Goal: Task Accomplishment & Management: Use online tool/utility

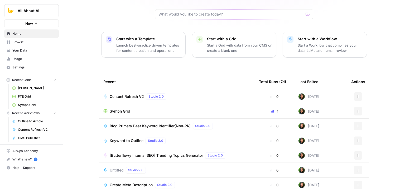
drag, startPoint x: 72, startPoint y: 64, endPoint x: 69, endPoint y: 109, distance: 45.1
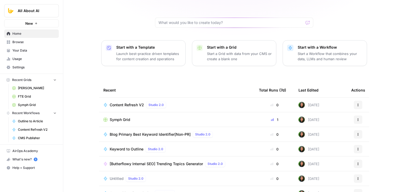
drag, startPoint x: 71, startPoint y: 120, endPoint x: 73, endPoint y: 85, distance: 34.8
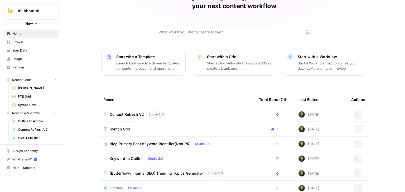
click at [75, 71] on div "Jo Antonette, let's start your next content workflow Start with a Template Laun…" at bounding box center [233, 93] width 341 height 251
click at [119, 127] on span "Symph Grid" at bounding box center [120, 129] width 21 height 5
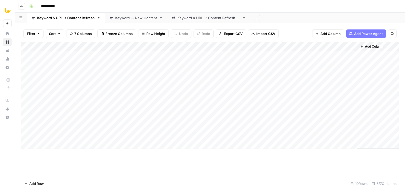
click at [224, 20] on div "Keyword & URL -> Content Refresh V2" at bounding box center [208, 17] width 63 height 5
drag, startPoint x: 191, startPoint y: 136, endPoint x: 345, endPoint y: 145, distance: 153.8
click at [113, 45] on div "Add Column" at bounding box center [209, 73] width 377 height 62
click at [222, 140] on div "Add Column" at bounding box center [209, 108] width 377 height 133
click at [115, 45] on div "Add Column" at bounding box center [209, 73] width 377 height 62
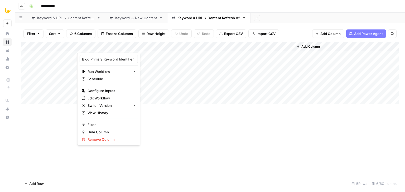
click at [196, 127] on div "Add Column" at bounding box center [209, 108] width 377 height 133
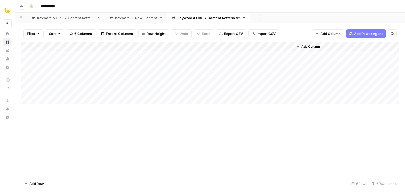
click at [183, 134] on div "Add Column" at bounding box center [209, 108] width 377 height 133
drag, startPoint x: 125, startPoint y: 45, endPoint x: 139, endPoint y: 42, distance: 14.7
click at [139, 42] on div "Add Column" at bounding box center [209, 73] width 377 height 62
drag, startPoint x: 140, startPoint y: 45, endPoint x: 125, endPoint y: 45, distance: 14.2
click at [125, 45] on div "Add Column" at bounding box center [209, 73] width 377 height 62
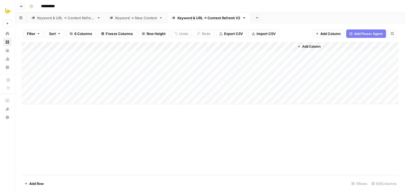
click at [91, 17] on div "Keyword & URL -> Content Refresh" at bounding box center [65, 17] width 57 height 5
click at [136, 18] on div "Keyword -> New Content" at bounding box center [136, 17] width 42 height 5
click at [57, 34] on button "Sort" at bounding box center [55, 34] width 18 height 8
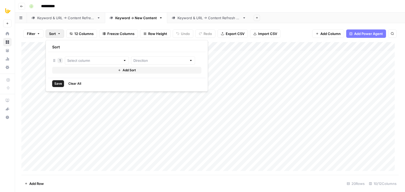
click at [87, 32] on span "12 Columns" at bounding box center [83, 33] width 19 height 5
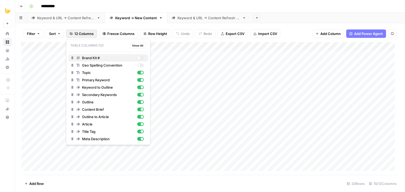
click at [140, 55] on button "Brand Kit #" at bounding box center [108, 57] width 80 height 7
click at [141, 57] on div "button" at bounding box center [141, 58] width 3 height 3
click at [188, 181] on footer "Add Row 20 Rows 10/12 Columns" at bounding box center [209, 183] width 377 height 17
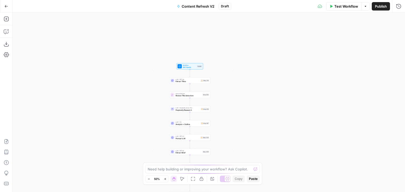
drag, startPoint x: 138, startPoint y: 49, endPoint x: 119, endPoint y: 89, distance: 44.1
click at [119, 89] on div "Workflow Set Inputs Inputs LLM · GPT-4o Extract Titles Step 214 Human Review Re…" at bounding box center [209, 103] width 392 height 180
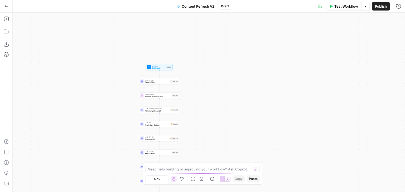
drag, startPoint x: 114, startPoint y: 88, endPoint x: 109, endPoint y: 86, distance: 5.2
click at [105, 86] on div "Workflow Set Inputs Inputs LLM · GPT-4o Extract Titles Step 214 Human Review Re…" at bounding box center [209, 103] width 392 height 180
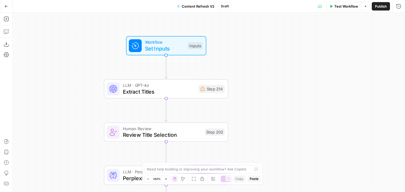
drag, startPoint x: 118, startPoint y: 74, endPoint x: 62, endPoint y: 90, distance: 57.8
click at [65, 90] on div "Workflow Set Inputs Inputs LLM · GPT-4o Extract Titles Step 214 Human Review Re…" at bounding box center [209, 103] width 392 height 180
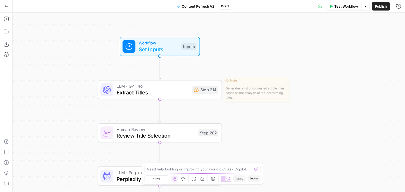
drag, startPoint x: 278, startPoint y: 63, endPoint x: 253, endPoint y: 62, distance: 25.9
click at [254, 62] on div "Workflow Set Inputs Inputs LLM · GPT-4o Extract Titles Step 214 Copy step Delet…" at bounding box center [209, 103] width 392 height 180
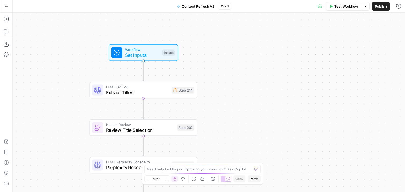
drag, startPoint x: 230, startPoint y: 89, endPoint x: 266, endPoint y: 79, distance: 36.8
click at [264, 81] on div "Workflow Set Inputs Inputs LLM · GPT-4o Extract Titles Step 214 Human Review Re…" at bounding box center [209, 103] width 392 height 180
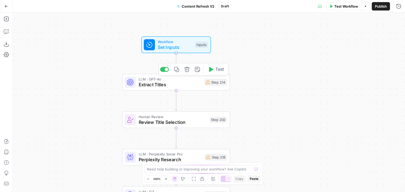
click at [163, 82] on span "Extract Titles" at bounding box center [170, 84] width 63 height 7
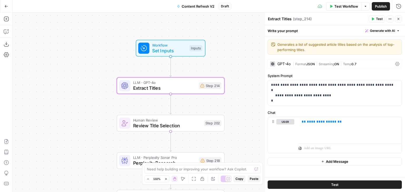
drag, startPoint x: 97, startPoint y: 58, endPoint x: 192, endPoint y: 54, distance: 95.2
click at [81, 54] on div "Workflow Set Inputs Inputs LLM · GPT-4o Extract Titles Step 214 Human Review Re…" at bounding box center [209, 103] width 392 height 180
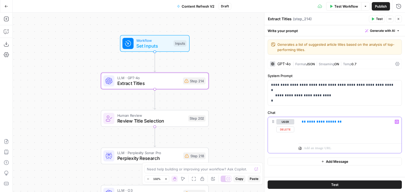
click at [322, 125] on div "**********" at bounding box center [349, 129] width 103 height 24
click at [321, 128] on div "**********" at bounding box center [349, 129] width 103 height 24
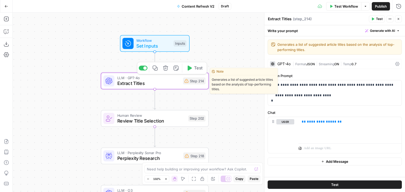
click at [145, 68] on div at bounding box center [144, 67] width 3 height 3
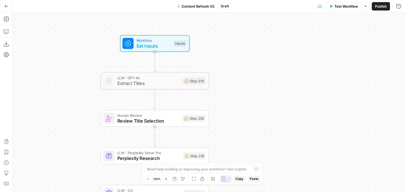
click at [47, 83] on div "Workflow Set Inputs Inputs LLM · GPT-4o Extract Titles Step 214 Human Review Re…" at bounding box center [209, 103] width 392 height 180
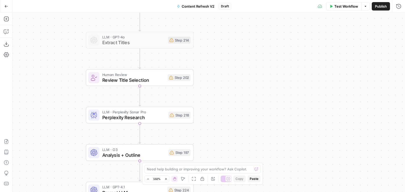
drag, startPoint x: 73, startPoint y: 94, endPoint x: 64, endPoint y: 68, distance: 27.3
click at [63, 65] on div "Workflow Set Inputs Inputs LLM · GPT-4o Extract Titles Step 214 Human Review Re…" at bounding box center [209, 103] width 392 height 180
drag, startPoint x: 65, startPoint y: 71, endPoint x: 59, endPoint y: 95, distance: 24.9
click at [59, 95] on div "Workflow Set Inputs Inputs LLM · GPT-4o Extract Titles Step 214 Human Review Re…" at bounding box center [209, 103] width 392 height 180
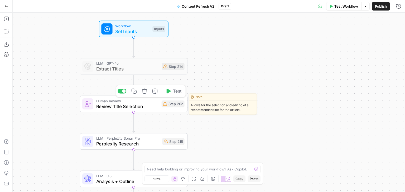
click at [122, 94] on div at bounding box center [121, 91] width 9 height 5
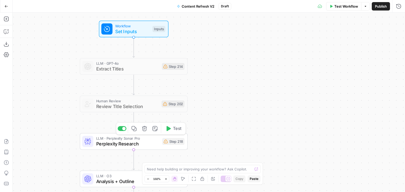
click at [120, 129] on div at bounding box center [121, 128] width 9 height 5
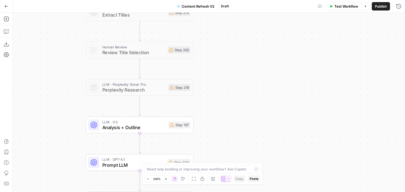
drag, startPoint x: 68, startPoint y: 136, endPoint x: 73, endPoint y: 82, distance: 54.5
click at [73, 80] on div "Workflow Set Inputs Inputs LLM · GPT-4o Extract Titles Step 214 Human Review Re…" at bounding box center [209, 103] width 392 height 180
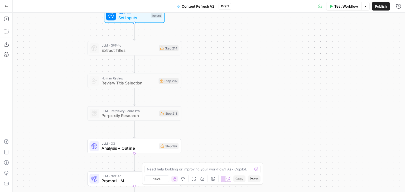
drag, startPoint x: 79, startPoint y: 93, endPoint x: 84, endPoint y: 118, distance: 25.8
click at [84, 118] on div "Workflow Set Inputs Inputs LLM · GPT-4o Extract Titles Step 214 Human Review Re…" at bounding box center [209, 103] width 392 height 180
click at [125, 102] on div at bounding box center [124, 102] width 8 height 4
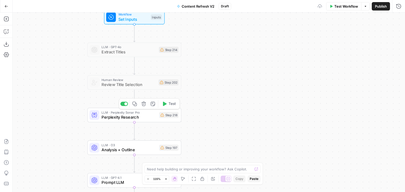
drag, startPoint x: 77, startPoint y: 97, endPoint x: 104, endPoint y: 109, distance: 29.5
click at [80, 99] on div "Workflow Set Inputs Inputs LLM · GPT-4o Extract Titles Step 214 Human Review Re…" at bounding box center [209, 103] width 392 height 180
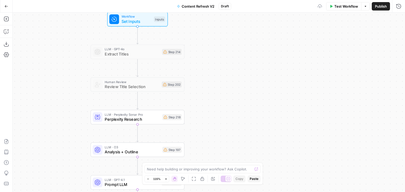
click at [112, 117] on span "Perplexity Research" at bounding box center [132, 119] width 55 height 6
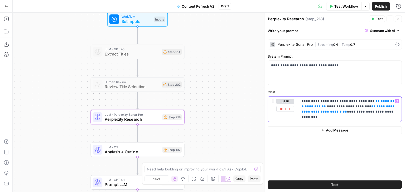
click at [365, 105] on p "**********" at bounding box center [349, 109] width 97 height 21
click at [380, 101] on span "*******" at bounding box center [387, 101] width 14 height 3
click at [367, 108] on p "**********" at bounding box center [349, 109] width 97 height 21
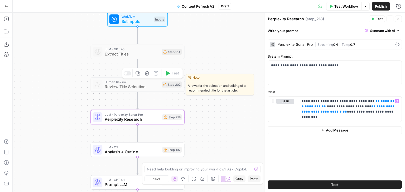
click at [126, 74] on div at bounding box center [125, 73] width 3 height 3
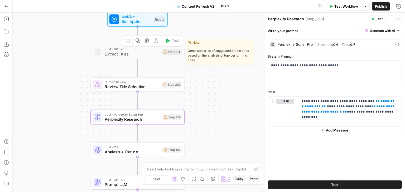
click at [128, 41] on div at bounding box center [127, 41] width 8 height 4
click at [120, 53] on span "Extract Titles" at bounding box center [132, 54] width 55 height 6
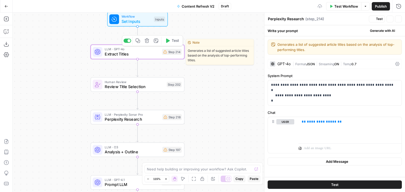
type textarea "Extract Titles"
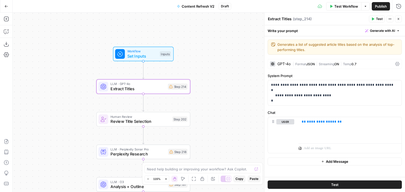
drag, startPoint x: 73, startPoint y: 29, endPoint x: 79, endPoint y: 63, distance: 35.2
click at [79, 63] on div "Workflow Set Inputs Inputs LLM · GPT-4o Extract Titles Step 214 Human Review Re…" at bounding box center [209, 103] width 392 height 180
click at [309, 89] on p "**********" at bounding box center [334, 92] width 127 height 21
click at [7, 141] on icon "button" at bounding box center [6, 141] width 5 height 5
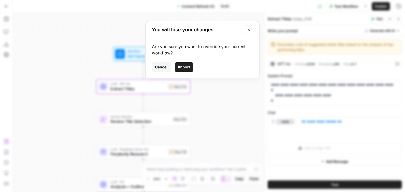
drag, startPoint x: 185, startPoint y: 69, endPoint x: 92, endPoint y: 0, distance: 115.6
click at [185, 69] on span "Import" at bounding box center [184, 67] width 12 height 5
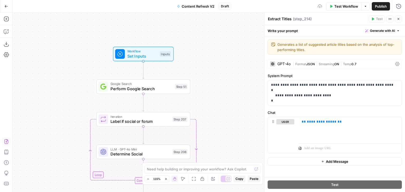
drag, startPoint x: 86, startPoint y: 43, endPoint x: 87, endPoint y: 36, distance: 7.3
click at [87, 36] on div "Workflow Set Inputs Inputs Google Search Perform Google Search Step 51 Loop Ite…" at bounding box center [209, 103] width 392 height 180
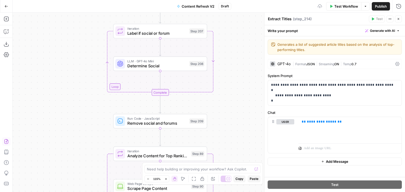
drag, startPoint x: 83, startPoint y: 76, endPoint x: 85, endPoint y: 88, distance: 12.0
click at [82, 40] on div "Workflow Set Inputs Inputs Google Search Perform Google Search Step 51 Loop Ite…" at bounding box center [209, 103] width 392 height 180
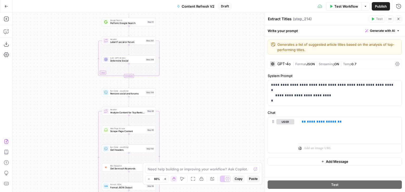
drag, startPoint x: 81, startPoint y: 119, endPoint x: 92, endPoint y: 56, distance: 64.1
click at [92, 60] on div "Workflow Set Inputs Inputs Google Search Perform Google Search Step 51 Loop Ite…" at bounding box center [209, 103] width 392 height 180
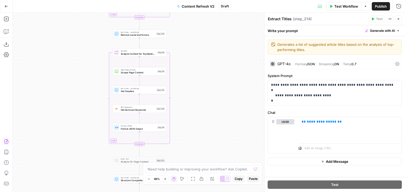
drag, startPoint x: 93, startPoint y: 114, endPoint x: 94, endPoint y: 56, distance: 57.7
click at [94, 60] on div "Workflow Set Inputs Inputs Google Search Perform Google Search Step 51 Loop Ite…" at bounding box center [209, 103] width 392 height 180
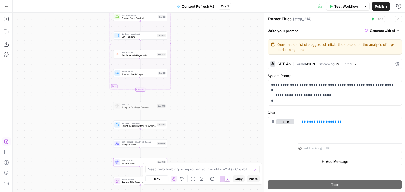
drag, startPoint x: 89, startPoint y: 137, endPoint x: 95, endPoint y: 102, distance: 35.7
click at [95, 102] on div "Workflow Set Inputs Inputs Google Search Perform Google Search Step 51 Loop Ite…" at bounding box center [209, 103] width 392 height 180
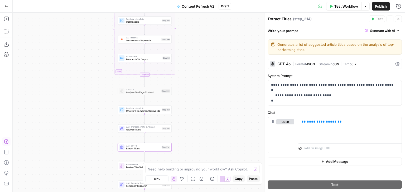
drag, startPoint x: 86, startPoint y: 74, endPoint x: 90, endPoint y: 128, distance: 53.9
click at [86, 144] on div "Workflow Set Inputs Inputs Google Search Perform Google Search Step 51 Loop Ite…" at bounding box center [209, 103] width 392 height 180
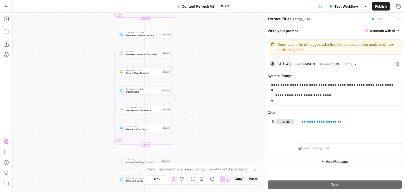
drag, startPoint x: 87, startPoint y: 75, endPoint x: 82, endPoint y: 119, distance: 44.6
click at [82, 119] on div "Workflow Set Inputs Inputs Google Search Perform Google Search Step 51 Loop Ite…" at bounding box center [209, 103] width 392 height 180
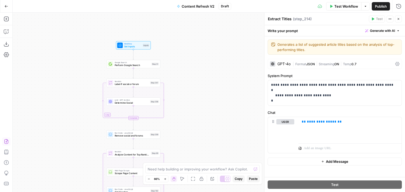
drag, startPoint x: 83, startPoint y: 101, endPoint x: 84, endPoint y: 108, distance: 7.2
click at [83, 130] on div "Workflow Set Inputs Inputs Google Search Perform Google Search Step 51 Loop Ite…" at bounding box center [209, 103] width 392 height 180
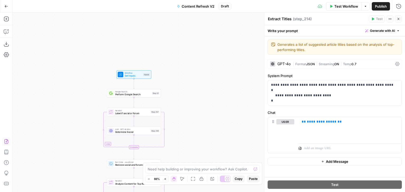
drag, startPoint x: 83, startPoint y: 111, endPoint x: 86, endPoint y: 127, distance: 16.7
click at [83, 113] on div "Workflow Set Inputs Inputs Google Search Perform Google Search Step 51 Loop Ite…" at bounding box center [209, 103] width 392 height 180
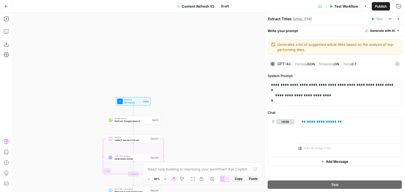
drag, startPoint x: 109, startPoint y: 60, endPoint x: 111, endPoint y: 46, distance: 14.6
click at [110, 54] on div "Workflow Set Inputs Inputs Google Search Perform Google Search Step 51 Loop Ite…" at bounding box center [209, 103] width 392 height 180
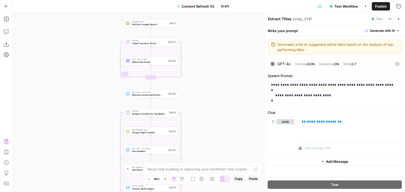
click at [92, 18] on div "Workflow Set Inputs Inputs Google Search Perform Google Search Step 51 Loop Ite…" at bounding box center [209, 103] width 392 height 180
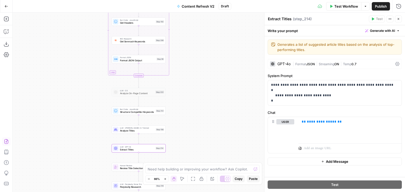
drag, startPoint x: 111, startPoint y: 109, endPoint x: 90, endPoint y: 2, distance: 109.3
click at [90, 2] on div "Go Back Content Refresh V2 Draft Test Workflow Options Publish Run History Add …" at bounding box center [202, 96] width 405 height 192
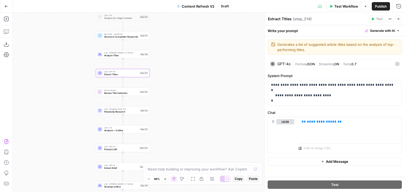
drag, startPoint x: 80, startPoint y: 58, endPoint x: 85, endPoint y: 95, distance: 37.5
click at [85, 95] on div "Workflow Set Inputs Inputs Google Search Perform Google Search Step 51 Loop Ite…" at bounding box center [209, 103] width 392 height 180
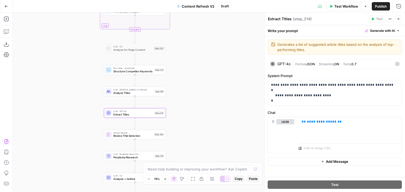
drag, startPoint x: 81, startPoint y: 59, endPoint x: 82, endPoint y: 114, distance: 54.3
click at [82, 115] on div "Workflow Set Inputs Inputs Google Search Perform Google Search Step 51 Loop Ite…" at bounding box center [209, 103] width 392 height 180
drag, startPoint x: 73, startPoint y: 115, endPoint x: 74, endPoint y: 126, distance: 10.9
click at [74, 126] on div "Workflow Set Inputs Inputs Google Search Perform Google Search Step 51 Loop Ite…" at bounding box center [209, 103] width 392 height 180
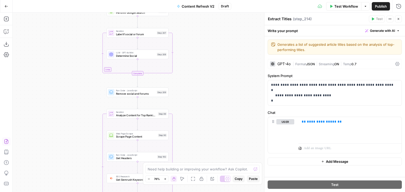
drag, startPoint x: 69, startPoint y: 56, endPoint x: 70, endPoint y: 124, distance: 68.0
click at [70, 124] on div "Workflow Set Inputs Inputs Google Search Perform Google Search Step 51 Loop Ite…" at bounding box center [209, 103] width 392 height 180
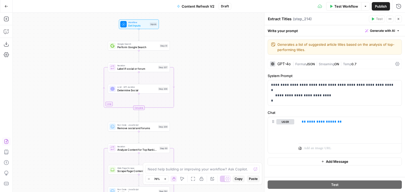
click at [68, 107] on div "Workflow Set Inputs Inputs Google Search Perform Google Search Step 51 Loop Ite…" at bounding box center [209, 103] width 392 height 180
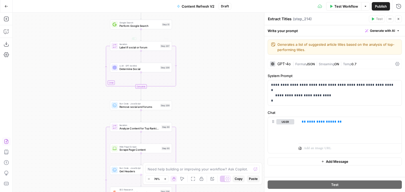
drag, startPoint x: 60, startPoint y: 80, endPoint x: 68, endPoint y: 111, distance: 31.3
click at [60, 38] on div "Workflow Set Inputs Inputs Google Search Perform Google Search Step 51 Loop Ite…" at bounding box center [209, 103] width 392 height 180
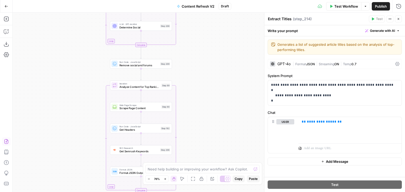
drag, startPoint x: 71, startPoint y: 139, endPoint x: 67, endPoint y: 67, distance: 72.8
click at [65, 41] on div "Workflow Set Inputs Inputs Google Search Perform Google Search Step 51 Loop Ite…" at bounding box center [209, 103] width 392 height 180
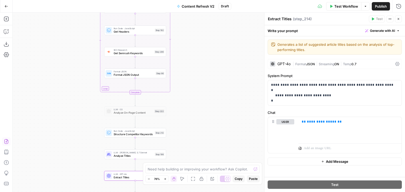
drag, startPoint x: 70, startPoint y: 88, endPoint x: 65, endPoint y: 30, distance: 58.7
click at [65, 30] on div "Workflow Set Inputs Inputs Google Search Perform Google Search Step 51 Loop Ite…" at bounding box center [209, 103] width 392 height 180
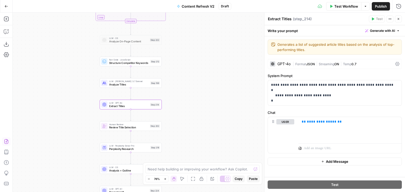
drag, startPoint x: 70, startPoint y: 58, endPoint x: 74, endPoint y: 97, distance: 40.0
click at [74, 97] on div "Workflow Set Inputs Inputs Google Search Perform Google Search Step 51 Loop Ite…" at bounding box center [209, 103] width 392 height 180
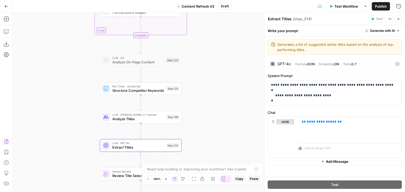
drag, startPoint x: 92, startPoint y: 119, endPoint x: 70, endPoint y: 85, distance: 40.5
click at [70, 85] on div "Workflow Set Inputs Inputs Google Search Perform Google Search Step 51 Loop Ite…" at bounding box center [209, 103] width 392 height 180
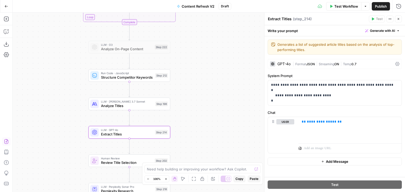
click at [107, 103] on span "LLM · Claude 3.7 Sonnet" at bounding box center [127, 102] width 52 height 4
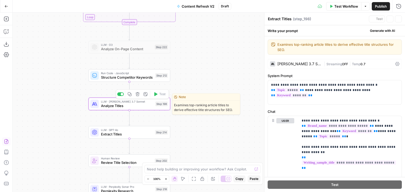
type textarea "Analyze Titles"
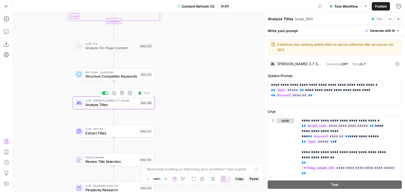
drag, startPoint x: 48, startPoint y: 82, endPoint x: 116, endPoint y: 86, distance: 68.0
click at [41, 80] on div "Workflow Set Inputs Inputs Google Search Perform Google Search Step 51 Loop Ite…" at bounding box center [209, 103] width 392 height 180
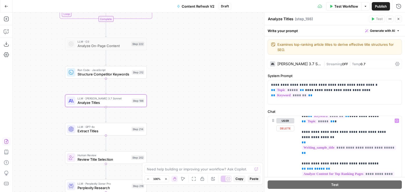
scroll to position [21, 0]
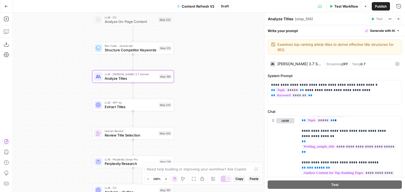
drag, startPoint x: 193, startPoint y: 86, endPoint x: 213, endPoint y: 72, distance: 24.8
click at [213, 72] on div "Workflow Set Inputs Inputs Google Search Perform Google Search Step 51 Loop Ite…" at bounding box center [209, 103] width 392 height 180
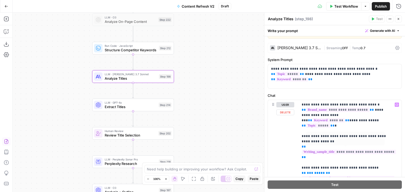
scroll to position [26, 0]
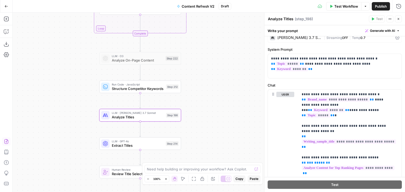
drag, startPoint x: 217, startPoint y: 76, endPoint x: 224, endPoint y: 105, distance: 29.5
click at [224, 105] on div "Workflow Set Inputs Inputs Google Search Perform Google Search Step 51 Loop Ite…" at bounding box center [209, 103] width 392 height 180
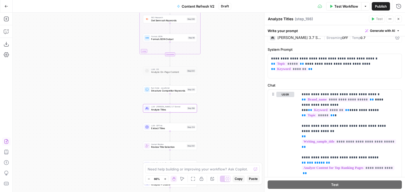
drag, startPoint x: 233, startPoint y: 46, endPoint x: 223, endPoint y: 66, distance: 22.1
click at [223, 66] on div "Workflow Set Inputs Inputs Google Search Perform Google Search Step 51 Loop Ite…" at bounding box center [209, 103] width 392 height 180
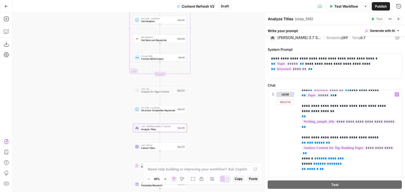
scroll to position [21, 0]
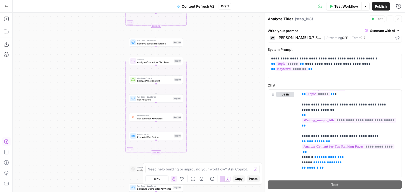
drag, startPoint x: 212, startPoint y: 60, endPoint x: 211, endPoint y: 128, distance: 68.8
click at [211, 128] on div "Workflow Set Inputs Inputs Google Search Perform Google Search Step 51 Loop Ite…" at bounding box center [209, 103] width 392 height 180
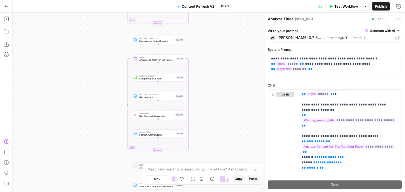
drag, startPoint x: 77, startPoint y: 66, endPoint x: 56, endPoint y: 83, distance: 27.2
click at [77, 66] on div "Workflow Set Inputs Inputs Google Search Perform Google Search Step 51 Loop Ite…" at bounding box center [209, 103] width 392 height 180
click at [5, 144] on icon "button" at bounding box center [6, 141] width 5 height 5
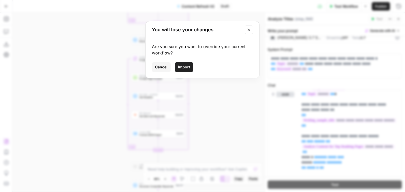
click at [186, 67] on span "Import" at bounding box center [184, 67] width 12 height 5
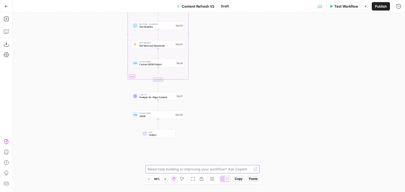
click at [240, 171] on body "All About AI New Home Browse Your Data Usage Settings Recent Grids Simetri Grid…" at bounding box center [202, 96] width 405 height 192
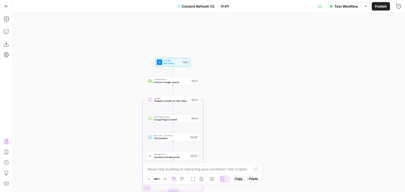
drag, startPoint x: 244, startPoint y: 116, endPoint x: 239, endPoint y: 59, distance: 57.2
click at [239, 60] on div "Workflow Set Inputs Inputs Google Search Perform Google Search Step 51 Loop Ite…" at bounding box center [209, 103] width 392 height 180
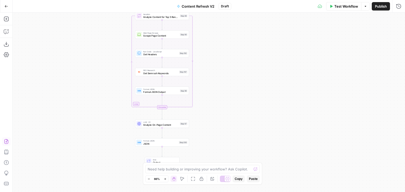
drag, startPoint x: 254, startPoint y: 107, endPoint x: 249, endPoint y: 79, distance: 27.9
click at [249, 79] on div "Workflow Set Inputs Inputs Google Search Perform Google Search Step 51 Loop Ite…" at bounding box center [209, 103] width 392 height 180
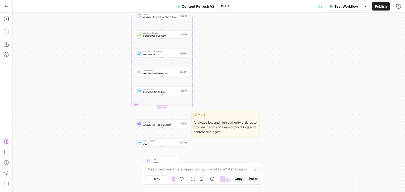
click at [168, 125] on span "Analyze On-Page Content" at bounding box center [160, 124] width 35 height 3
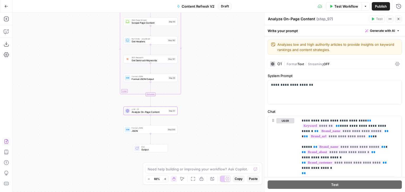
drag, startPoint x: 95, startPoint y: 118, endPoint x: 83, endPoint y: 105, distance: 17.3
click at [83, 105] on div "Workflow Set Inputs Inputs Google Search Perform Google Search Step 51 Loop Ite…" at bounding box center [209, 103] width 392 height 180
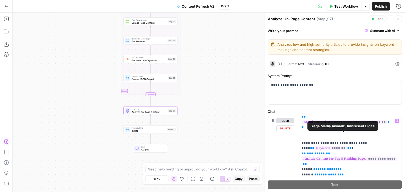
scroll to position [79, 0]
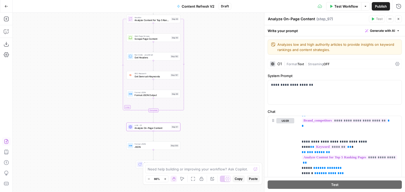
drag, startPoint x: 238, startPoint y: 81, endPoint x: 246, endPoint y: 85, distance: 8.9
click at [246, 85] on div "Workflow Set Inputs Inputs Google Search Perform Google Search Step 51 Loop Ite…" at bounding box center [209, 103] width 392 height 180
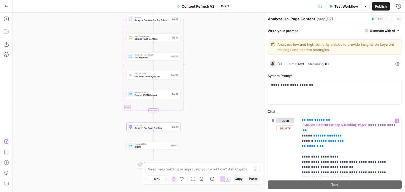
scroll to position [316, 0]
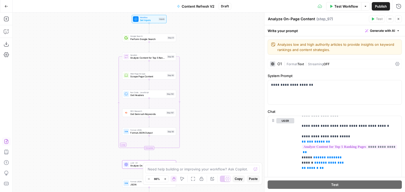
drag, startPoint x: 214, startPoint y: 65, endPoint x: 216, endPoint y: 105, distance: 40.6
click at [216, 105] on div "Workflow Set Inputs Inputs Google Search Perform Google Search Step 51 Loop Ite…" at bounding box center [209, 103] width 392 height 180
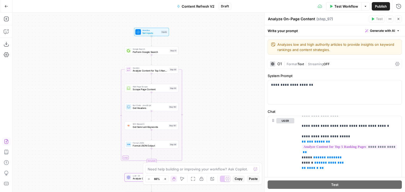
click at [160, 22] on div "Workflow Set Inputs Inputs Test Step Google Search Perform Google Search Step 5…" at bounding box center [209, 103] width 392 height 180
click at [160, 24] on div "Workflow Set Inputs Inputs Google Search Perform Google Search Step 51 Loop Ite…" at bounding box center [209, 103] width 392 height 180
click at [159, 26] on span "Test Step" at bounding box center [160, 25] width 9 height 3
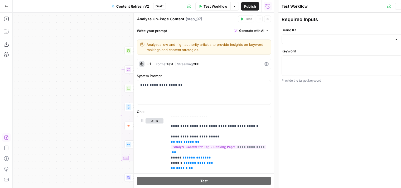
type input "Butterflowy"
click at [267, 18] on icon "button" at bounding box center [267, 18] width 3 height 3
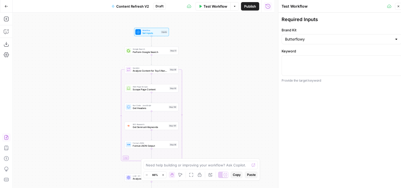
click at [398, 5] on icon "button" at bounding box center [397, 6] width 3 height 3
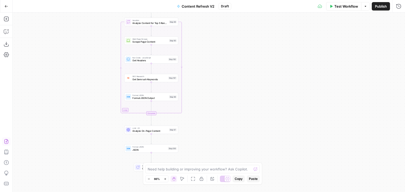
drag, startPoint x: 249, startPoint y: 62, endPoint x: 251, endPoint y: 51, distance: 11.7
click at [251, 51] on div "Workflow Set Inputs Inputs Google Search Perform Google Search Step 51 Loop Ite…" at bounding box center [209, 103] width 392 height 180
drag, startPoint x: 244, startPoint y: 107, endPoint x: 244, endPoint y: 83, distance: 23.7
click at [244, 84] on div "Workflow Set Inputs Inputs Google Search Perform Google Search Step 51 Loop Ite…" at bounding box center [209, 103] width 392 height 180
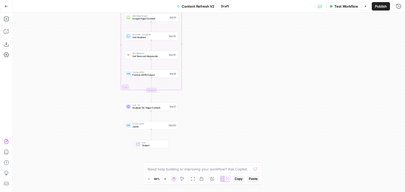
click at [144, 107] on span "Analyze On-Page Content" at bounding box center [149, 107] width 35 height 3
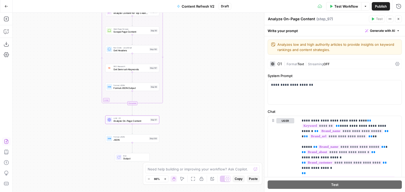
drag, startPoint x: 229, startPoint y: 69, endPoint x: 214, endPoint y: 75, distance: 17.1
click at [214, 75] on div "Workflow Set Inputs Inputs Google Search Perform Google Search Step 51 Loop Ite…" at bounding box center [209, 103] width 392 height 180
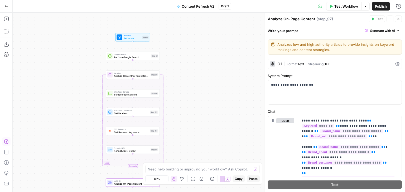
drag, startPoint x: 217, startPoint y: 31, endPoint x: 215, endPoint y: 114, distance: 83.0
click at [219, 124] on div "Workflow Set Inputs Inputs Google Search Perform Google Search Step 51 Loop Ite…" at bounding box center [209, 103] width 392 height 180
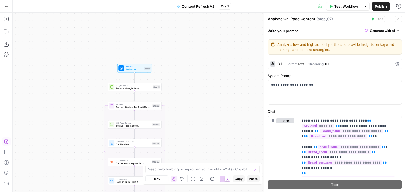
drag, startPoint x: 215, startPoint y: 112, endPoint x: 212, endPoint y: 51, distance: 61.2
click at [212, 51] on div "Workflow Set Inputs Inputs Google Search Perform Google Search Step 51 Loop Ite…" at bounding box center [209, 103] width 392 height 180
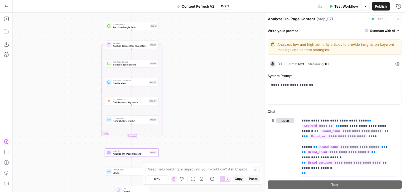
click at [5, 142] on icon "button" at bounding box center [6, 141] width 5 height 5
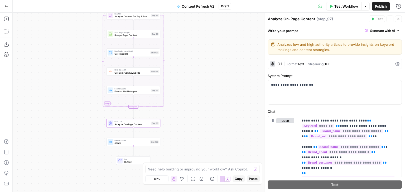
drag, startPoint x: 210, startPoint y: 117, endPoint x: 214, endPoint y: 62, distance: 54.4
click at [214, 59] on div "Workflow Set Inputs Inputs Google Search Perform Google Search Step 51 Loop Ite…" at bounding box center [209, 103] width 392 height 180
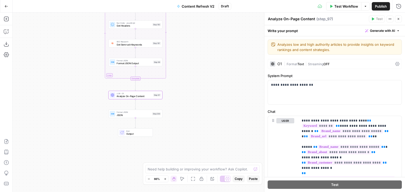
click at [204, 50] on div "Workflow Set Inputs Inputs Google Search Perform Google Search Step 51 Loop Ite…" at bounding box center [209, 103] width 392 height 180
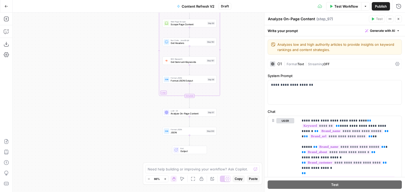
drag, startPoint x: 198, startPoint y: 51, endPoint x: 259, endPoint y: 68, distance: 63.3
click at [258, 68] on div "Workflow Set Inputs Inputs Google Search Perform Google Search Step 51 Loop Ite…" at bounding box center [209, 103] width 392 height 180
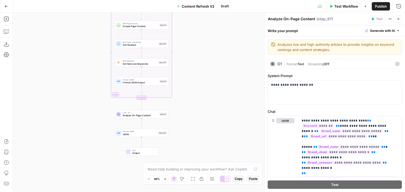
drag, startPoint x: 106, startPoint y: 68, endPoint x: 119, endPoint y: 59, distance: 15.7
click at [82, 68] on div "Workflow Set Inputs Inputs Google Search Perform Google Search Step 51 Loop Ite…" at bounding box center [209, 103] width 392 height 180
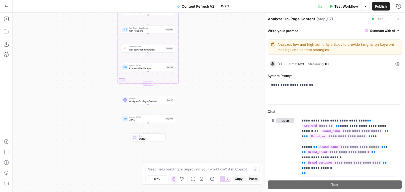
drag, startPoint x: 198, startPoint y: 49, endPoint x: 203, endPoint y: 34, distance: 15.1
click at [203, 34] on div "Workflow Set Inputs Inputs Google Search Perform Google Search Step 51 Loop Ite…" at bounding box center [209, 103] width 392 height 180
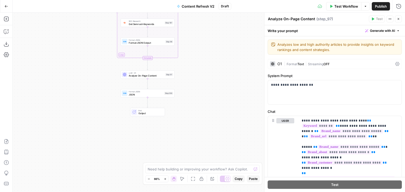
drag, startPoint x: 201, startPoint y: 93, endPoint x: 200, endPoint y: 69, distance: 24.0
click at [200, 69] on div "Workflow Set Inputs Inputs Google Search Perform Google Search Step 51 Loop Ite…" at bounding box center [209, 103] width 392 height 180
click at [250, 55] on div "Workflow Set Inputs Inputs Google Search Perform Google Search Step 51 Loop Ite…" at bounding box center [209, 103] width 392 height 180
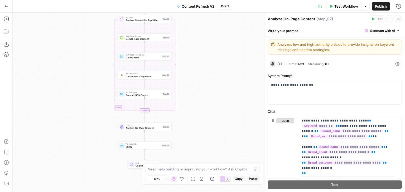
drag, startPoint x: 195, startPoint y: 46, endPoint x: 192, endPoint y: 97, distance: 50.7
click at [192, 99] on div "Workflow Set Inputs Inputs Google Search Perform Google Search Step 51 Loop Ite…" at bounding box center [209, 103] width 392 height 180
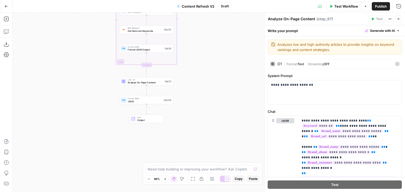
drag, startPoint x: 192, startPoint y: 97, endPoint x: 194, endPoint y: 55, distance: 41.7
click at [194, 56] on div "Workflow Set Inputs Inputs Google Search Perform Google Search Step 51 Loop Ite…" at bounding box center [209, 103] width 392 height 180
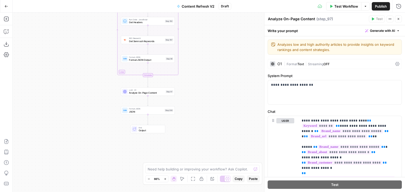
drag, startPoint x: 205, startPoint y: 45, endPoint x: 215, endPoint y: 87, distance: 43.7
click at [213, 91] on div "Workflow Set Inputs Inputs Google Search Perform Google Search Step 51 Loop Ite…" at bounding box center [209, 103] width 392 height 180
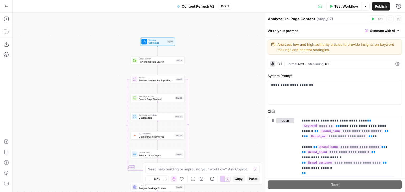
drag, startPoint x: 217, startPoint y: 45, endPoint x: 220, endPoint y: 100, distance: 54.9
click at [220, 100] on div "Workflow Set Inputs Inputs Google Search Perform Google Search Step 51 Loop Ite…" at bounding box center [209, 103] width 392 height 180
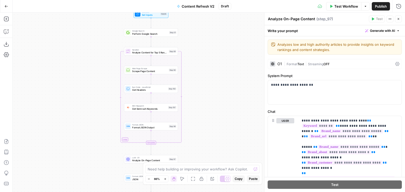
drag, startPoint x: 75, startPoint y: 132, endPoint x: 70, endPoint y: 96, distance: 36.4
click at [68, 105] on div "Workflow Set Inputs Inputs Google Search Perform Google Search Step 51 Loop Ite…" at bounding box center [209, 103] width 392 height 180
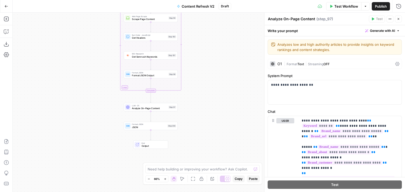
drag, startPoint x: 223, startPoint y: 89, endPoint x: 222, endPoint y: 57, distance: 31.9
click at [222, 57] on div "Workflow Set Inputs Inputs Google Search Perform Google Search Step 51 Loop Ite…" at bounding box center [209, 103] width 392 height 180
click at [153, 108] on span "Analyze On-Page Content" at bounding box center [149, 108] width 35 height 3
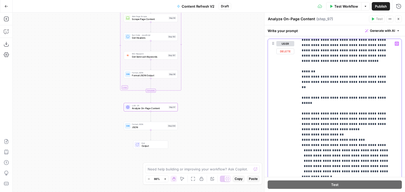
scroll to position [674, 0]
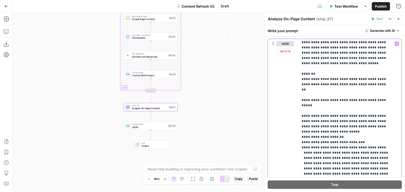
drag, startPoint x: 363, startPoint y: 125, endPoint x: 363, endPoint y: 101, distance: 24.0
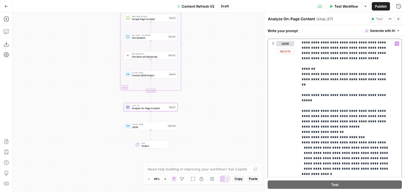
scroll to position [704, 0]
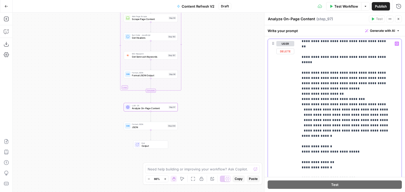
drag, startPoint x: 366, startPoint y: 123, endPoint x: 368, endPoint y: 131, distance: 8.2
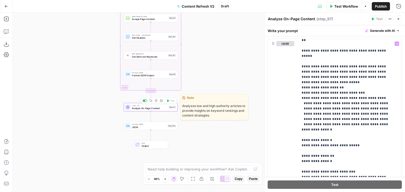
click at [152, 100] on icon "button" at bounding box center [151, 101] width 3 height 3
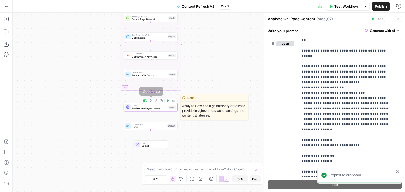
click at [217, 59] on div "Workflow Set Inputs Inputs Google Search Perform Google Search Step 51 Loop Ite…" at bounding box center [209, 103] width 392 height 180
click at [151, 102] on icon "button" at bounding box center [150, 101] width 3 height 3
click at [197, 75] on div "Workflow Set Inputs Inputs Google Search Perform Google Search Step 51 Loop Ite…" at bounding box center [209, 103] width 392 height 180
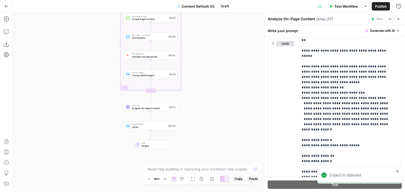
drag, startPoint x: 210, startPoint y: 70, endPoint x: 211, endPoint y: 138, distance: 68.0
click at [211, 137] on div "Workflow Set Inputs Inputs Google Search Perform Google Search Step 51 Loop Ite…" at bounding box center [209, 103] width 392 height 180
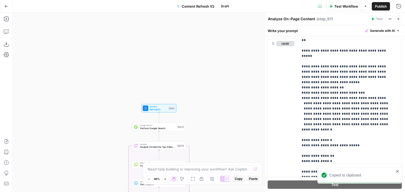
drag, startPoint x: 216, startPoint y: 48, endPoint x: 223, endPoint y: 120, distance: 73.0
click at [223, 121] on div "Workflow Set Inputs Inputs Google Search Perform Google Search Step 51 Loop Ite…" at bounding box center [209, 103] width 392 height 180
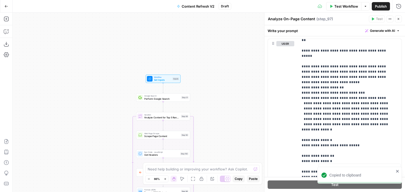
drag, startPoint x: 223, startPoint y: 120, endPoint x: 227, endPoint y: 38, distance: 82.3
click at [227, 38] on div "Workflow Set Inputs Inputs Google Search Perform Google Search Step 51 Loop Ite…" at bounding box center [209, 103] width 392 height 180
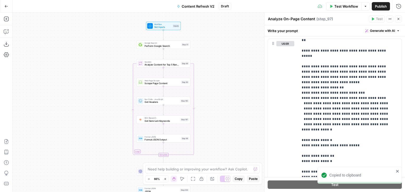
drag, startPoint x: 234, startPoint y: 109, endPoint x: 228, endPoint y: 73, distance: 36.4
click at [228, 74] on div "Workflow Set Inputs Inputs Google Search Perform Google Search Step 51 Loop Ite…" at bounding box center [209, 103] width 392 height 180
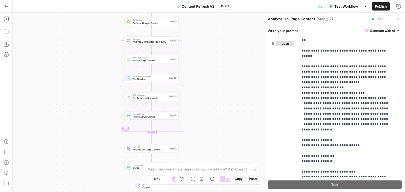
drag, startPoint x: 213, startPoint y: 123, endPoint x: 202, endPoint y: 138, distance: 18.3
click at [202, 138] on div "Workflow Set Inputs Inputs Google Search Perform Google Search Step 51 Loop Ite…" at bounding box center [209, 103] width 392 height 180
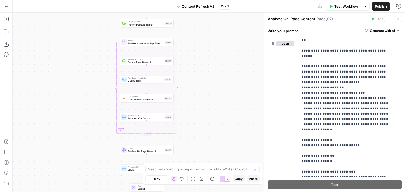
drag, startPoint x: 211, startPoint y: 97, endPoint x: 155, endPoint y: 111, distance: 57.8
click at [203, 98] on div "Workflow Set Inputs Inputs Google Search Perform Google Search Step 51 Loop Ite…" at bounding box center [209, 103] width 392 height 180
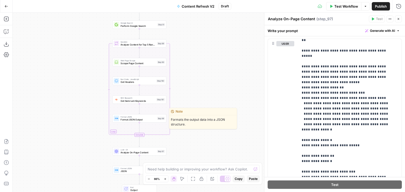
click at [127, 118] on span "Format JSON Output" at bounding box center [137, 119] width 35 height 3
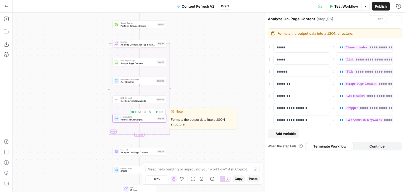
type textarea "Format JSON Output"
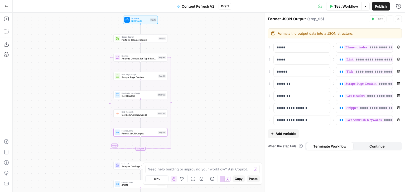
drag, startPoint x: 212, startPoint y: 58, endPoint x: 213, endPoint y: 77, distance: 19.3
click at [213, 77] on div "Workflow Set Inputs Inputs Google Search Perform Google Search Step 51 Loop Ite…" at bounding box center [209, 103] width 392 height 180
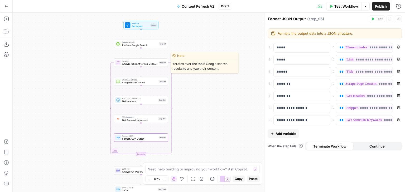
click at [152, 65] on span "Analyze Content for Top 5 Ranking Pages" at bounding box center [139, 63] width 35 height 3
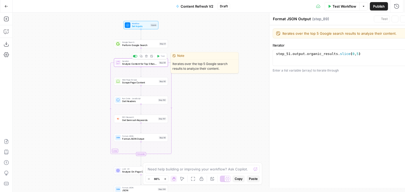
type textarea "Analyze Content for Top 5 Ranking Pages"
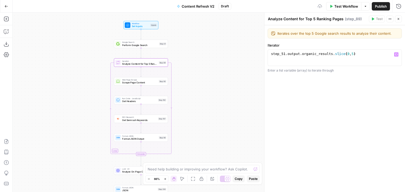
type textarea "**********"
click at [361, 59] on div "step_51 . output . organic_results . slice ( 0 , 5 )" at bounding box center [335, 62] width 130 height 20
click at [350, 60] on div "step_51 . output . organic_results . slice ( 0 , 5 )" at bounding box center [334, 58] width 129 height 12
click at [361, 58] on div "step_51 . output . organic_results . slice ( 0 , 5 )" at bounding box center [334, 58] width 129 height 12
drag, startPoint x: 217, startPoint y: 123, endPoint x: 213, endPoint y: 104, distance: 19.4
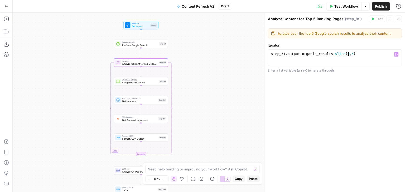
click at [213, 104] on div "Workflow Set Inputs Inputs Google Search Perform Google Search Step 51 Copy ste…" at bounding box center [209, 103] width 392 height 180
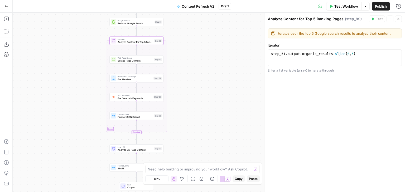
click at [153, 116] on div "Format JSON Format JSON Output Step 96 Copy step Delete step Edit Note Test" at bounding box center [136, 116] width 51 height 6
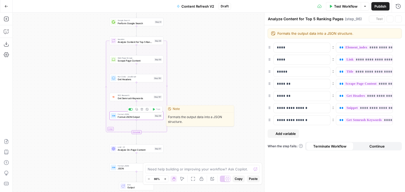
type textarea "Format JSON Output"
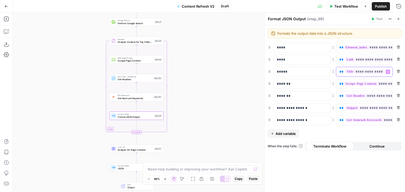
click at [340, 71] on span "**" at bounding box center [341, 71] width 4 height 3
click at [356, 78] on div "**********" at bounding box center [334, 84] width 134 height 83
click at [340, 73] on span "**" at bounding box center [341, 71] width 4 height 3
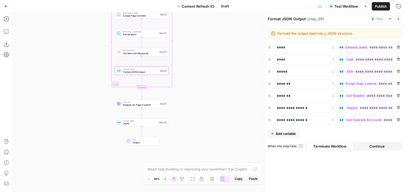
drag, startPoint x: 183, startPoint y: 78, endPoint x: 189, endPoint y: 76, distance: 5.9
click at [181, 44] on div "Workflow Set Inputs Inputs Google Search Perform Google Search Step 51 Loop Ite…" at bounding box center [209, 103] width 392 height 180
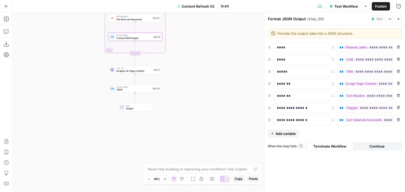
drag, startPoint x: 195, startPoint y: 96, endPoint x: 178, endPoint y: 116, distance: 26.0
click at [186, 124] on div "Workflow Set Inputs Inputs Google Search Perform Google Search Step 51 Loop Ite…" at bounding box center [209, 103] width 392 height 180
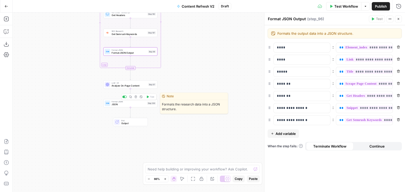
click at [125, 85] on div "Copy step" at bounding box center [130, 87] width 17 height 5
click at [105, 83] on div at bounding box center [108, 85] width 6 height 6
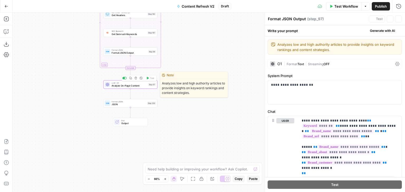
type textarea "Analyze On-Page Content"
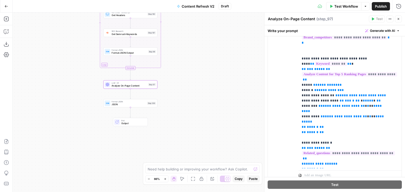
scroll to position [180, 0]
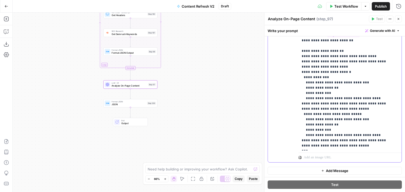
drag, startPoint x: 392, startPoint y: 102, endPoint x: 377, endPoint y: 168, distance: 67.5
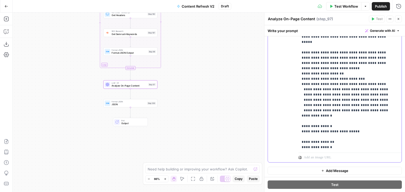
drag, startPoint x: 362, startPoint y: 135, endPoint x: 363, endPoint y: 100, distance: 34.3
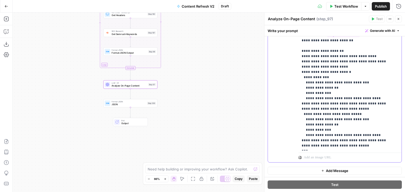
drag, startPoint x: 360, startPoint y: 127, endPoint x: 360, endPoint y: 139, distance: 11.6
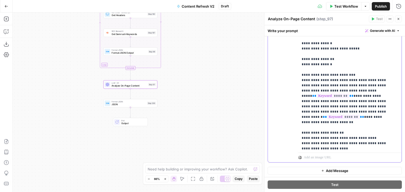
drag, startPoint x: 359, startPoint y: 113, endPoint x: 359, endPoint y: 95, distance: 18.2
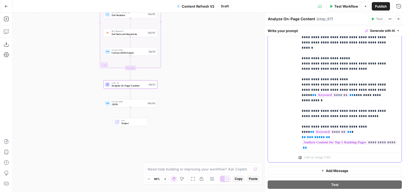
scroll to position [379, 0]
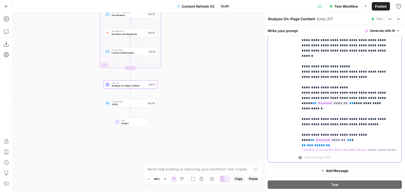
drag, startPoint x: 353, startPoint y: 115, endPoint x: 353, endPoint y: 94, distance: 21.1
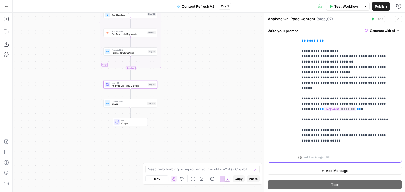
scroll to position [240, 0]
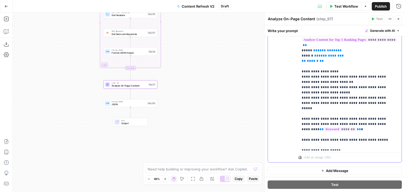
drag, startPoint x: 353, startPoint y: 112, endPoint x: 357, endPoint y: 79, distance: 32.9
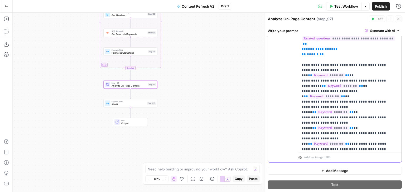
drag, startPoint x: 371, startPoint y: 106, endPoint x: 371, endPoint y: 47, distance: 58.5
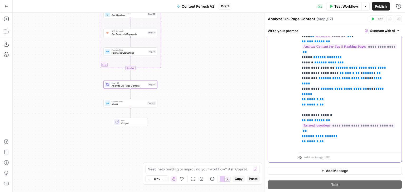
drag, startPoint x: 367, startPoint y: 107, endPoint x: 366, endPoint y: 90, distance: 17.7
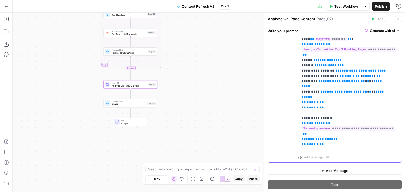
click at [358, 126] on span "**********" at bounding box center [348, 128] width 93 height 4
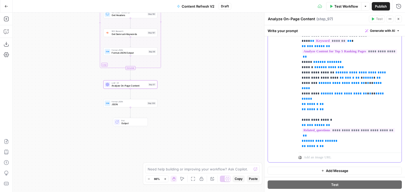
drag, startPoint x: 355, startPoint y: 117, endPoint x: 354, endPoint y: 109, distance: 8.0
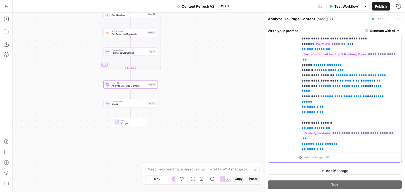
scroll to position [0, 0]
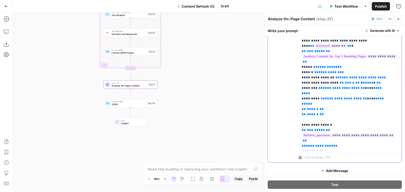
drag, startPoint x: 355, startPoint y: 118, endPoint x: 355, endPoint y: 108, distance: 10.3
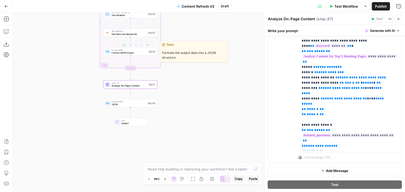
click at [142, 55] on div "Format JSON Format JSON Output Step 96 Copy step Delete step Edit Note Test" at bounding box center [130, 51] width 54 height 8
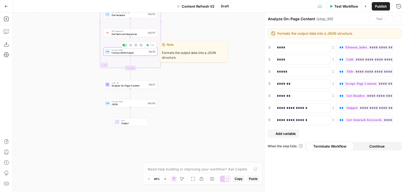
type textarea "Format JSON Output"
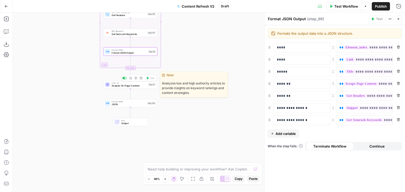
click at [127, 86] on span "Analyze On-Page Content" at bounding box center [128, 85] width 35 height 3
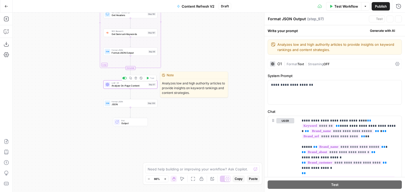
type textarea "Analyze On-Page Content"
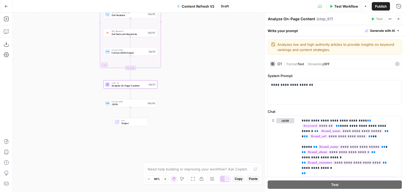
drag, startPoint x: 99, startPoint y: 65, endPoint x: 106, endPoint y: 112, distance: 48.2
click at [106, 112] on div "Workflow Set Inputs Inputs Google Search Perform Google Search Step 51 Loop Ite…" at bounding box center [209, 103] width 392 height 180
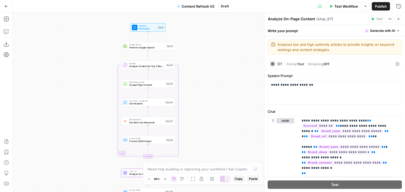
drag, startPoint x: 91, startPoint y: 73, endPoint x: 94, endPoint y: 99, distance: 26.2
click at [94, 99] on div "Workflow Set Inputs Inputs Google Search Perform Google Search Step 51 Loop Ite…" at bounding box center [209, 103] width 392 height 180
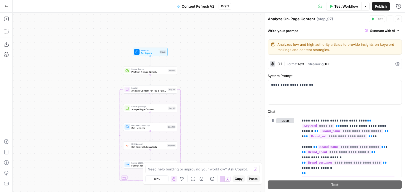
drag, startPoint x: 93, startPoint y: 98, endPoint x: 91, endPoint y: 68, distance: 30.3
click at [91, 68] on div "Workflow Set Inputs Inputs Google Search Perform Google Search Step 51 Loop Ite…" at bounding box center [209, 103] width 392 height 180
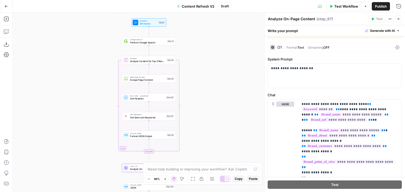
scroll to position [66, 0]
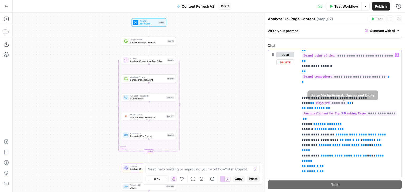
drag, startPoint x: 381, startPoint y: 109, endPoint x: 381, endPoint y: 112, distance: 2.9
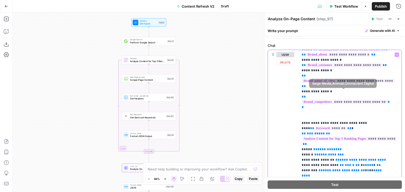
drag, startPoint x: 357, startPoint y: 111, endPoint x: 360, endPoint y: 90, distance: 20.9
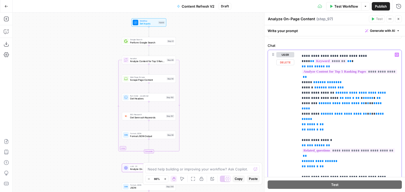
scroll to position [153, 0]
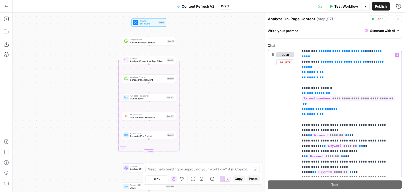
drag, startPoint x: 388, startPoint y: 116, endPoint x: 379, endPoint y: 155, distance: 39.5
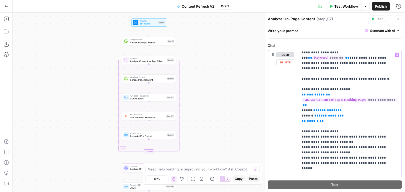
drag, startPoint x: 375, startPoint y: 101, endPoint x: 372, endPoint y: 133, distance: 32.3
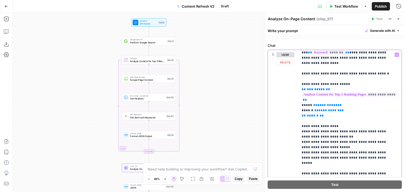
scroll to position [282, 0]
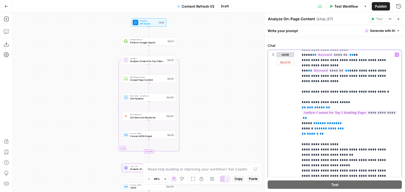
drag, startPoint x: 370, startPoint y: 130, endPoint x: 373, endPoint y: 102, distance: 28.4
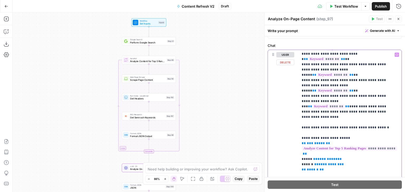
drag, startPoint x: 367, startPoint y: 106, endPoint x: 368, endPoint y: 99, distance: 7.1
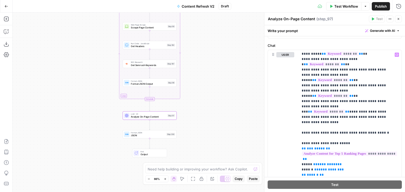
drag, startPoint x: 232, startPoint y: 102, endPoint x: 231, endPoint y: 42, distance: 59.5
click at [233, 38] on div "Workflow Set Inputs Inputs Google Search Perform Google Search Step 51 Loop Ite…" at bounding box center [209, 103] width 392 height 180
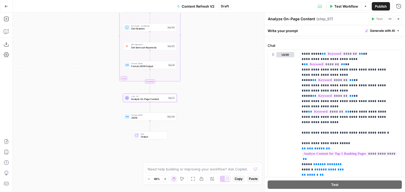
click at [154, 116] on span "JSON" at bounding box center [148, 117] width 34 height 3
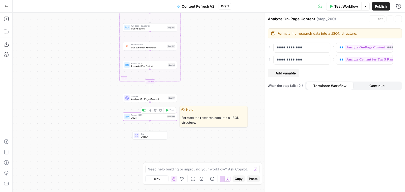
type textarea "JSON"
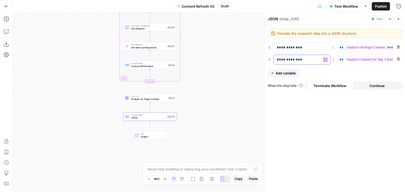
click at [302, 58] on p "**********" at bounding box center [298, 59] width 42 height 5
click at [342, 61] on p "**********" at bounding box center [360, 59] width 42 height 5
click at [341, 48] on span "**" at bounding box center [341, 47] width 4 height 3
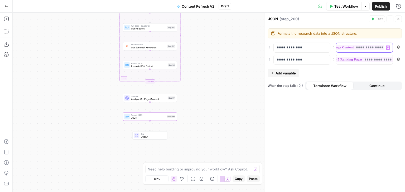
scroll to position [0, 23]
click at [346, 60] on span "**********" at bounding box center [345, 59] width 95 height 4
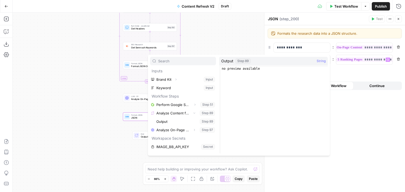
click at [365, 104] on div "**********" at bounding box center [334, 108] width 140 height 167
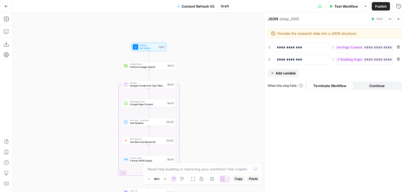
drag, startPoint x: 230, startPoint y: 33, endPoint x: 229, endPoint y: 77, distance: 43.7
click at [229, 127] on div "Workflow Set Inputs Inputs Google Search Perform Google Search Step 51 Loop Ite…" at bounding box center [209, 103] width 392 height 180
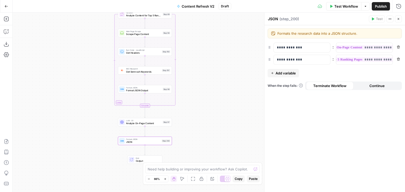
drag, startPoint x: 215, startPoint y: 59, endPoint x: 215, endPoint y: 50, distance: 9.0
click at [215, 50] on div "Workflow Set Inputs Inputs Google Search Perform Google Search Step 51 Loop Ite…" at bounding box center [209, 103] width 392 height 180
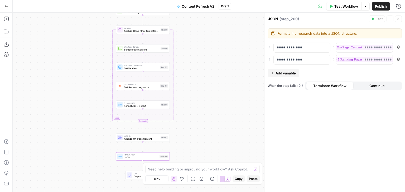
drag, startPoint x: 206, startPoint y: 60, endPoint x: 207, endPoint y: 72, distance: 12.4
click at [204, 75] on div "Workflow Set Inputs Inputs Google Search Perform Google Search Step 51 Loop Ite…" at bounding box center [209, 103] width 392 height 180
click at [367, 62] on span "**********" at bounding box center [345, 59] width 95 height 4
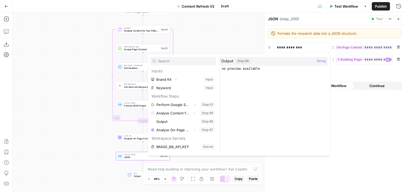
click at [365, 67] on div "**********" at bounding box center [334, 108] width 140 height 167
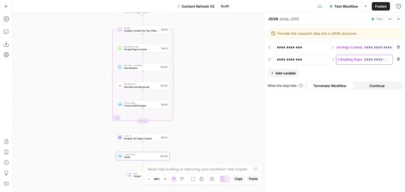
click at [368, 63] on div "**********" at bounding box center [364, 59] width 57 height 9
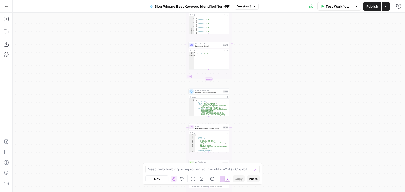
click at [145, 91] on div "**********" at bounding box center [209, 103] width 392 height 180
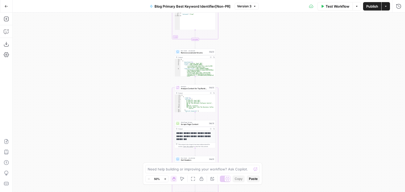
drag, startPoint x: 145, startPoint y: 111, endPoint x: 140, endPoint y: 81, distance: 29.8
click at [140, 81] on div "**********" at bounding box center [209, 103] width 392 height 180
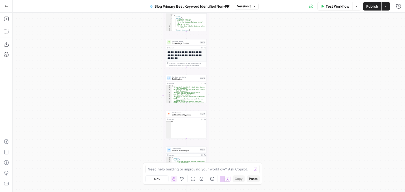
drag, startPoint x: 140, startPoint y: 89, endPoint x: 138, endPoint y: 125, distance: 35.4
click at [140, 87] on div "**********" at bounding box center [209, 103] width 392 height 180
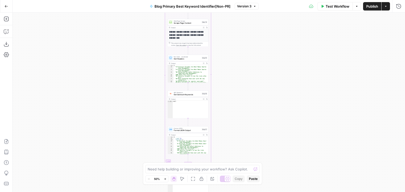
drag, startPoint x: 138, startPoint y: 125, endPoint x: 140, endPoint y: 84, distance: 40.4
click at [142, 77] on div "**********" at bounding box center [209, 103] width 392 height 180
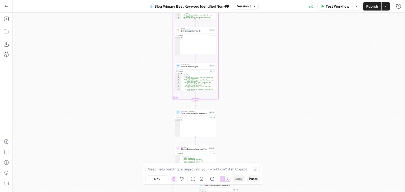
drag, startPoint x: 140, startPoint y: 81, endPoint x: 136, endPoint y: 111, distance: 30.3
click at [141, 70] on div "**********" at bounding box center [209, 103] width 392 height 180
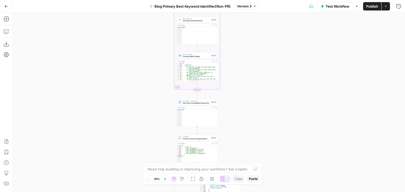
drag, startPoint x: 136, startPoint y: 115, endPoint x: 130, endPoint y: 111, distance: 7.5
click at [137, 60] on div "**********" at bounding box center [209, 103] width 392 height 180
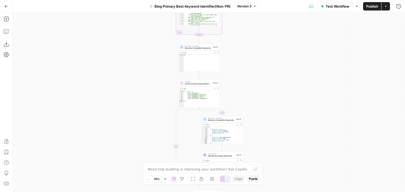
click at [133, 71] on div "**********" at bounding box center [209, 103] width 392 height 180
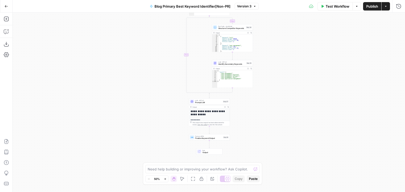
drag, startPoint x: 160, startPoint y: 81, endPoint x: 165, endPoint y: 51, distance: 30.4
click at [166, 54] on div "**********" at bounding box center [209, 103] width 392 height 180
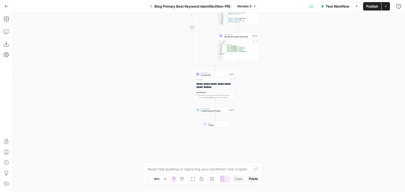
drag, startPoint x: 152, startPoint y: 117, endPoint x: 137, endPoint y: 82, distance: 37.9
click at [137, 69] on div "**********" at bounding box center [209, 103] width 392 height 180
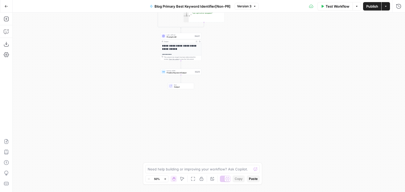
drag, startPoint x: 134, startPoint y: 101, endPoint x: 134, endPoint y: 118, distance: 16.9
click at [132, 122] on div "**********" at bounding box center [209, 103] width 392 height 180
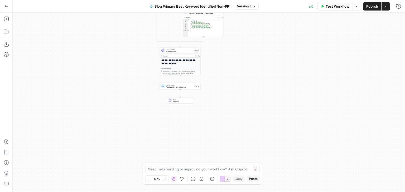
click at [125, 85] on div "**********" at bounding box center [209, 103] width 392 height 180
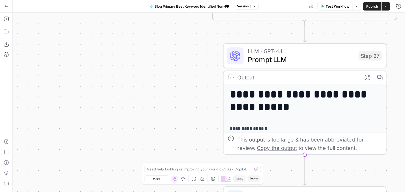
drag, startPoint x: 151, startPoint y: 111, endPoint x: 111, endPoint y: 69, distance: 57.7
click at [112, 70] on div "**********" at bounding box center [209, 103] width 392 height 180
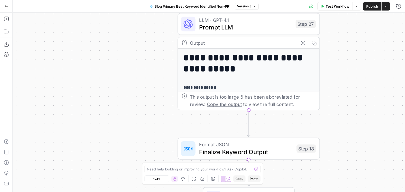
click at [117, 71] on div "**********" at bounding box center [209, 103] width 392 height 180
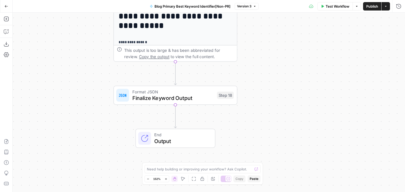
drag, startPoint x: 112, startPoint y: 62, endPoint x: 101, endPoint y: 53, distance: 15.2
click at [101, 53] on div "**********" at bounding box center [209, 103] width 392 height 180
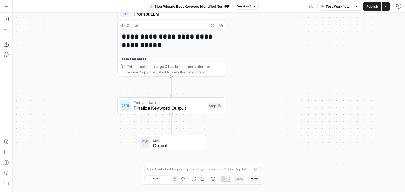
drag, startPoint x: 98, startPoint y: 69, endPoint x: 129, endPoint y: 88, distance: 35.7
click at [101, 73] on div "**********" at bounding box center [209, 103] width 392 height 180
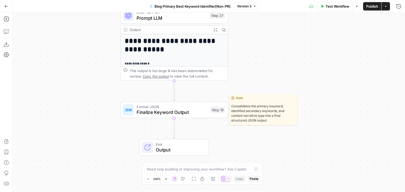
click at [161, 111] on span "Finalize Keyword Output" at bounding box center [171, 112] width 71 height 7
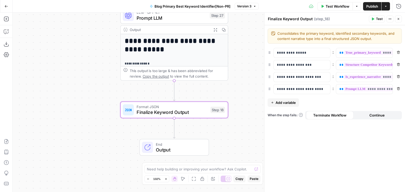
click at [93, 141] on div "**********" at bounding box center [209, 103] width 392 height 180
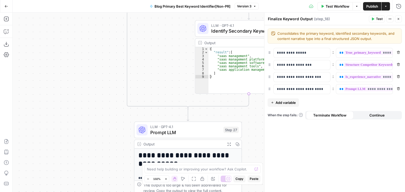
drag, startPoint x: 97, startPoint y: 109, endPoint x: 92, endPoint y: 95, distance: 14.9
click at [95, 120] on div "**********" at bounding box center [209, 103] width 392 height 180
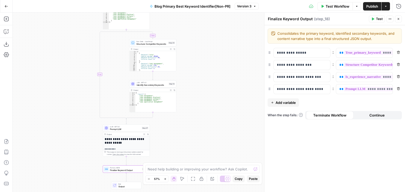
click at [194, 178] on icon "button" at bounding box center [193, 179] width 4 height 4
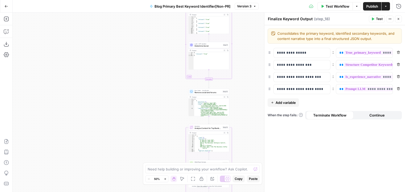
click at [116, 112] on div "**********" at bounding box center [209, 103] width 392 height 180
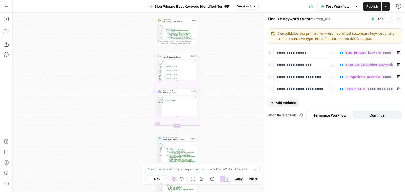
click at [123, 101] on div "**********" at bounding box center [209, 103] width 392 height 180
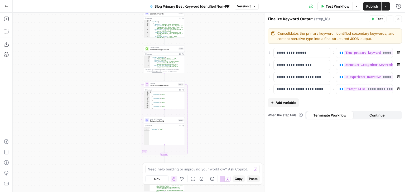
click at [131, 90] on div "**********" at bounding box center [209, 103] width 392 height 180
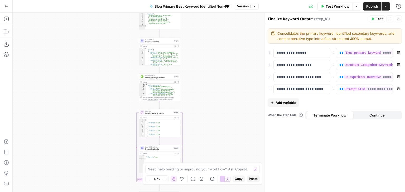
click at [290, 99] on button "Add variable" at bounding box center [282, 103] width 31 height 8
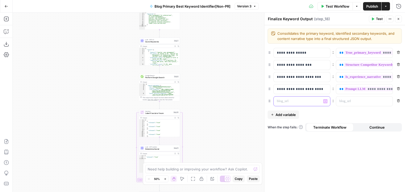
click at [295, 100] on p at bounding box center [298, 101] width 42 height 5
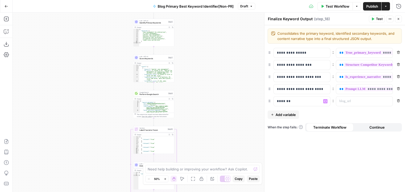
drag, startPoint x: 55, startPoint y: 49, endPoint x: 47, endPoint y: 41, distance: 11.0
click at [50, 66] on div "**********" at bounding box center [209, 103] width 392 height 180
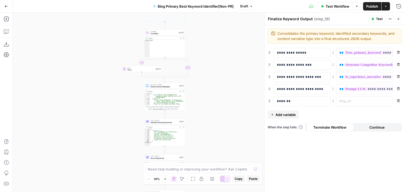
drag, startPoint x: 106, startPoint y: 43, endPoint x: 117, endPoint y: 137, distance: 94.4
click at [117, 144] on div "**********" at bounding box center [209, 103] width 392 height 180
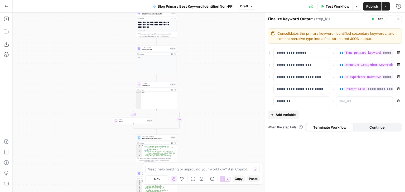
drag, startPoint x: 101, startPoint y: 135, endPoint x: 100, endPoint y: 157, distance: 22.2
click at [100, 157] on div "**********" at bounding box center [209, 103] width 392 height 180
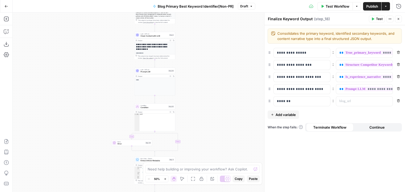
drag, startPoint x: 92, startPoint y: 91, endPoint x: 93, endPoint y: 135, distance: 43.7
click at [93, 135] on div "**********" at bounding box center [209, 103] width 392 height 180
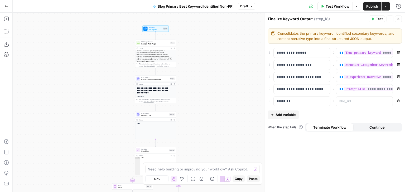
click at [194, 179] on icon "button" at bounding box center [193, 179] width 4 height 4
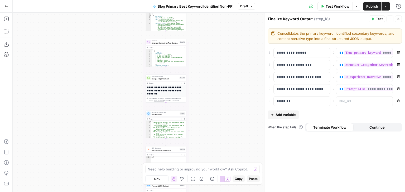
drag, startPoint x: 152, startPoint y: 90, endPoint x: 121, endPoint y: 20, distance: 76.6
click at [121, 20] on div "**********" at bounding box center [209, 103] width 392 height 180
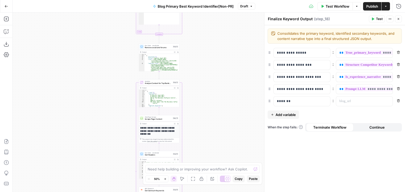
drag, startPoint x: 95, startPoint y: 115, endPoint x: 90, endPoint y: 77, distance: 38.0
click at [95, 143] on div "**********" at bounding box center [209, 103] width 392 height 180
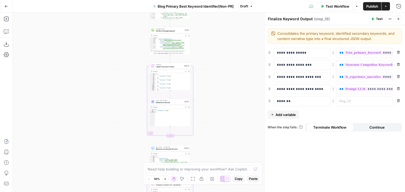
click at [94, 137] on div "**********" at bounding box center [209, 103] width 392 height 180
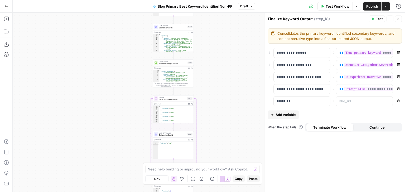
drag, startPoint x: 98, startPoint y: 118, endPoint x: 99, endPoint y: 130, distance: 12.1
click at [99, 132] on div "**********" at bounding box center [209, 103] width 392 height 180
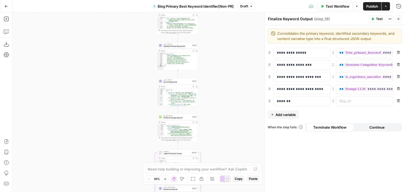
click at [119, 136] on div "**********" at bounding box center [209, 103] width 392 height 180
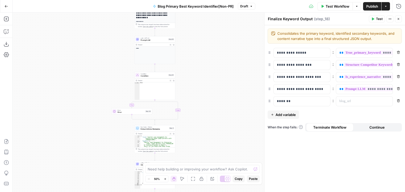
click at [107, 129] on div "**********" at bounding box center [209, 103] width 392 height 180
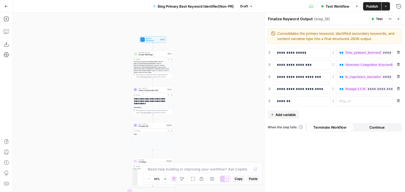
click at [101, 144] on div "**********" at bounding box center [209, 103] width 392 height 180
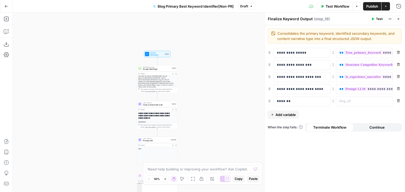
drag, startPoint x: 113, startPoint y: 52, endPoint x: 114, endPoint y: 41, distance: 10.6
click at [112, 48] on div "**********" at bounding box center [209, 103] width 392 height 180
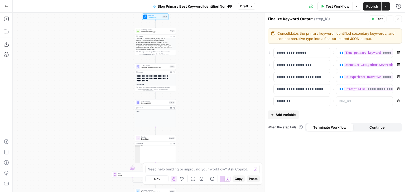
click at [199, 88] on div "**********" at bounding box center [209, 103] width 392 height 180
drag, startPoint x: 221, startPoint y: 23, endPoint x: 192, endPoint y: 0, distance: 37.0
click at [221, 23] on div "**********" at bounding box center [209, 103] width 392 height 180
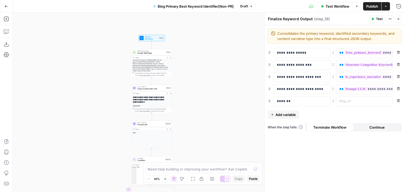
drag, startPoint x: 113, startPoint y: 56, endPoint x: 110, endPoint y: 68, distance: 11.8
click at [110, 68] on div "**********" at bounding box center [209, 103] width 392 height 180
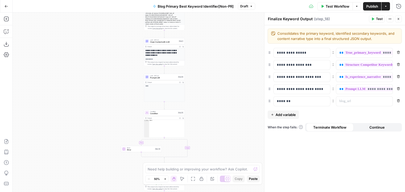
click at [222, 71] on div "**********" at bounding box center [209, 103] width 392 height 180
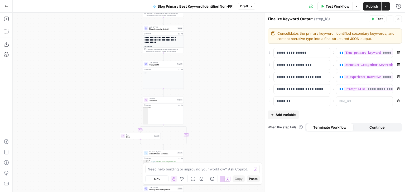
drag, startPoint x: 227, startPoint y: 93, endPoint x: 226, endPoint y: 35, distance: 57.7
click at [226, 35] on div "**********" at bounding box center [209, 103] width 392 height 180
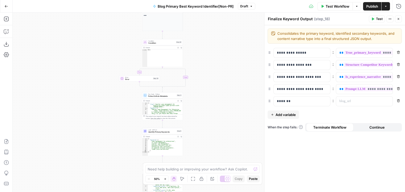
drag, startPoint x: 228, startPoint y: 92, endPoint x: 220, endPoint y: 34, distance: 58.6
click at [220, 45] on div "**********" at bounding box center [209, 103] width 392 height 180
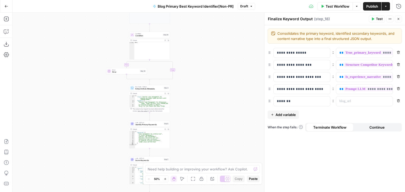
drag, startPoint x: 211, startPoint y: 81, endPoint x: 209, endPoint y: 86, distance: 5.3
click at [207, 121] on div "**********" at bounding box center [209, 103] width 392 height 180
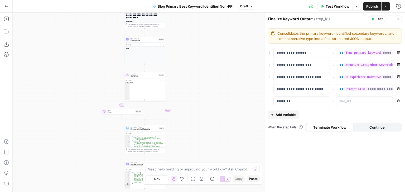
drag, startPoint x: 208, startPoint y: 109, endPoint x: 207, endPoint y: 119, distance: 10.9
click at [206, 143] on div "**********" at bounding box center [209, 103] width 392 height 180
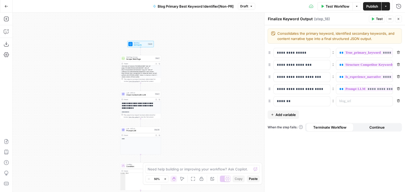
drag, startPoint x: 205, startPoint y: 100, endPoint x: 207, endPoint y: 106, distance: 7.0
click at [207, 106] on div "**********" at bounding box center [209, 103] width 392 height 180
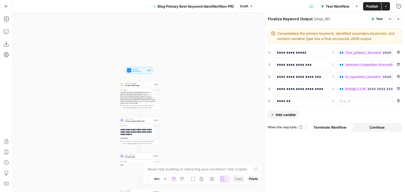
drag, startPoint x: 185, startPoint y: 82, endPoint x: 183, endPoint y: 74, distance: 7.9
click at [184, 74] on div "**********" at bounding box center [209, 103] width 392 height 180
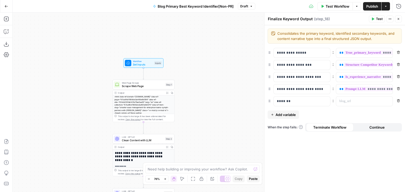
drag, startPoint x: 179, startPoint y: 78, endPoint x: 210, endPoint y: 81, distance: 30.8
click at [209, 81] on div "**********" at bounding box center [209, 103] width 392 height 180
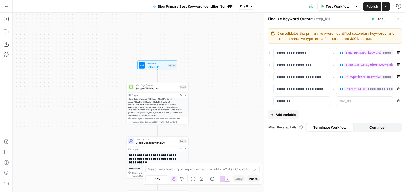
click at [155, 66] on span "Set Inputs" at bounding box center [157, 67] width 20 height 4
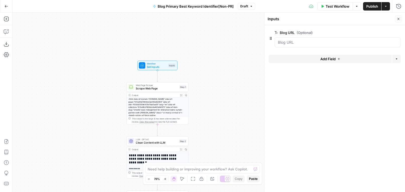
click at [334, 4] on span "Test Workflow" at bounding box center [337, 6] width 24 height 5
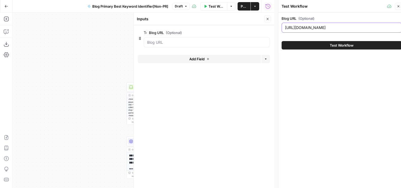
click at [309, 28] on input "https://www.symph.co/blog/smarter-saas-management-for-enterprise-teams-symph-pa…" at bounding box center [341, 27] width 113 height 5
type input "/"
type input "8"
click at [233, 32] on label "Blog URL (Optional)" at bounding box center [192, 32] width 96 height 5
click at [233, 40] on URL "Blog URL (Optional)" at bounding box center [206, 42] width 119 height 5
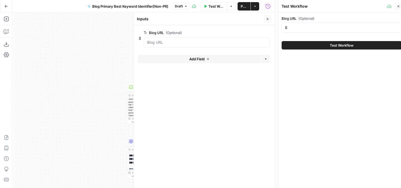
click at [245, 34] on span "edit field" at bounding box center [250, 33] width 12 height 4
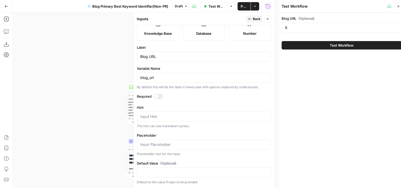
scroll to position [63, 0]
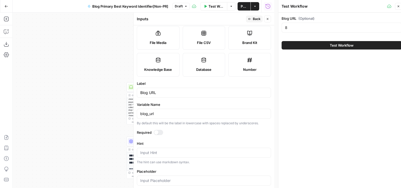
click at [249, 77] on label "Number" at bounding box center [249, 65] width 43 height 24
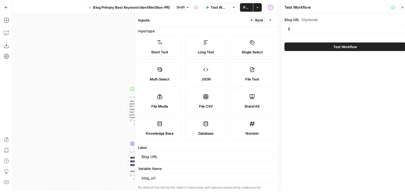
scroll to position [0, 0]
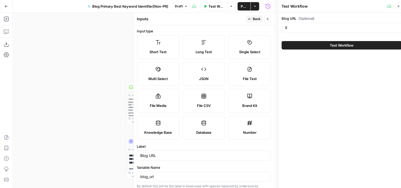
click at [253, 18] on span "Back" at bounding box center [257, 19] width 8 height 5
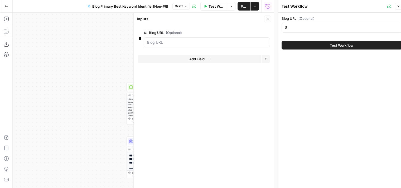
click at [270, 19] on button "Close" at bounding box center [267, 19] width 7 height 7
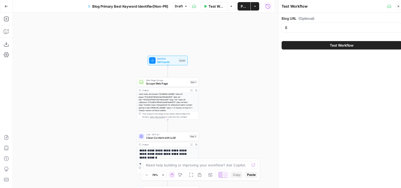
click at [232, 115] on div "**********" at bounding box center [143, 100] width 261 height 175
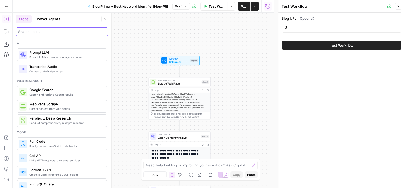
click at [34, 29] on input "search" at bounding box center [61, 31] width 87 height 5
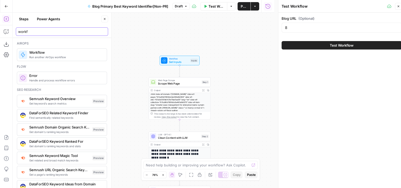
type input "workf"
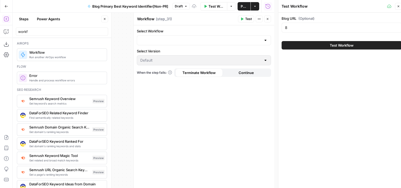
click at [105, 20] on icon "button" at bounding box center [104, 18] width 3 height 3
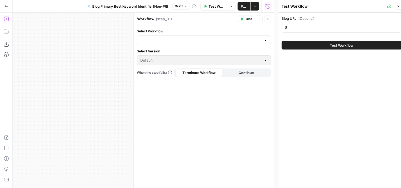
click at [67, 52] on div "**********" at bounding box center [143, 100] width 261 height 175
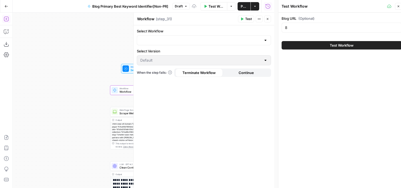
click at [397, 6] on icon "button" at bounding box center [397, 6] width 3 height 3
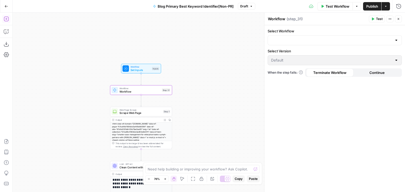
click at [217, 15] on div "**********" at bounding box center [209, 103] width 392 height 180
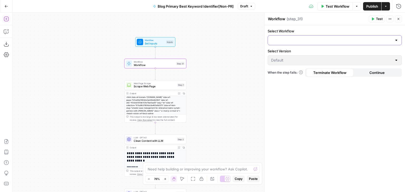
click at [299, 40] on input "Select Workflow" at bounding box center [331, 40] width 121 height 5
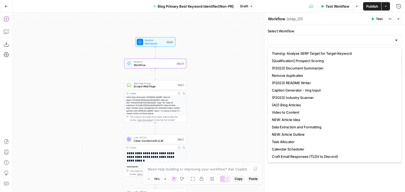
click at [299, 30] on label "Select Workflow" at bounding box center [334, 30] width 134 height 5
click at [299, 38] on input "Select Workflow" at bounding box center [331, 40] width 121 height 5
click at [293, 40] on input "Select Workflow" at bounding box center [331, 40] width 121 height 5
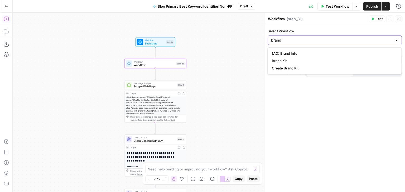
type input "brand"
click at [292, 61] on span "Brand Kit" at bounding box center [333, 60] width 123 height 5
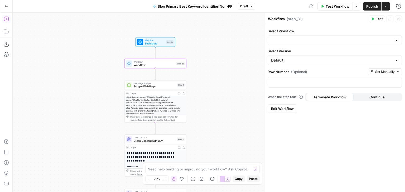
type input "Brand Kit"
click at [279, 80] on p at bounding box center [334, 81] width 127 height 5
click at [340, 123] on div "Select Workflow Brand Kit Select Version Default Row Number (Optional) Set Manu…" at bounding box center [334, 108] width 140 height 167
click at [178, 57] on span "Test" at bounding box center [180, 57] width 5 height 4
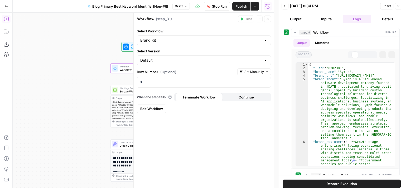
drag, startPoint x: 73, startPoint y: 45, endPoint x: 187, endPoint y: 31, distance: 115.4
click at [48, 48] on div "**********" at bounding box center [143, 100] width 261 height 175
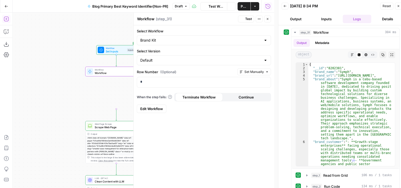
click at [266, 19] on icon "button" at bounding box center [267, 18] width 3 height 3
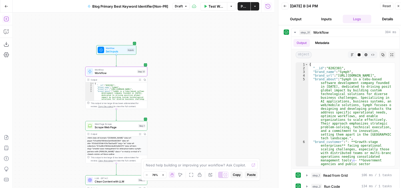
click at [220, 54] on div "true false false true Workflow Set Inputs Inputs Workflow Workflow Step 31 Outp…" at bounding box center [143, 100] width 261 height 175
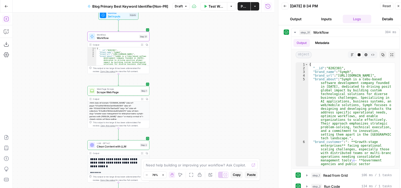
click at [224, 43] on div "true false false true Workflow Set Inputs Inputs Workflow Workflow Step 31 Outp…" at bounding box center [143, 100] width 261 height 175
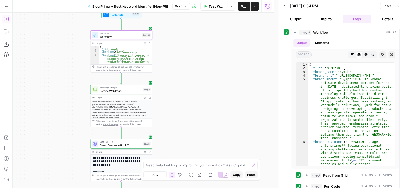
drag, startPoint x: 217, startPoint y: 91, endPoint x: 217, endPoint y: 95, distance: 4.0
click at [217, 92] on div "true false false true Workflow Set Inputs Inputs Workflow Workflow Step 31 Outp…" at bounding box center [143, 100] width 261 height 175
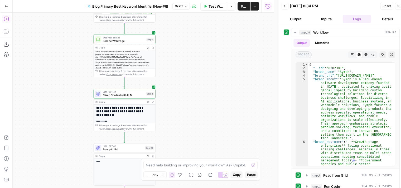
drag, startPoint x: 232, startPoint y: 82, endPoint x: 228, endPoint y: 49, distance: 33.2
click at [228, 53] on div "true false false true Workflow Set Inputs Inputs Workflow Workflow Step 31 Outp…" at bounding box center [143, 100] width 261 height 175
click at [223, 45] on div "true false false true Workflow Set Inputs Inputs Workflow Workflow Step 31 Outp…" at bounding box center [143, 100] width 261 height 175
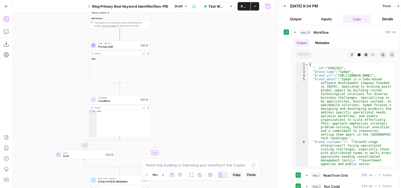
click at [212, 33] on div "true false false true Workflow Set Inputs Inputs Workflow Workflow Step 31 Outp…" at bounding box center [143, 100] width 261 height 175
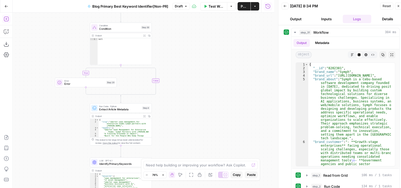
click at [203, 27] on div "true false false true Workflow Set Inputs Inputs Workflow Workflow Step 31 Outp…" at bounding box center [143, 100] width 261 height 175
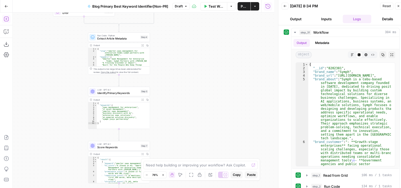
click at [196, 37] on div "true false false true Workflow Set Inputs Inputs Workflow Workflow Step 31 Outp…" at bounding box center [143, 100] width 261 height 175
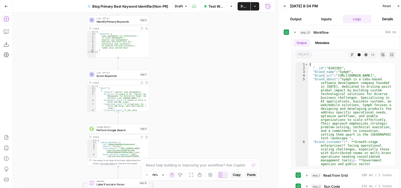
click at [192, 47] on div "true false false true Workflow Set Inputs Inputs Workflow Workflow Step 31 Outp…" at bounding box center [143, 100] width 261 height 175
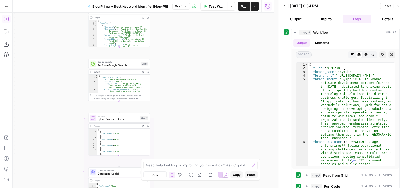
click at [192, 30] on div "true false false true Workflow Set Inputs Inputs Workflow Workflow Step 31 Outp…" at bounding box center [143, 100] width 261 height 175
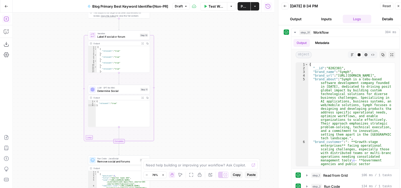
click at [194, 47] on div "true false false true Workflow Set Inputs Inputs Workflow Workflow Step 31 Outp…" at bounding box center [143, 100] width 261 height 175
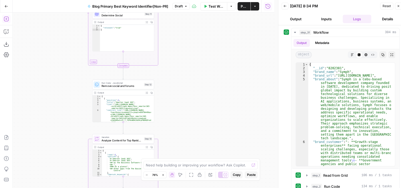
click at [197, 56] on div "true false false true Workflow Set Inputs Inputs Workflow Workflow Step 31 Outp…" at bounding box center [143, 100] width 261 height 175
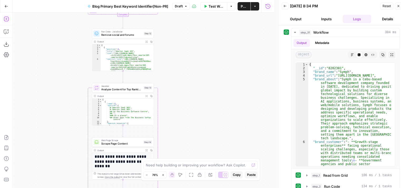
click at [194, 38] on div "true false false true Workflow Set Inputs Inputs Workflow Workflow Step 31 Outp…" at bounding box center [143, 100] width 261 height 175
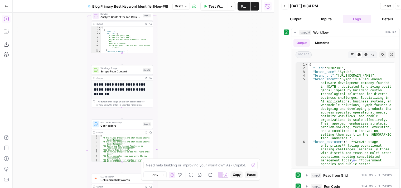
click at [190, 13] on div "true false false true Workflow Set Inputs Inputs Workflow Workflow Step 31 Outp…" at bounding box center [143, 100] width 261 height 175
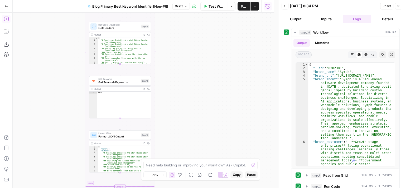
click at [190, 26] on div "true false false true Workflow Set Inputs Inputs Workflow Workflow Step 31 Outp…" at bounding box center [143, 100] width 261 height 175
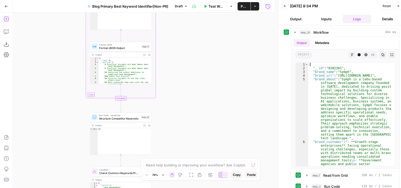
click at [198, 13] on div "true false false true Workflow Set Inputs Inputs Workflow Workflow Step 31 Outp…" at bounding box center [143, 100] width 261 height 175
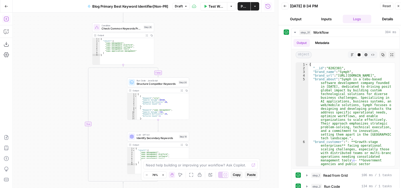
drag, startPoint x: 199, startPoint y: 88, endPoint x: 198, endPoint y: 2, distance: 85.6
click at [199, 13] on div "true false false true Workflow Set Inputs Inputs Workflow Workflow Step 31 Outp…" at bounding box center [143, 100] width 261 height 175
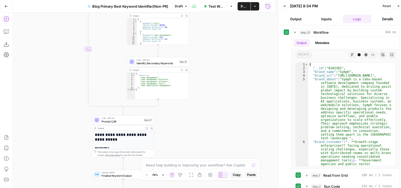
click at [205, 0] on html "All About AI New Home Browse Your Data Usage Settings Recent Grids Simetri Grid…" at bounding box center [200, 94] width 401 height 188
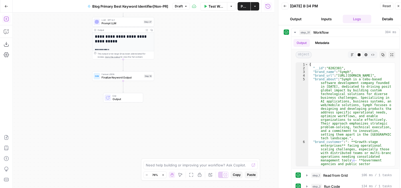
drag, startPoint x: 197, startPoint y: 82, endPoint x: 203, endPoint y: 151, distance: 69.5
click at [202, 153] on div "true false false true Workflow Set Inputs Inputs Workflow Workflow Step 31 Outp…" at bounding box center [143, 100] width 261 height 175
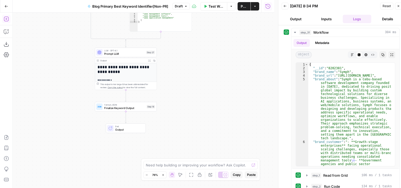
click at [199, 104] on div "true false false true Workflow Set Inputs Inputs Workflow Workflow Step 31 Outp…" at bounding box center [143, 100] width 261 height 175
click at [191, 72] on div "true false false true Workflow Set Inputs Inputs Workflow Workflow Step 31 Outp…" at bounding box center [143, 100] width 261 height 175
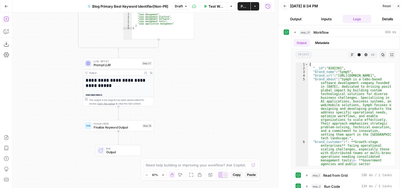
click at [189, 71] on div "true false false true Workflow Set Inputs Inputs Workflow Workflow Step 31 Outp…" at bounding box center [143, 100] width 261 height 175
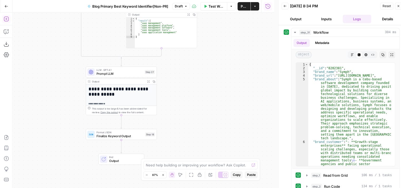
click at [125, 75] on span "Prompt LLM" at bounding box center [119, 73] width 46 height 4
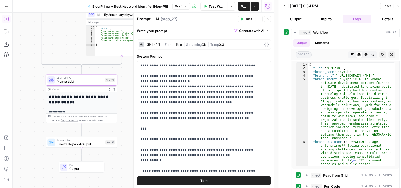
drag, startPoint x: 56, startPoint y: 77, endPoint x: 16, endPoint y: 85, distance: 40.6
click at [16, 85] on div "true false false true Workflow Set Inputs Inputs Workflow Workflow Step 31 Outp…" at bounding box center [143, 100] width 261 height 175
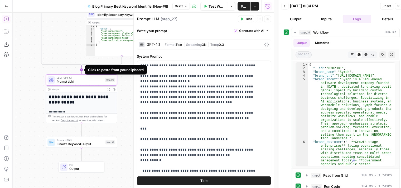
click at [81, 69] on icon "Edge from step_25-conditional-end to step_27" at bounding box center [81, 70] width 1 height 8
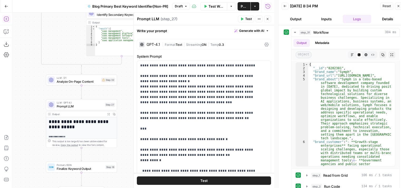
click at [398, 8] on button "Close" at bounding box center [398, 6] width 7 height 7
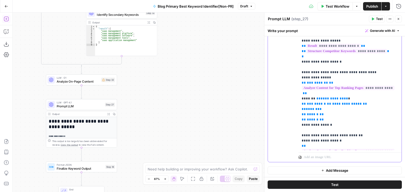
scroll to position [15, 0]
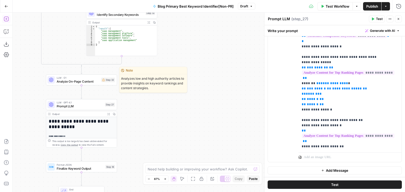
click at [95, 82] on span "Analyze On-Page Content" at bounding box center [78, 81] width 43 height 4
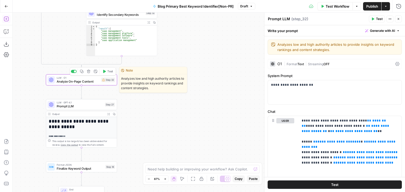
type textarea "Analyze On-Page Content"
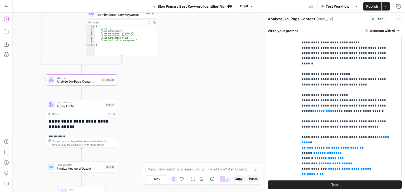
scroll to position [363, 0]
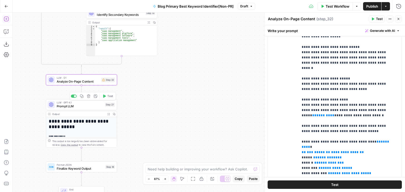
click at [189, 130] on div "true false false true Workflow Set Inputs Inputs Workflow Workflow Step 31 Outp…" at bounding box center [209, 103] width 392 height 180
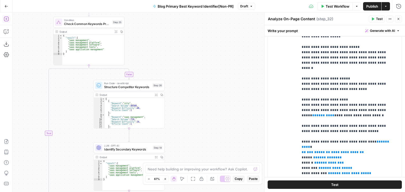
drag, startPoint x: 204, startPoint y: 115, endPoint x: 204, endPoint y: 120, distance: 5.8
click at [204, 120] on div "true false false true Workflow Set Inputs Inputs Workflow Workflow Step 31 Outp…" at bounding box center [209, 103] width 392 height 180
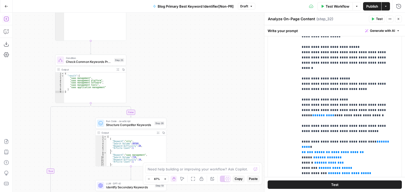
drag, startPoint x: 206, startPoint y: 61, endPoint x: 209, endPoint y: 119, distance: 58.0
click at [209, 119] on div "true false false true Workflow Set Inputs Inputs Workflow Workflow Step 31 Outp…" at bounding box center [209, 103] width 392 height 180
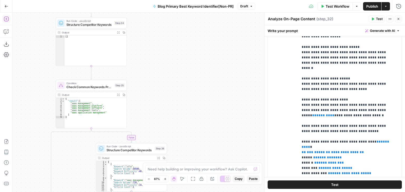
click at [214, 148] on div "true false false true Workflow Set Inputs Inputs Workflow Workflow Step 31 Outp…" at bounding box center [209, 103] width 392 height 180
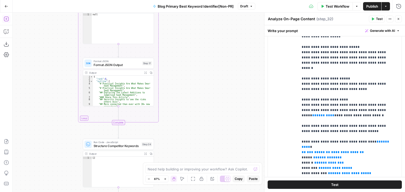
drag, startPoint x: 192, startPoint y: 114, endPoint x: 196, endPoint y: 105, distance: 9.9
click at [195, 137] on div "true false false true Workflow Set Inputs Inputs Workflow Workflow Step 31 Outp…" at bounding box center [209, 103] width 392 height 180
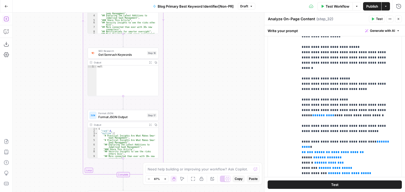
drag, startPoint x: 182, startPoint y: 42, endPoint x: 183, endPoint y: 87, distance: 44.5
click at [183, 87] on div "true false false true Workflow Set Inputs Inputs Workflow Workflow Step 31 Outp…" at bounding box center [209, 103] width 392 height 180
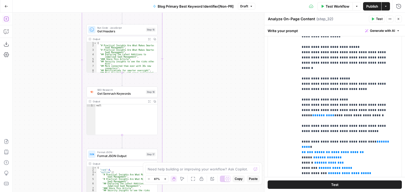
drag, startPoint x: 182, startPoint y: 65, endPoint x: 182, endPoint y: 93, distance: 28.2
click at [182, 95] on div "true false false true Workflow Set Inputs Inputs Workflow Workflow Step 31 Outp…" at bounding box center [209, 103] width 392 height 180
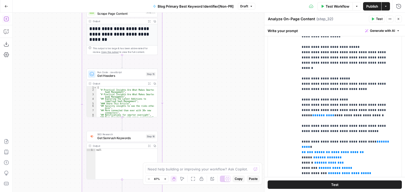
drag, startPoint x: 185, startPoint y: 66, endPoint x: 186, endPoint y: 105, distance: 39.3
click at [186, 105] on div "true false false true Workflow Set Inputs Inputs Workflow Workflow Step 31 Outp…" at bounding box center [209, 103] width 392 height 180
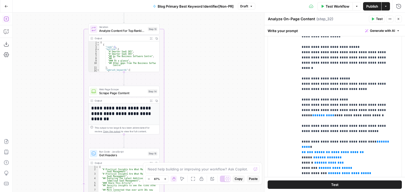
drag, startPoint x: 191, startPoint y: 76, endPoint x: 191, endPoint y: 92, distance: 16.1
click at [191, 92] on div "true false false true Workflow Set Inputs Inputs Workflow Workflow Step 31 Outp…" at bounding box center [209, 103] width 392 height 180
click at [193, 68] on div "true false false true Workflow Set Inputs Inputs Workflow Workflow Step 31 Outp…" at bounding box center [209, 103] width 392 height 180
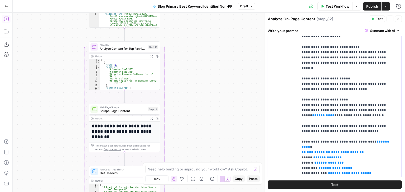
click at [339, 151] on span "**********" at bounding box center [344, 152] width 27 height 3
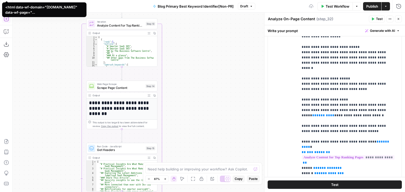
drag, startPoint x: 223, startPoint y: 98, endPoint x: 206, endPoint y: 33, distance: 67.6
click at [216, 22] on div "true false false true Workflow Set Inputs Inputs Workflow Workflow Step 31 Outp…" at bounding box center [209, 103] width 392 height 180
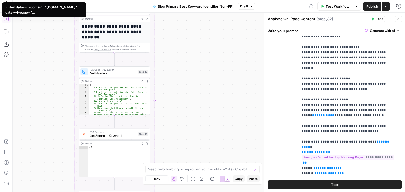
drag, startPoint x: 187, startPoint y: 59, endPoint x: 189, endPoint y: 47, distance: 12.5
click at [189, 41] on div "true false false true Workflow Set Inputs Inputs Workflow Workflow Step 31 Outp…" at bounding box center [209, 103] width 392 height 180
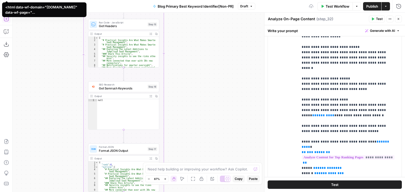
click at [200, 39] on div "true false false true Workflow Set Inputs Inputs Workflow Workflow Step 31 Outp…" at bounding box center [209, 103] width 392 height 180
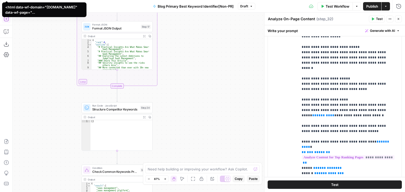
drag, startPoint x: 184, startPoint y: 80, endPoint x: 149, endPoint y: 93, distance: 36.6
click at [190, 121] on div "true false false true Workflow Set Inputs Inputs Workflow Workflow Step 31 Outp…" at bounding box center [209, 103] width 392 height 180
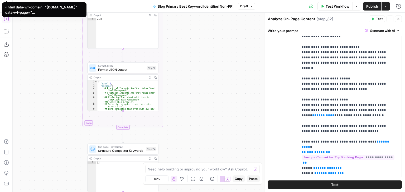
click at [125, 67] on span "Format JSON Output" at bounding box center [121, 69] width 47 height 4
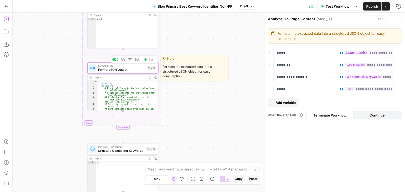
type textarea "Format JSON Output"
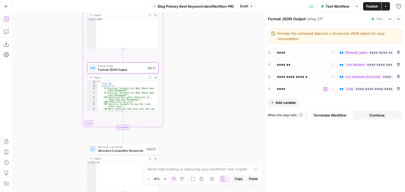
click at [274, 101] on button "Add variable" at bounding box center [282, 103] width 31 height 8
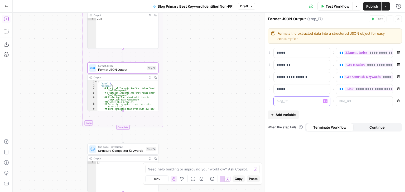
click at [286, 101] on p at bounding box center [298, 101] width 42 height 5
click at [362, 103] on p at bounding box center [360, 101] width 42 height 5
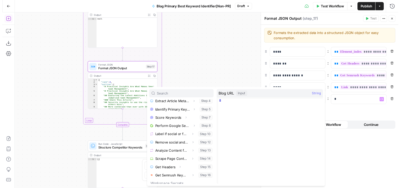
scroll to position [81, 0]
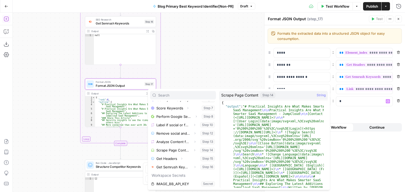
drag, startPoint x: 201, startPoint y: 70, endPoint x: 202, endPoint y: 79, distance: 9.8
click at [201, 79] on div "true false false true Workflow Set Inputs Inputs Workflow Workflow Step 31 Outp…" at bounding box center [209, 103] width 392 height 180
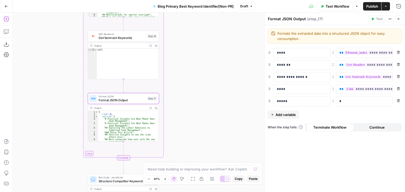
drag, startPoint x: 198, startPoint y: 68, endPoint x: 205, endPoint y: 134, distance: 66.4
click at [205, 168] on body "All About AI New Home Browse Your Data Usage Settings Recent Grids Simetri Grid…" at bounding box center [202, 96] width 405 height 192
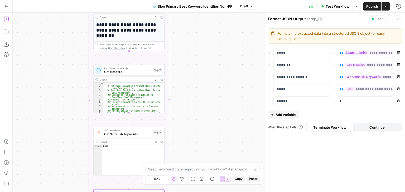
drag, startPoint x: 196, startPoint y: 59, endPoint x: 204, endPoint y: 108, distance: 50.1
click at [204, 108] on div "true false false true Workflow Set Inputs Inputs Workflow Workflow Step 31 Outp…" at bounding box center [209, 103] width 392 height 180
click at [346, 102] on p "*" at bounding box center [364, 101] width 50 height 5
paste div
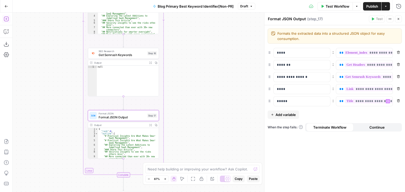
drag, startPoint x: 211, startPoint y: 124, endPoint x: 208, endPoint y: 94, distance: 30.5
click at [207, 71] on div "true false false true Workflow Set Inputs Inputs Workflow Workflow Step 31 Outp…" at bounding box center [209, 103] width 392 height 180
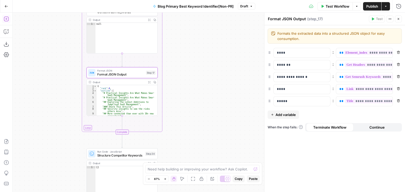
drag, startPoint x: 213, startPoint y: 78, endPoint x: 217, endPoint y: 91, distance: 13.0
click at [212, 61] on div "true false false true Workflow Set Inputs Inputs Workflow Workflow Step 31 Outp…" at bounding box center [209, 103] width 392 height 180
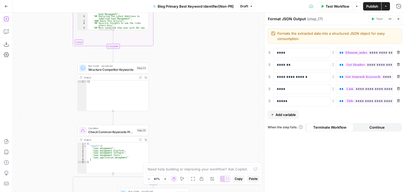
drag, startPoint x: 219, startPoint y: 91, endPoint x: 215, endPoint y: 46, distance: 45.5
click at [215, 46] on div "true false false true Workflow Set Inputs Inputs Workflow Workflow Step 31 Outp…" at bounding box center [209, 103] width 392 height 180
drag, startPoint x: 202, startPoint y: 117, endPoint x: 205, endPoint y: 79, distance: 38.3
click at [205, 80] on div "true false false true Workflow Set Inputs Inputs Workflow Workflow Step 31 Outp…" at bounding box center [209, 103] width 392 height 180
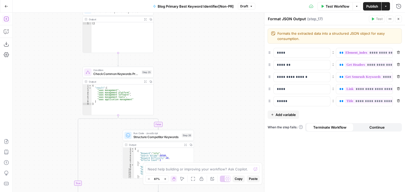
drag, startPoint x: 199, startPoint y: 113, endPoint x: 201, endPoint y: 60, distance: 52.7
click at [201, 58] on div "true false false true Workflow Set Inputs Inputs Workflow Workflow Step 31 Outp…" at bounding box center [209, 103] width 392 height 180
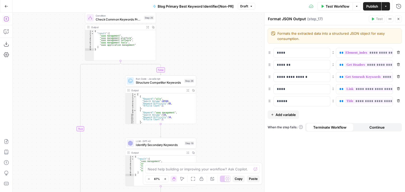
click at [227, 125] on div "true false false true Workflow Set Inputs Inputs Workflow Workflow Step 31 Outp…" at bounding box center [209, 103] width 392 height 180
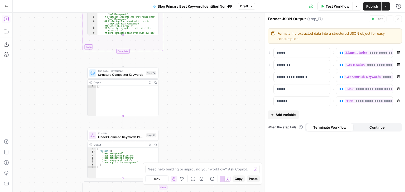
drag, startPoint x: 215, startPoint y: 29, endPoint x: 217, endPoint y: 134, distance: 105.4
click at [217, 134] on div "true false false true Workflow Set Inputs Inputs Workflow Workflow Step 31 Outp…" at bounding box center [209, 103] width 392 height 180
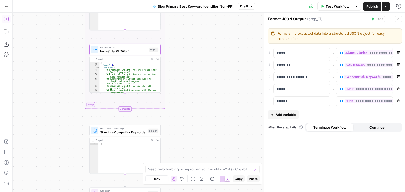
drag, startPoint x: 212, startPoint y: 92, endPoint x: 215, endPoint y: 127, distance: 35.5
click at [215, 133] on div "true false false true Workflow Set Inputs Inputs Workflow Workflow Step 31 Outp…" at bounding box center [209, 103] width 392 height 180
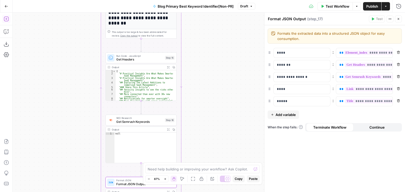
click at [217, 129] on div "true false false true Workflow Set Inputs Inputs Workflow Workflow Step 31 Outp…" at bounding box center [209, 103] width 392 height 180
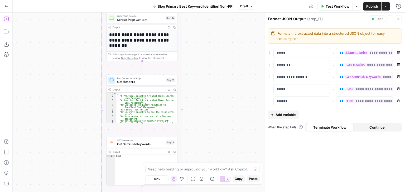
drag, startPoint x: 212, startPoint y: 50, endPoint x: 211, endPoint y: 112, distance: 61.6
click at [211, 119] on div "true false false true Workflow Set Inputs Inputs Workflow Workflow Step 31 Outp…" at bounding box center [209, 103] width 392 height 180
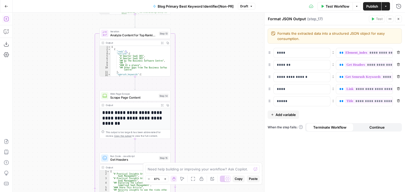
drag, startPoint x: 209, startPoint y: 58, endPoint x: 184, endPoint y: 75, distance: 30.1
click at [186, 75] on div "true false false true Workflow Set Inputs Inputs Workflow Workflow Step 31 Outp…" at bounding box center [209, 103] width 392 height 180
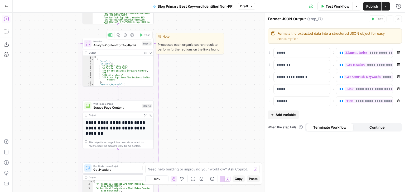
click at [149, 36] on div "true false false true Workflow Set Inputs Inputs Workflow Workflow Step 31 Outp…" at bounding box center [209, 103] width 392 height 180
click at [145, 33] on span "Test" at bounding box center [147, 35] width 6 height 4
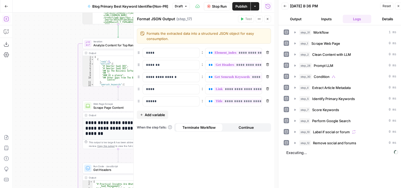
click at [264, 19] on button "Close" at bounding box center [267, 19] width 7 height 7
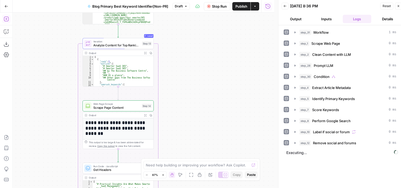
drag, startPoint x: 215, startPoint y: 69, endPoint x: 235, endPoint y: 67, distance: 20.1
click at [235, 67] on div "true false false true Workflow Set Inputs Inputs Workflow Workflow Step 31 Outp…" at bounding box center [143, 100] width 261 height 175
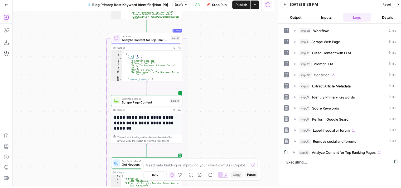
scroll to position [4, 0]
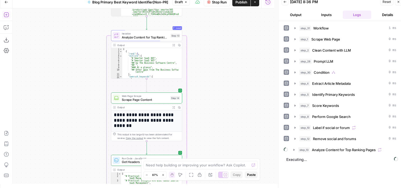
drag, startPoint x: 281, startPoint y: 126, endPoint x: 280, endPoint y: 148, distance: 21.9
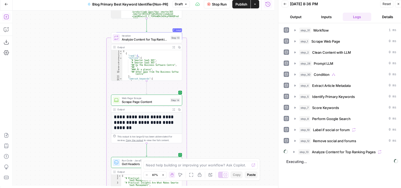
scroll to position [0, 0]
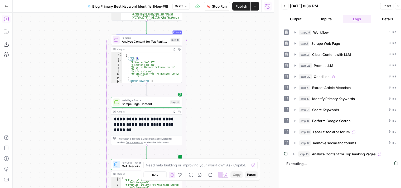
drag, startPoint x: 281, startPoint y: 152, endPoint x: 279, endPoint y: 127, distance: 24.8
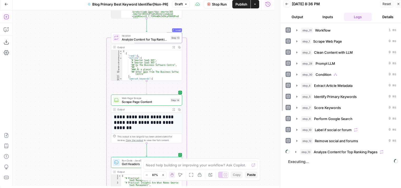
scroll to position [4, 0]
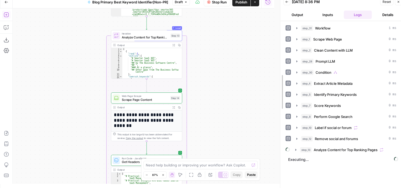
drag, startPoint x: 279, startPoint y: 127, endPoint x: 281, endPoint y: 147, distance: 19.3
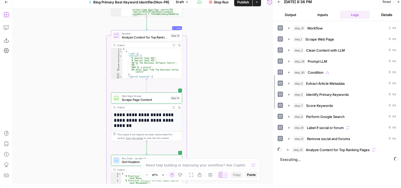
drag, startPoint x: 281, startPoint y: 135, endPoint x: 274, endPoint y: 134, distance: 6.9
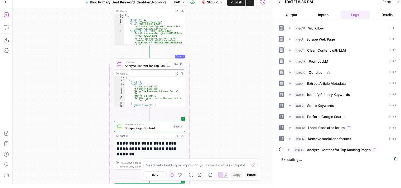
drag, startPoint x: 238, startPoint y: 99, endPoint x: 240, endPoint y: 121, distance: 22.5
drag, startPoint x: 232, startPoint y: 104, endPoint x: 235, endPoint y: 34, distance: 70.4
click at [234, 36] on div "true false false true Workflow Set Inputs Inputs Workflow Workflow Step 31 Outp…" at bounding box center [141, 95] width 256 height 175
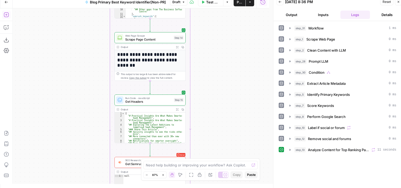
drag, startPoint x: 236, startPoint y: 104, endPoint x: 243, endPoint y: 41, distance: 62.5
click at [239, 53] on div "true false false true Workflow Set Inputs Inputs Workflow Workflow Step 31 Outp…" at bounding box center [141, 95] width 256 height 175
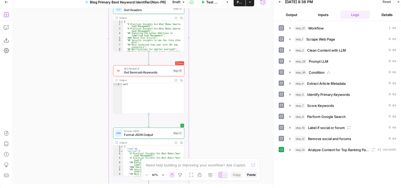
drag, startPoint x: 252, startPoint y: 117, endPoint x: 249, endPoint y: 67, distance: 50.1
click at [249, 70] on div "true false false true Workflow Set Inputs Inputs Workflow Workflow Step 31 Outp…" at bounding box center [141, 95] width 256 height 175
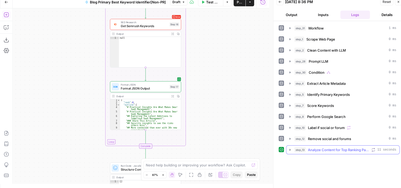
click at [317, 147] on span "Analyze Content for Top Ranking Pages" at bounding box center [338, 149] width 61 height 5
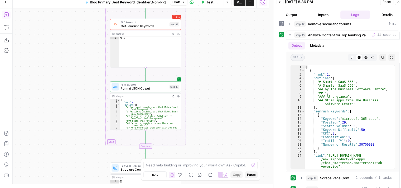
drag, startPoint x: 278, startPoint y: 161, endPoint x: 279, endPoint y: 175, distance: 14.0
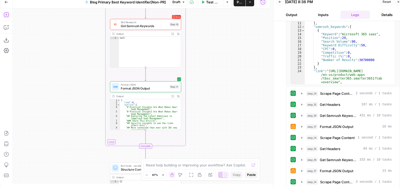
drag, startPoint x: 279, startPoint y: 105, endPoint x: 282, endPoint y: 137, distance: 31.5
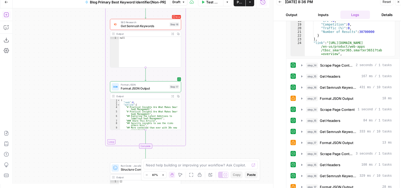
scroll to position [249, 0]
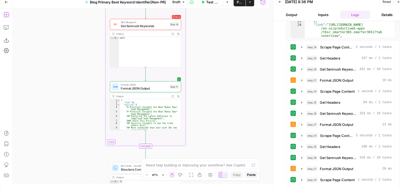
drag, startPoint x: 282, startPoint y: 105, endPoint x: 283, endPoint y: 126, distance: 21.4
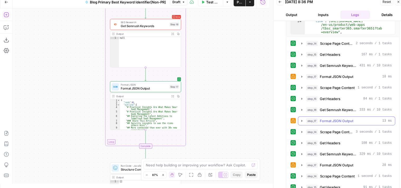
click at [304, 120] on button "step_17 Format JSON Output 13 ms" at bounding box center [346, 121] width 97 height 8
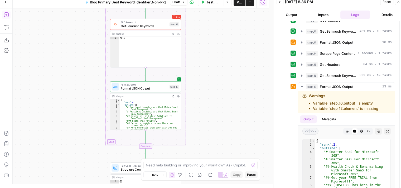
drag, startPoint x: 281, startPoint y: 115, endPoint x: 282, endPoint y: 135, distance: 20.3
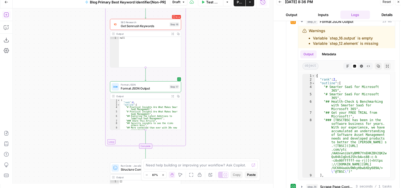
scroll to position [363, 0]
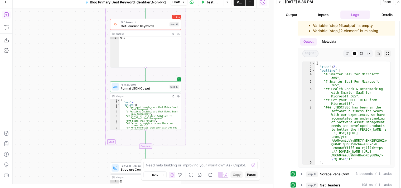
drag, startPoint x: 282, startPoint y: 116, endPoint x: 283, endPoint y: 139, distance: 22.9
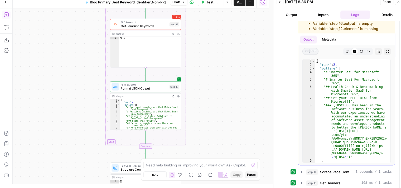
drag, startPoint x: 386, startPoint y: 98, endPoint x: 382, endPoint y: 120, distance: 22.6
click at [382, 120] on div "1 2 3 4 5 6 7 8 9 10 11 { "rank" : 2 , "outline" : [ "# Smarter SaaS for Micros…" at bounding box center [346, 111] width 88 height 104
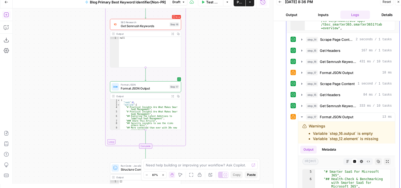
scroll to position [237, 0]
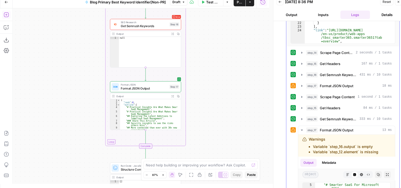
drag, startPoint x: 294, startPoint y: 103, endPoint x: 293, endPoint y: 78, distance: 24.2
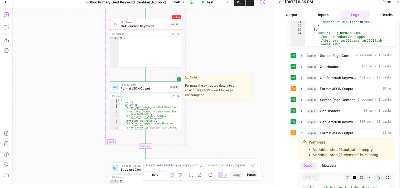
click at [145, 88] on span "Format JSON Output" at bounding box center [144, 88] width 47 height 4
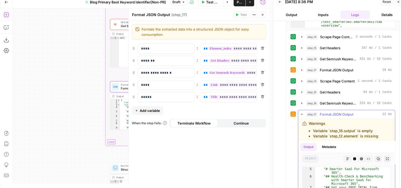
drag, startPoint x: 303, startPoint y: 143, endPoint x: 299, endPoint y: 167, distance: 24.0
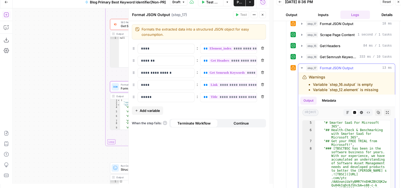
drag, startPoint x: 297, startPoint y: 160, endPoint x: 296, endPoint y: 164, distance: 4.3
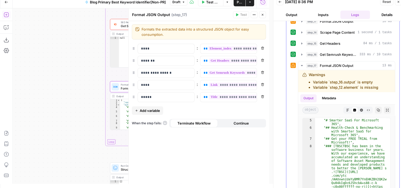
drag, startPoint x: 293, startPoint y: 130, endPoint x: 294, endPoint y: 116, distance: 13.7
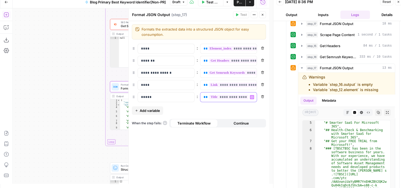
click at [203, 98] on span "**" at bounding box center [205, 96] width 4 height 3
click at [208, 154] on div "**********" at bounding box center [199, 102] width 140 height 163
click at [262, 14] on icon "button" at bounding box center [262, 14] width 3 height 3
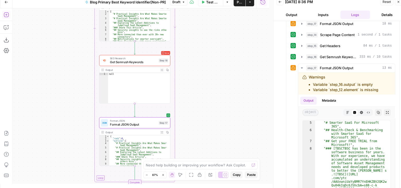
drag, startPoint x: 207, startPoint y: 95, endPoint x: 190, endPoint y: 69, distance: 31.6
click at [190, 69] on div "true false false true Workflow Set Inputs Inputs Workflow Workflow Step 31 Outp…" at bounding box center [141, 95] width 256 height 175
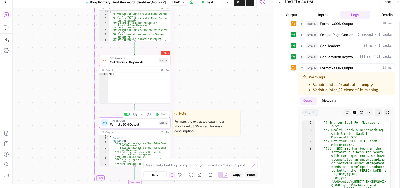
click at [134, 124] on span "Format JSON Output" at bounding box center [133, 124] width 47 height 4
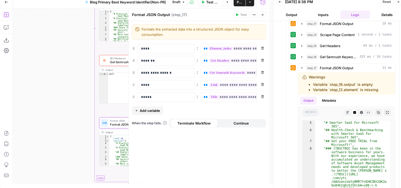
drag, startPoint x: 262, startPoint y: 13, endPoint x: 258, endPoint y: 23, distance: 10.2
click at [262, 13] on icon "button" at bounding box center [262, 14] width 3 height 3
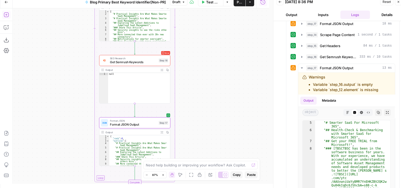
drag, startPoint x: 222, startPoint y: 116, endPoint x: 221, endPoint y: 137, distance: 21.1
click at [220, 145] on div "true false false true Workflow Set Inputs Inputs Workflow Workflow Step 31 Outp…" at bounding box center [141, 95] width 256 height 175
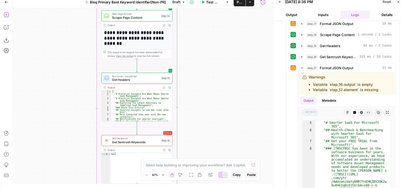
click at [210, 117] on div "true false false true Workflow Set Inputs Inputs Workflow Workflow Step 31 Outp…" at bounding box center [141, 95] width 256 height 175
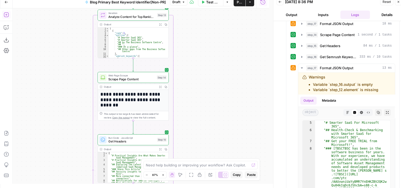
click at [202, 81] on div "true false false true Workflow Set Inputs Inputs Workflow Workflow Step 31 Outp…" at bounding box center [141, 95] width 256 height 175
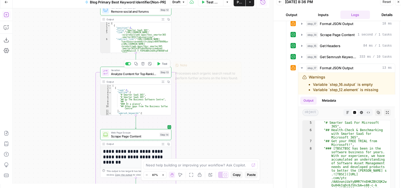
click at [161, 65] on button "Test" at bounding box center [162, 64] width 14 height 6
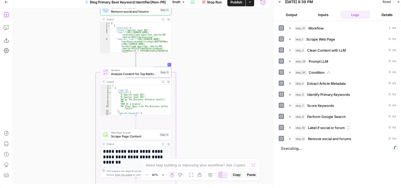
drag, startPoint x: 279, startPoint y: 146, endPoint x: 277, endPoint y: 171, distance: 24.8
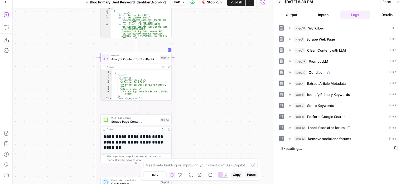
drag, startPoint x: 230, startPoint y: 137, endPoint x: 230, endPoint y: 123, distance: 14.5
click at [230, 123] on div "true false false true Workflow Set Inputs Inputs Workflow Workflow Step 31 Outp…" at bounding box center [141, 95] width 256 height 175
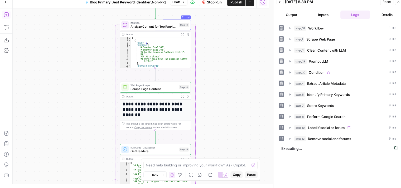
drag, startPoint x: 225, startPoint y: 106, endPoint x: 233, endPoint y: 99, distance: 10.4
click at [233, 99] on div "true false false true Workflow Set Inputs Inputs Workflow Workflow Step 31 Outp…" at bounding box center [141, 95] width 256 height 175
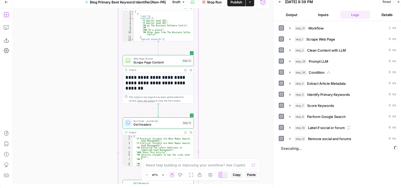
drag, startPoint x: 233, startPoint y: 90, endPoint x: 233, endPoint y: 86, distance: 4.0
click at [233, 86] on div "true false false true Workflow Set Inputs Inputs Workflow Workflow Step 31 Outp…" at bounding box center [141, 95] width 256 height 175
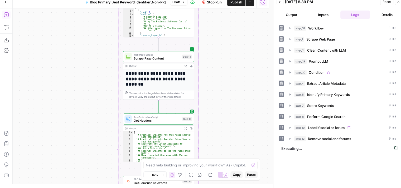
click at [233, 81] on div "true false false true Workflow Set Inputs Inputs Workflow Workflow Step 31 Outp…" at bounding box center [141, 95] width 256 height 175
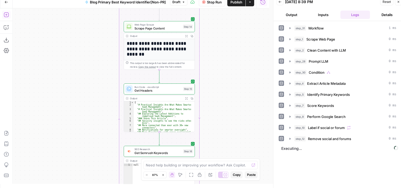
click at [229, 82] on div "true false false true Workflow Set Inputs Inputs Workflow Workflow Step 31 Outp…" at bounding box center [141, 95] width 256 height 175
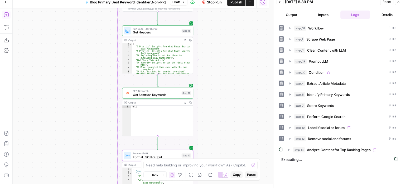
click at [229, 83] on div "true false false true Workflow Set Inputs Inputs Workflow Workflow Step 31 Outp…" at bounding box center [141, 95] width 256 height 175
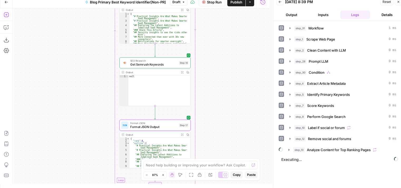
click at [240, 107] on div "true false false true Workflow Set Inputs Inputs Workflow Workflow Step 31 Outp…" at bounding box center [141, 95] width 256 height 175
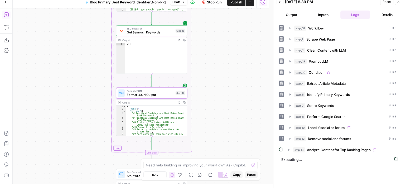
drag, startPoint x: 232, startPoint y: 94, endPoint x: 231, endPoint y: 101, distance: 7.0
click at [232, 91] on div "true false false true Workflow Set Inputs Inputs Workflow Workflow Step 31 Outp…" at bounding box center [141, 95] width 256 height 175
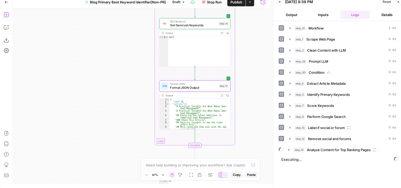
drag, startPoint x: 227, startPoint y: 105, endPoint x: 271, endPoint y: 99, distance: 44.3
click at [271, 99] on body "All About AI New Home Browse Your Data Usage Settings Recent Grids Simetri Grid…" at bounding box center [200, 90] width 401 height 188
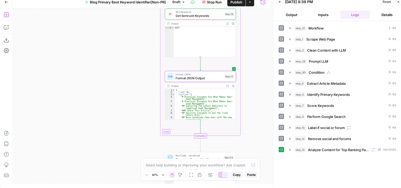
drag, startPoint x: 254, startPoint y: 117, endPoint x: 262, endPoint y: 105, distance: 13.8
click at [262, 105] on div "true false false true Workflow Set Inputs Inputs Workflow Workflow Step 31 Outp…" at bounding box center [141, 95] width 256 height 175
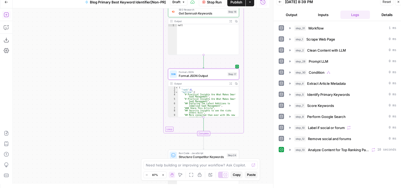
click at [261, 118] on div "true false false true Workflow Set Inputs Inputs Workflow Workflow Step 31 Outp…" at bounding box center [141, 95] width 256 height 175
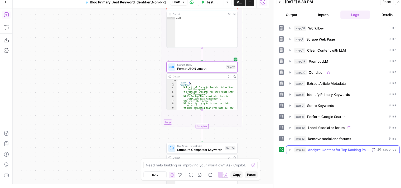
click at [290, 148] on icon "button" at bounding box center [290, 150] width 4 height 4
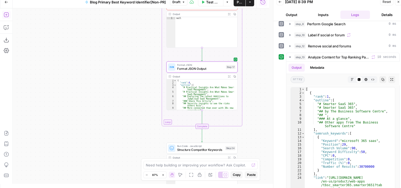
scroll to position [135, 0]
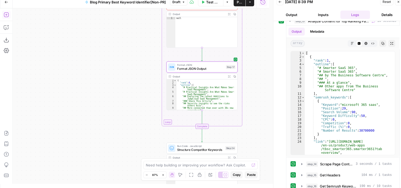
drag, startPoint x: 282, startPoint y: 153, endPoint x: 276, endPoint y: 191, distance: 38.4
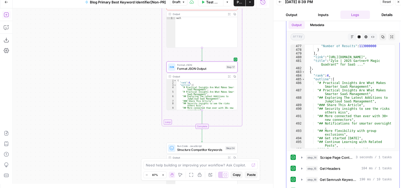
scroll to position [2027, 0]
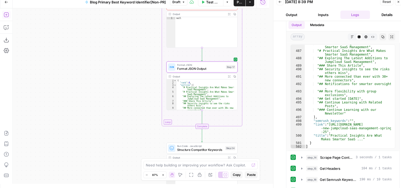
click at [114, 91] on div "true false false true Workflow Set Inputs Inputs Workflow Workflow Step 31 Outp…" at bounding box center [141, 95] width 256 height 175
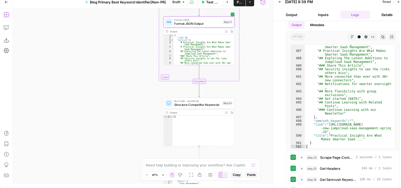
click at [110, 76] on div "true false false true Workflow Set Inputs Inputs Workflow Workflow Step 31 Outp…" at bounding box center [141, 95] width 256 height 175
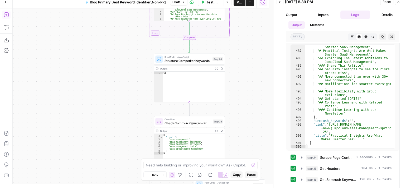
click at [106, 74] on div "true false false true Workflow Set Inputs Inputs Workflow Workflow Step 31 Outp…" at bounding box center [141, 95] width 256 height 175
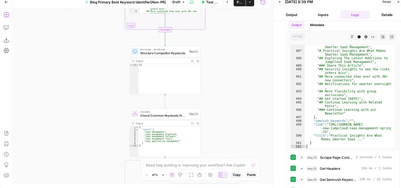
drag, startPoint x: 88, startPoint y: 81, endPoint x: 91, endPoint y: 80, distance: 2.8
click at [88, 81] on div "true false false true Workflow Set Inputs Inputs Workflow Workflow Step 31 Outp…" at bounding box center [141, 95] width 256 height 175
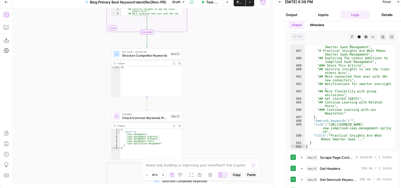
drag, startPoint x: 236, startPoint y: 107, endPoint x: 217, endPoint y: 115, distance: 20.7
click at [217, 115] on div "true false false true Workflow Set Inputs Inputs Workflow Workflow Step 31 Outp…" at bounding box center [141, 95] width 256 height 175
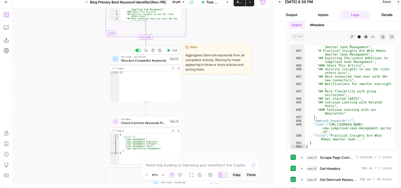
click at [170, 49] on button "Test" at bounding box center [172, 50] width 14 height 6
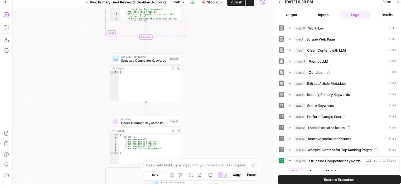
drag, startPoint x: 268, startPoint y: 89, endPoint x: 269, endPoint y: 71, distance: 18.7
click at [270, 70] on div "Go Back Blog Primary Best Keyword Identifier[Non-PR] Draft Stop Run Publish Act…" at bounding box center [200, 90] width 401 height 188
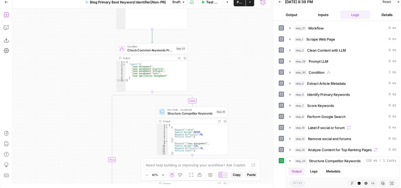
click at [238, 76] on div "true false false true Workflow Set Inputs Inputs Workflow Workflow Step 31 Outp…" at bounding box center [141, 95] width 256 height 175
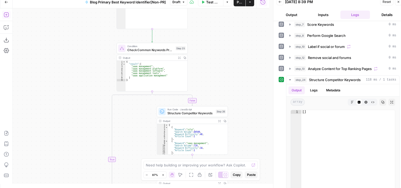
scroll to position [110, 0]
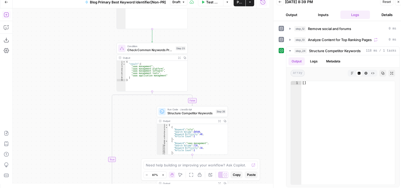
drag, startPoint x: 277, startPoint y: 135, endPoint x: 280, endPoint y: 164, distance: 28.4
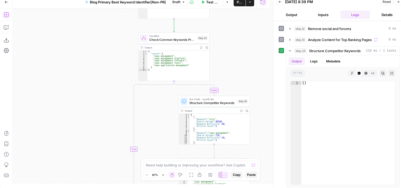
drag, startPoint x: 233, startPoint y: 98, endPoint x: 241, endPoint y: 54, distance: 45.0
click at [247, 52] on div "true false false true Workflow Set Inputs Inputs Workflow Workflow Step 31 Outp…" at bounding box center [141, 95] width 256 height 175
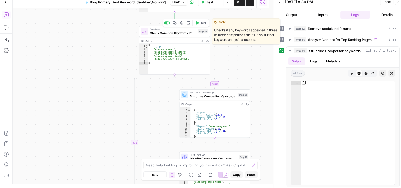
click at [202, 23] on span "Test" at bounding box center [203, 23] width 6 height 4
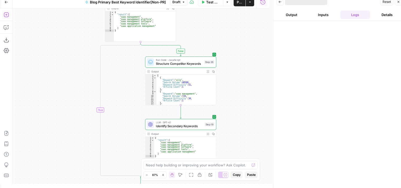
drag, startPoint x: 245, startPoint y: 63, endPoint x: 211, endPoint y: 29, distance: 48.4
click at [211, 29] on div "true false false true Workflow Set Inputs Inputs Workflow Workflow Step 31 Outp…" at bounding box center [141, 95] width 256 height 175
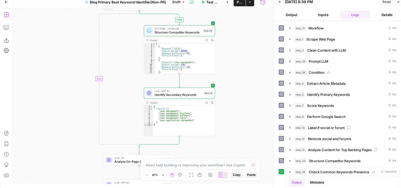
drag, startPoint x: 248, startPoint y: 73, endPoint x: 273, endPoint y: 88, distance: 29.5
click at [249, 69] on div "true false false true Workflow Set Inputs Inputs Workflow Workflow Step 31 Outp…" at bounding box center [141, 95] width 256 height 175
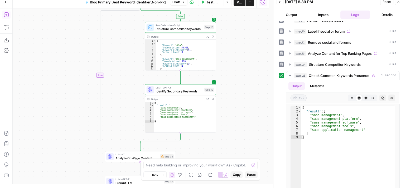
scroll to position [109, 0]
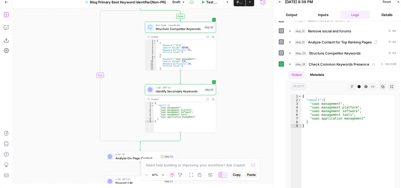
drag, startPoint x: 276, startPoint y: 96, endPoint x: 278, endPoint y: 120, distance: 24.8
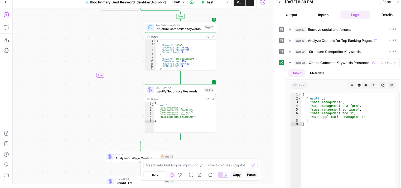
drag, startPoint x: 240, startPoint y: 143, endPoint x: 249, endPoint y: 98, distance: 46.2
click at [249, 99] on div "true false false true Workflow Set Inputs Inputs Workflow Workflow Step 31 Outp…" at bounding box center [141, 95] width 256 height 175
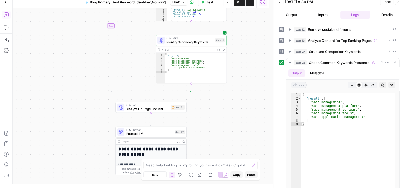
drag, startPoint x: 246, startPoint y: 116, endPoint x: 249, endPoint y: 93, distance: 23.4
click at [249, 93] on div "true false false true Workflow Set Inputs Inputs Workflow Workflow Step 31 Outp…" at bounding box center [141, 95] width 256 height 175
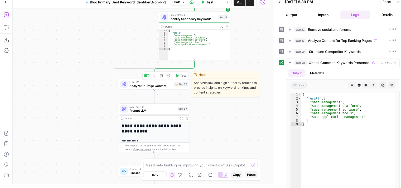
click at [164, 84] on span "Analyze On-Page Content" at bounding box center [150, 85] width 43 height 4
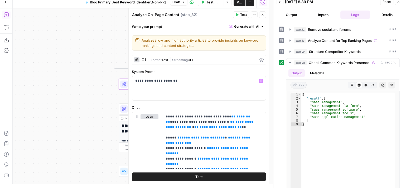
click at [28, 76] on div "true false false true Workflow Set Inputs Inputs Workflow Workflow Step 31 Outp…" at bounding box center [141, 95] width 256 height 175
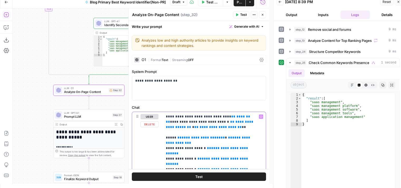
drag, startPoint x: 238, startPoint y: 116, endPoint x: 217, endPoint y: 118, distance: 20.9
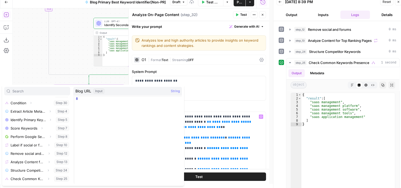
scroll to position [73, 0]
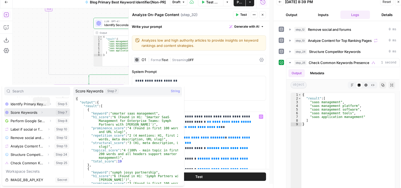
click at [42, 113] on icon "button" at bounding box center [41, 112] width 3 height 3
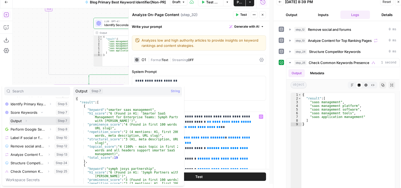
click at [27, 122] on icon "button" at bounding box center [25, 120] width 3 height 3
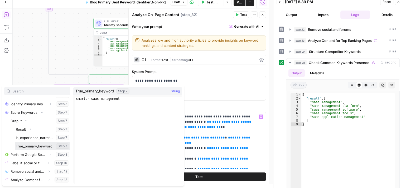
click at [29, 145] on button "Select variable True_primary_keyword" at bounding box center [42, 146] width 55 height 8
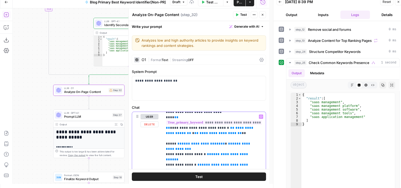
scroll to position [11, 0]
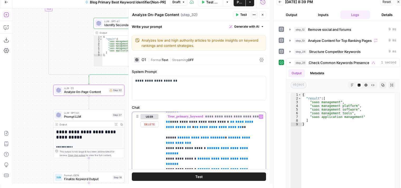
click at [192, 127] on span "**********" at bounding box center [210, 124] width 89 height 9
click at [262, 14] on icon "button" at bounding box center [262, 15] width 2 height 2
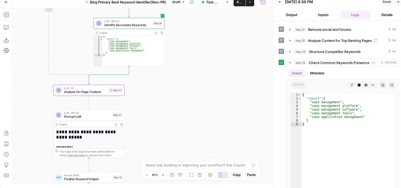
click at [229, 139] on div "true false false true Workflow Set Inputs Inputs Workflow Workflow Step 31 Outp…" at bounding box center [141, 95] width 256 height 175
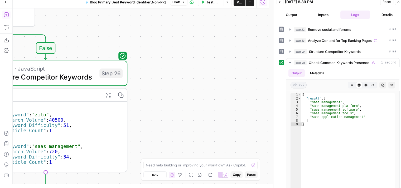
drag, startPoint x: 216, startPoint y: 37, endPoint x: 247, endPoint y: 151, distance: 117.8
click at [243, 147] on div "true false false true Workflow Set Inputs Inputs Workflow Workflow Step 31 Outp…" at bounding box center [141, 95] width 256 height 175
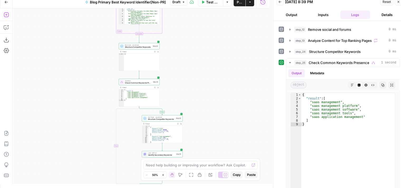
click at [190, 175] on icon "button" at bounding box center [191, 175] width 4 height 4
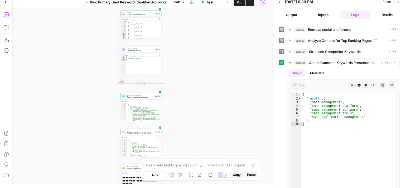
click at [197, 155] on div "true false false true Workflow Set Inputs Inputs Workflow Workflow Step 31 Outp…" at bounding box center [141, 95] width 256 height 175
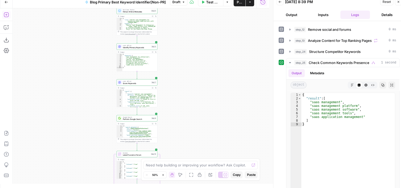
drag, startPoint x: 195, startPoint y: 75, endPoint x: 199, endPoint y: 83, distance: 8.6
click at [202, 94] on div "true false false true Workflow Set Inputs Inputs Workflow Workflow Step 31 Outp…" at bounding box center [141, 95] width 256 height 175
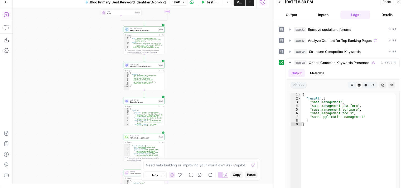
click at [195, 121] on div "true false false true Workflow Set Inputs Inputs Workflow Workflow Step 31 Outp…" at bounding box center [141, 95] width 256 height 175
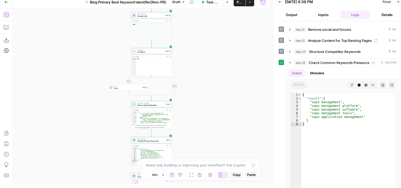
click at [205, 137] on div "true false false true Workflow Set Inputs Inputs Workflow Workflow Step 31 Outp…" at bounding box center [141, 95] width 256 height 175
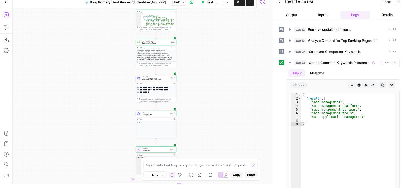
drag, startPoint x: 206, startPoint y: 48, endPoint x: 209, endPoint y: 134, distance: 85.1
click at [209, 135] on div "true false false true Workflow Set Inputs Inputs Workflow Workflow Step 31 Outp…" at bounding box center [141, 95] width 256 height 175
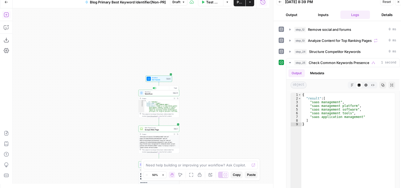
click at [209, 0] on html "All About AI New Home Browse Your Data Usage Settings Recent Grids Simetri Grid…" at bounding box center [200, 90] width 401 height 188
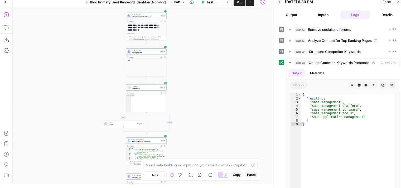
click at [209, 35] on div "true false false true Workflow Set Inputs Inputs Workflow Workflow Step 31 Outp…" at bounding box center [141, 95] width 256 height 175
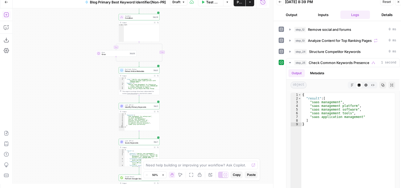
drag, startPoint x: 209, startPoint y: 102, endPoint x: 212, endPoint y: 32, distance: 70.9
click at [211, 23] on div "true false false true Workflow Set Inputs Inputs Workflow Workflow Step 31 Outp…" at bounding box center [141, 95] width 256 height 175
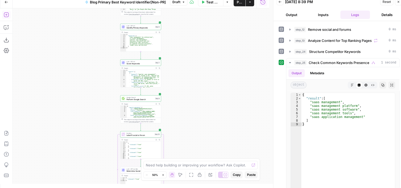
click at [206, 39] on div "true false false true Workflow Set Inputs Inputs Workflow Workflow Step 31 Outp…" at bounding box center [141, 95] width 256 height 175
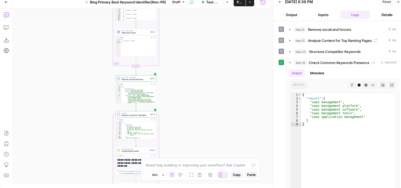
click at [204, 45] on div "true false false true Workflow Set Inputs Inputs Workflow Workflow Step 31 Outp…" at bounding box center [141, 95] width 256 height 175
click at [207, 30] on div "true false false true Workflow Set Inputs Inputs Workflow Workflow Step 31 Outp…" at bounding box center [141, 95] width 256 height 175
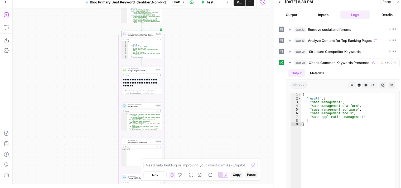
click at [202, 133] on div "true false false true Workflow Set Inputs Inputs Workflow Workflow Step 31 Outp…" at bounding box center [141, 95] width 256 height 175
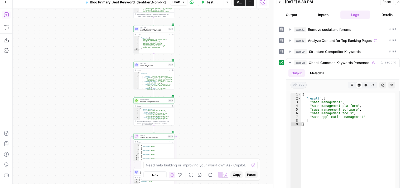
drag, startPoint x: 201, startPoint y: 45, endPoint x: 206, endPoint y: 174, distance: 129.9
click at [206, 174] on body "All About AI New Home Browse Your Data Usage Settings Recent Grids Simetri Grid…" at bounding box center [200, 90] width 401 height 188
click at [205, 127] on div "true false false true Workflow Set Inputs Inputs Workflow Workflow Step 31 Outp…" at bounding box center [141, 95] width 256 height 175
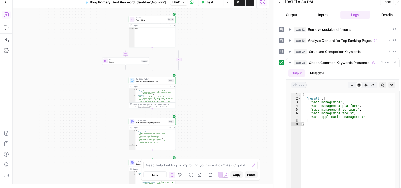
drag, startPoint x: 200, startPoint y: 26, endPoint x: 198, endPoint y: 95, distance: 69.3
click at [197, 93] on div "true false false true Workflow Set Inputs Inputs Workflow Workflow Step 31 Outp…" at bounding box center [141, 95] width 256 height 175
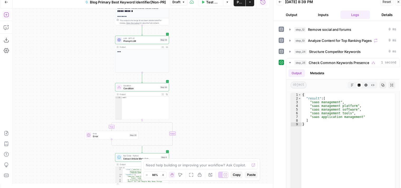
click at [192, 116] on div "true false false true Workflow Set Inputs Inputs Workflow Workflow Step 31 Outp…" at bounding box center [141, 95] width 256 height 175
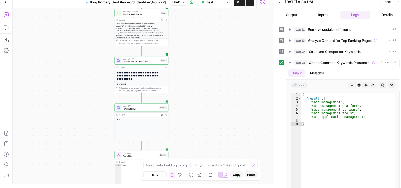
click at [211, 114] on div "true false false true Workflow Set Inputs Inputs Workflow Workflow Step 31 Outp…" at bounding box center [141, 95] width 256 height 175
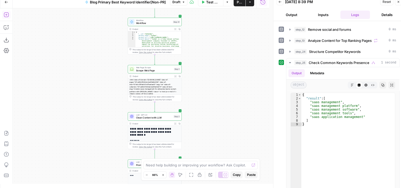
click at [201, 99] on div "true false false true Workflow Set Inputs Inputs Workflow Workflow Step 31 Outp…" at bounding box center [141, 95] width 256 height 175
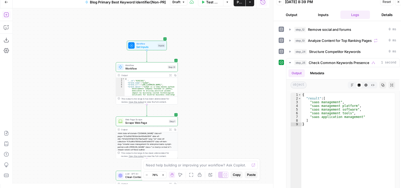
drag, startPoint x: 214, startPoint y: 112, endPoint x: 221, endPoint y: 116, distance: 7.7
click at [221, 116] on div "true false false true Workflow Set Inputs Inputs Workflow Workflow Step 31 Outp…" at bounding box center [141, 95] width 256 height 175
click at [75, 40] on div "true false false true Workflow Set Inputs Inputs Workflow Workflow Step 31 Outp…" at bounding box center [141, 95] width 256 height 175
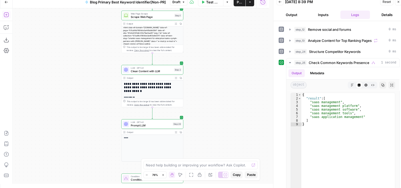
click at [79, 31] on div "true false false true Workflow Set Inputs Inputs Workflow Workflow Step 31 Outp…" at bounding box center [141, 95] width 256 height 175
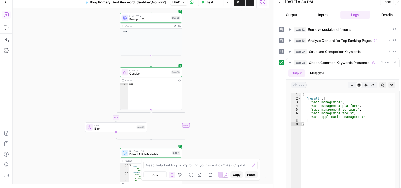
click at [77, 24] on div "true false false true Workflow Set Inputs Inputs Workflow Workflow Step 31 Outp…" at bounding box center [141, 95] width 256 height 175
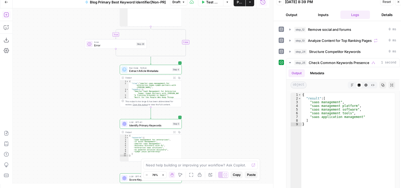
click at [78, 10] on div "true false false true Workflow Set Inputs Inputs Workflow Workflow Step 31 Outp…" at bounding box center [141, 95] width 256 height 175
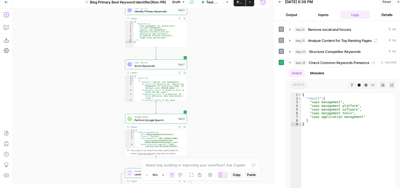
click at [77, 24] on div "true false false true Workflow Set Inputs Inputs Workflow Workflow Step 31 Outp…" at bounding box center [141, 95] width 256 height 175
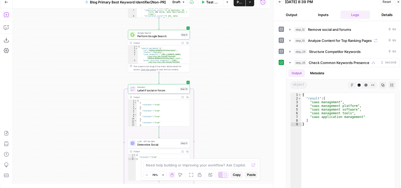
click at [76, 13] on div "true false false true Workflow Set Inputs Inputs Workflow Workflow Step 31 Outp…" at bounding box center [141, 95] width 256 height 175
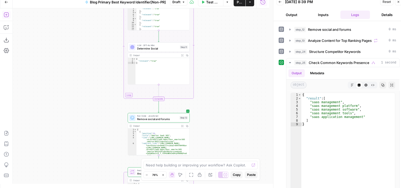
click at [83, 27] on div "true false false true Workflow Set Inputs Inputs Workflow Workflow Step 31 Outp…" at bounding box center [141, 95] width 256 height 175
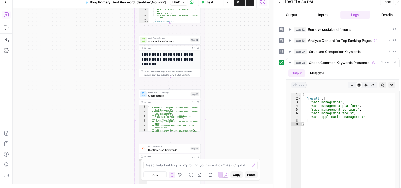
drag, startPoint x: 82, startPoint y: 31, endPoint x: 80, endPoint y: 77, distance: 46.4
click at [83, 10] on div "true false false true Workflow Set Inputs Inputs Workflow Workflow Step 31 Outp…" at bounding box center [141, 95] width 256 height 175
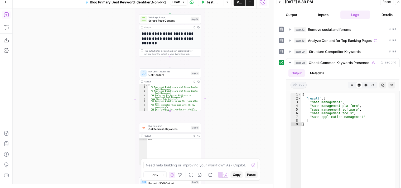
click at [85, 2] on div "Go Back Blog Primary Best Keyword Identifier[Non-PR] Draft Test Workflow Option…" at bounding box center [134, 90] width 269 height 188
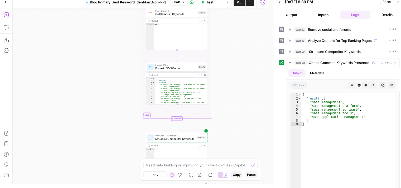
click at [88, 0] on html "All About AI New Home Browse Your Data Usage Settings Recent Grids Simetri Grid…" at bounding box center [200, 90] width 401 height 188
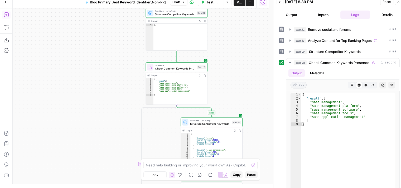
click at [92, 42] on div "true false false true Workflow Set Inputs Inputs Workflow Workflow Step 31 Outp…" at bounding box center [141, 95] width 256 height 175
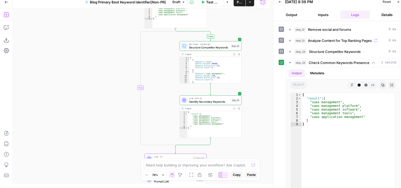
click at [93, 13] on div "true false false true Workflow Set Inputs Inputs Workflow Workflow Step 31 Outp…" at bounding box center [141, 95] width 256 height 175
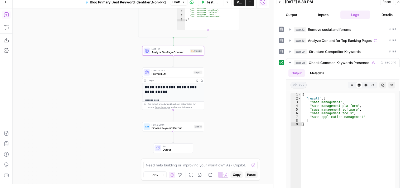
click at [96, 34] on div "true false false true Workflow Set Inputs Inputs Workflow Workflow Step 31 Outp…" at bounding box center [141, 95] width 256 height 175
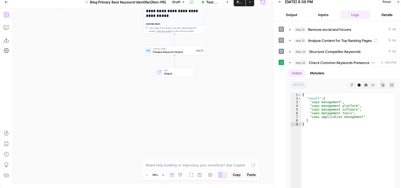
click at [87, 132] on div "true false false true Workflow Set Inputs Inputs Workflow Workflow Step 31 Outp…" at bounding box center [141, 95] width 256 height 175
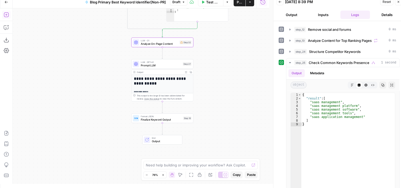
click at [86, 109] on div "true false false true Workflow Set Inputs Inputs Workflow Workflow Step 31 Outp…" at bounding box center [141, 95] width 256 height 175
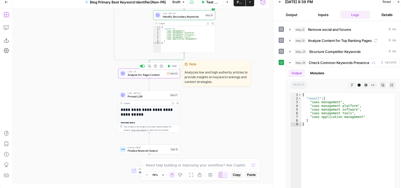
click at [137, 76] on span "Analyze On-Page Content" at bounding box center [145, 75] width 37 height 4
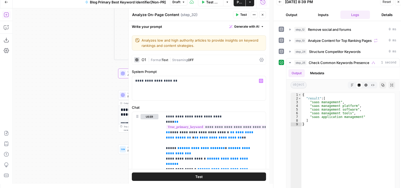
drag, startPoint x: 83, startPoint y: 72, endPoint x: 34, endPoint y: 66, distance: 49.6
click at [33, 66] on div "true false false true Workflow Set Inputs Inputs Workflow Workflow Step 31 Outp…" at bounding box center [141, 95] width 256 height 175
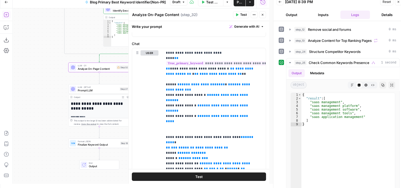
scroll to position [61, 0]
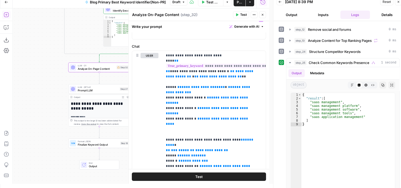
click at [260, 26] on icon "button" at bounding box center [261, 26] width 3 height 3
click at [236, 49] on span "Refine" at bounding box center [234, 50] width 42 height 5
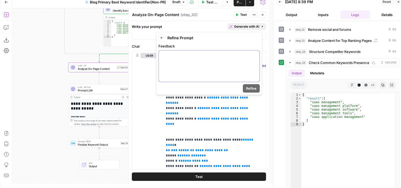
click at [215, 60] on div at bounding box center [209, 66] width 101 height 31
click at [252, 86] on span "Refine" at bounding box center [251, 88] width 11 height 5
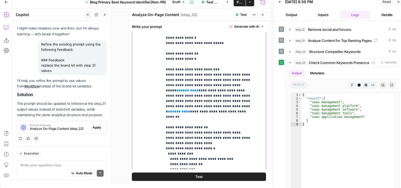
scroll to position [706, 0]
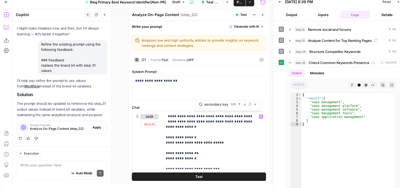
scroll to position [0, 2]
type input "secondary key"
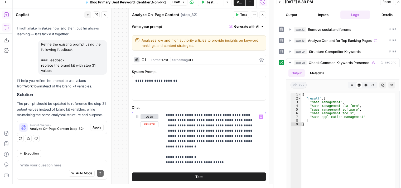
drag, startPoint x: 215, startPoint y: 154, endPoint x: 216, endPoint y: 143, distance: 11.6
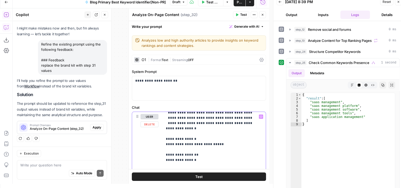
drag, startPoint x: 244, startPoint y: 126, endPoint x: 243, endPoint y: 139, distance: 13.0
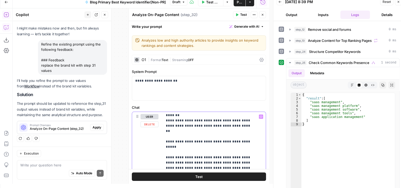
drag, startPoint x: 233, startPoint y: 145, endPoint x: 237, endPoint y: 118, distance: 27.1
type input "secondary keyword"
click at [244, 103] on icon "button" at bounding box center [244, 104] width 3 height 3
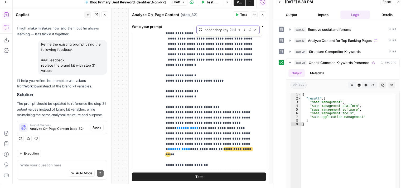
scroll to position [657, 0]
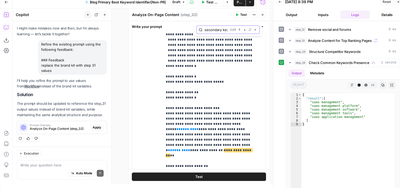
click at [242, 28] on button "Next Match" at bounding box center [244, 30] width 4 height 4
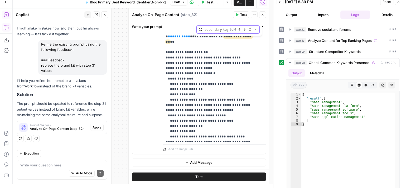
scroll to position [710, 0]
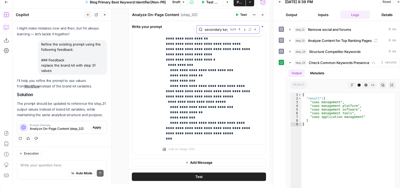
click at [244, 31] on button "Next Match" at bounding box center [244, 29] width 4 height 4
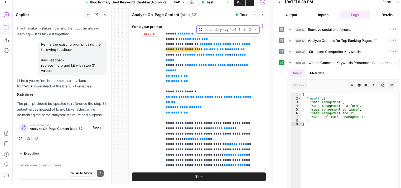
scroll to position [92, 0]
click at [255, 30] on icon "button" at bounding box center [255, 29] width 3 height 3
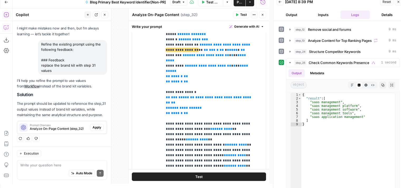
click at [97, 126] on span "Apply" at bounding box center [96, 127] width 9 height 5
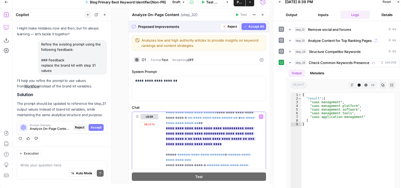
scroll to position [11, 0]
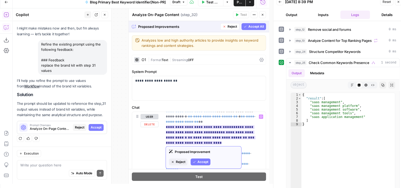
click at [202, 162] on span "Accept" at bounding box center [202, 162] width 11 height 5
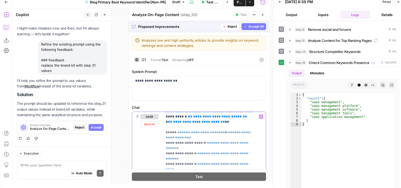
scroll to position [0, 0]
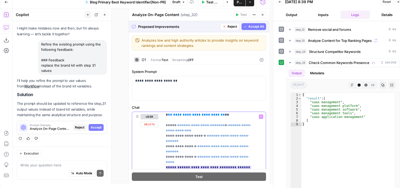
drag, startPoint x: 221, startPoint y: 142, endPoint x: 222, endPoint y: 148, distance: 6.1
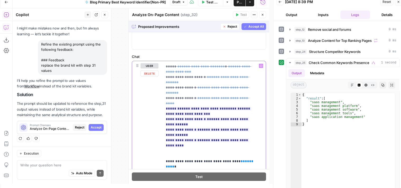
scroll to position [27, 0]
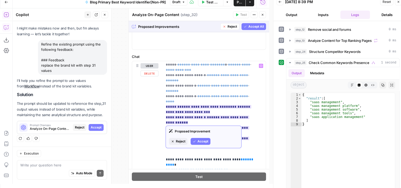
click at [203, 140] on span "Accept" at bounding box center [202, 141] width 11 height 5
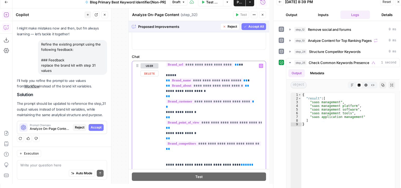
scroll to position [0, 0]
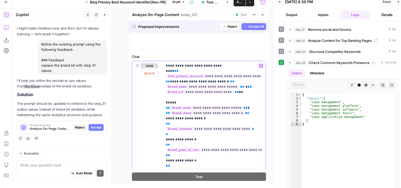
drag, startPoint x: 226, startPoint y: 144, endPoint x: 244, endPoint y: 106, distance: 41.9
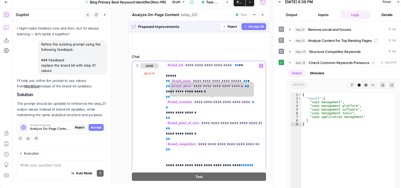
scroll to position [12, 0]
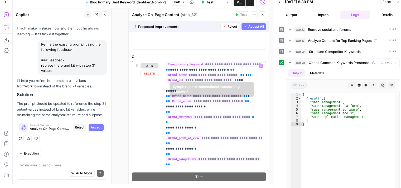
drag, startPoint x: 252, startPoint y: 126, endPoint x: 253, endPoint y: 97, distance: 29.5
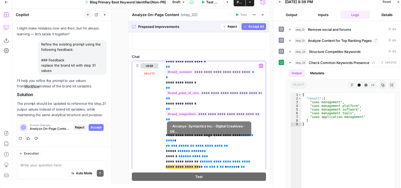
drag, startPoint x: 244, startPoint y: 115, endPoint x: 243, endPoint y: 144, distance: 29.0
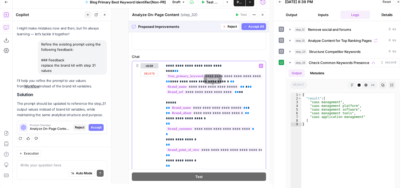
drag, startPoint x: 240, startPoint y: 117, endPoint x: 240, endPoint y: 80, distance: 37.1
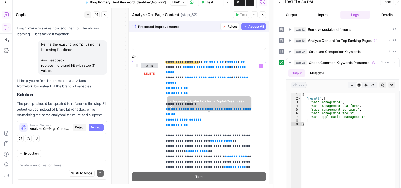
drag, startPoint x: 243, startPoint y: 102, endPoint x: 241, endPoint y: 129, distance: 27.5
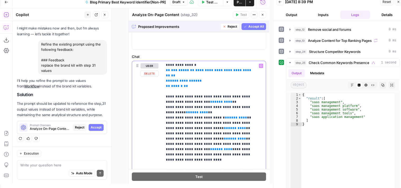
drag, startPoint x: 238, startPoint y: 125, endPoint x: 238, endPoint y: 129, distance: 3.4
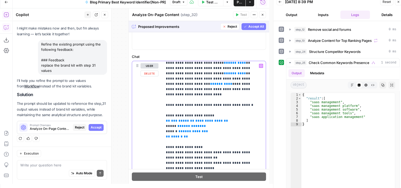
drag, startPoint x: 238, startPoint y: 92, endPoint x: 235, endPoint y: 119, distance: 27.1
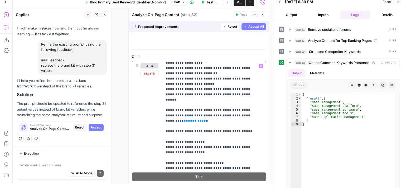
drag, startPoint x: 191, startPoint y: 93, endPoint x: 192, endPoint y: 130, distance: 36.6
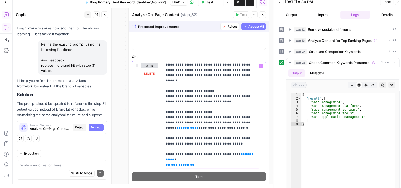
drag, startPoint x: 204, startPoint y: 98, endPoint x: 201, endPoint y: 146, distance: 48.6
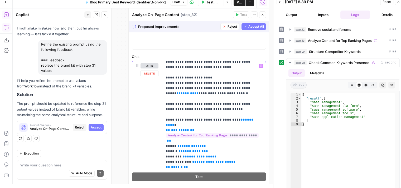
drag, startPoint x: 207, startPoint y: 98, endPoint x: 207, endPoint y: 95, distance: 3.7
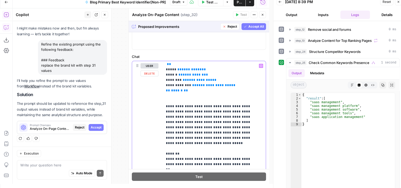
drag, startPoint x: 215, startPoint y: 100, endPoint x: 220, endPoint y: 134, distance: 34.9
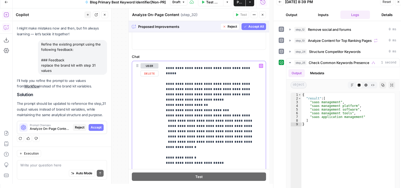
drag, startPoint x: 228, startPoint y: 102, endPoint x: 225, endPoint y: 146, distance: 43.8
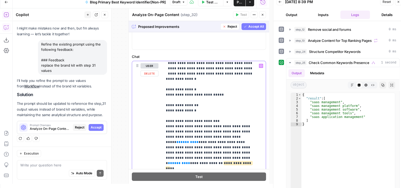
drag, startPoint x: 228, startPoint y: 110, endPoint x: 230, endPoint y: 114, distance: 4.7
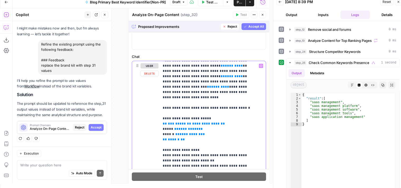
scroll to position [0, 3]
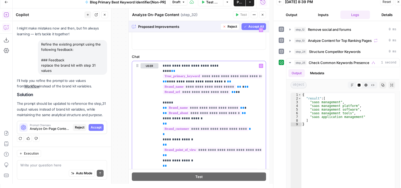
drag, startPoint x: 230, startPoint y: 77, endPoint x: 232, endPoint y: 44, distance: 33.0
click at [243, 27] on button "Accept All" at bounding box center [253, 26] width 24 height 7
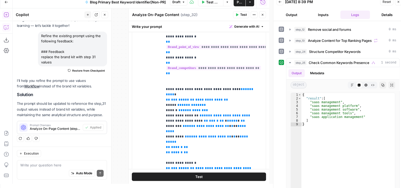
scroll to position [184, 0]
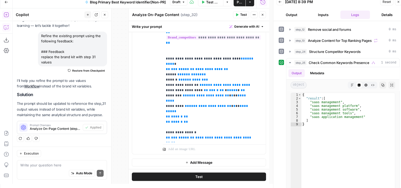
drag, startPoint x: 245, startPoint y: 88, endPoint x: 243, endPoint y: 136, distance: 48.2
drag, startPoint x: 179, startPoint y: 38, endPoint x: 182, endPoint y: 37, distance: 3.6
drag, startPoint x: 182, startPoint y: 37, endPoint x: 190, endPoint y: 32, distance: 9.1
drag, startPoint x: 190, startPoint y: 32, endPoint x: 153, endPoint y: 76, distance: 57.6
click at [153, 76] on div "user Delete" at bounding box center [149, 41] width 18 height 222
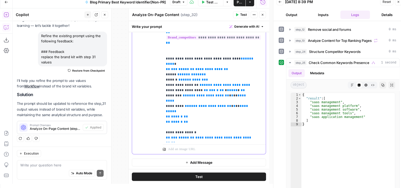
drag, startPoint x: 168, startPoint y: 82, endPoint x: 55, endPoint y: 183, distance: 151.3
drag, startPoint x: 55, startPoint y: 183, endPoint x: 0, endPoint y: 135, distance: 72.8
drag, startPoint x: 0, startPoint y: 135, endPoint x: 105, endPoint y: 81, distance: 118.5
click at [105, 81] on div "Hi! How can I help with your workflow? I can explain steps, debug, write prompt…" at bounding box center [62, 67] width 99 height 157
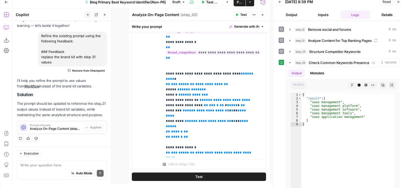
scroll to position [160, 0]
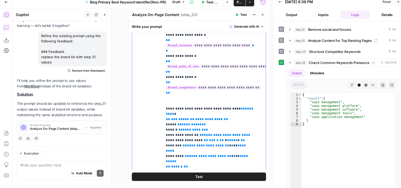
drag, startPoint x: 219, startPoint y: 97, endPoint x: 220, endPoint y: 79, distance: 18.5
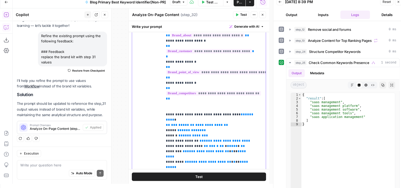
click at [203, 123] on span "**********" at bounding box center [208, 124] width 27 height 3
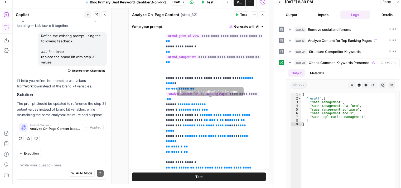
drag, startPoint x: 220, startPoint y: 95, endPoint x: 220, endPoint y: 107, distance: 11.6
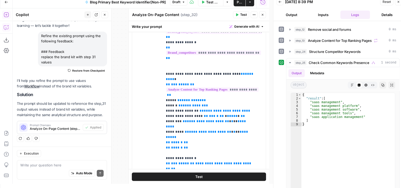
click at [106, 17] on button "Close" at bounding box center [104, 14] width 7 height 7
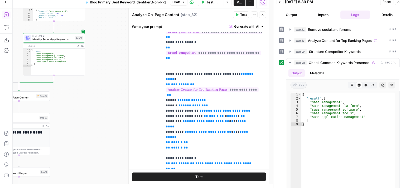
drag, startPoint x: 108, startPoint y: 35, endPoint x: 135, endPoint y: 86, distance: 57.5
click at [131, 118] on body "All About AI New Home Browse Your Data Usage Settings Recent Grids Simetri Grid…" at bounding box center [200, 90] width 401 height 188
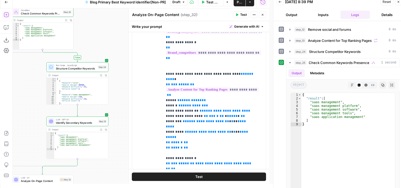
drag, startPoint x: 136, startPoint y: 75, endPoint x: 134, endPoint y: 106, distance: 30.4
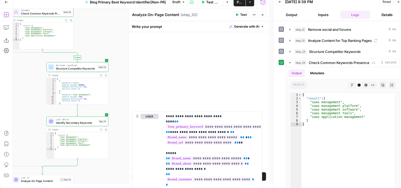
scroll to position [0, 0]
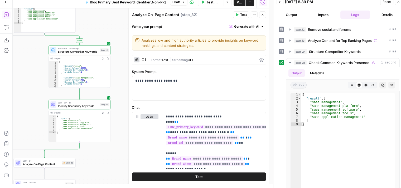
drag, startPoint x: 116, startPoint y: 56, endPoint x: 117, endPoint y: 28, distance: 28.2
click at [115, 11] on div "true false false true Workflow Set Inputs Inputs Workflow Workflow Step 31 Outp…" at bounding box center [141, 95] width 256 height 175
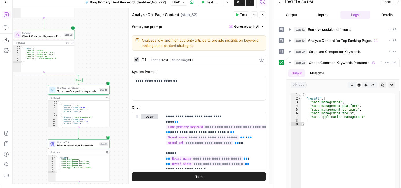
drag, startPoint x: 121, startPoint y: 118, endPoint x: 124, endPoint y: 116, distance: 3.5
click at [122, 130] on div "true false false true Workflow Set Inputs Inputs Workflow Workflow Step 31 Outp…" at bounding box center [141, 95] width 256 height 175
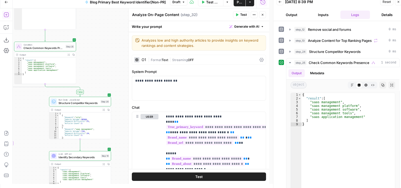
click at [113, 117] on div "true false false true Workflow Set Inputs Inputs Workflow Workflow Step 31 Outp…" at bounding box center [141, 95] width 256 height 175
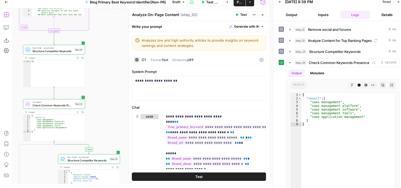
click at [111, 132] on div "true false false true Workflow Set Inputs Inputs Workflow Workflow Step 31 Outp…" at bounding box center [141, 95] width 256 height 175
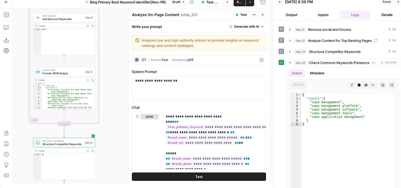
drag, startPoint x: 113, startPoint y: 119, endPoint x: 109, endPoint y: 95, distance: 24.3
click at [113, 120] on div "true false false true Workflow Set Inputs Inputs Workflow Workflow Step 31 Outp…" at bounding box center [141, 95] width 256 height 175
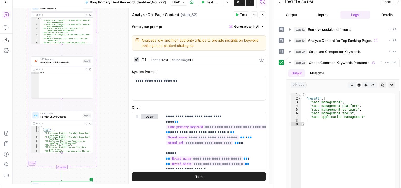
drag, startPoint x: 114, startPoint y: 82, endPoint x: 92, endPoint y: 97, distance: 26.9
click at [111, 124] on div "true false false true Workflow Set Inputs Inputs Workflow Workflow Step 31 Outp…" at bounding box center [141, 95] width 256 height 175
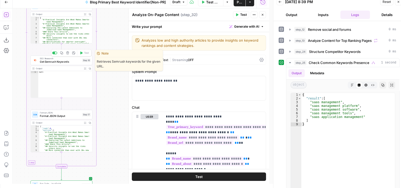
click at [63, 115] on span "Format JSON Output" at bounding box center [60, 116] width 41 height 4
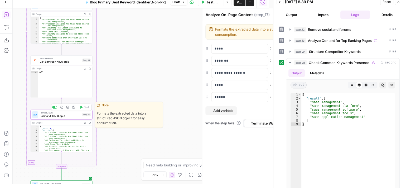
type textarea "Format JSON Output"
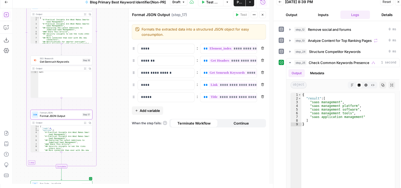
drag, startPoint x: 263, startPoint y: 15, endPoint x: 262, endPoint y: 18, distance: 3.2
click at [264, 15] on icon "button" at bounding box center [262, 14] width 3 height 3
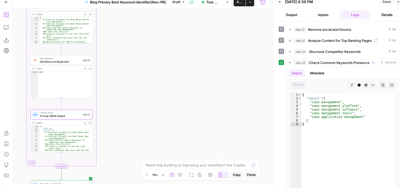
click at [160, 10] on div "true false false true Workflow Set Inputs Inputs Workflow Workflow Step 31 Outp…" at bounding box center [141, 95] width 256 height 175
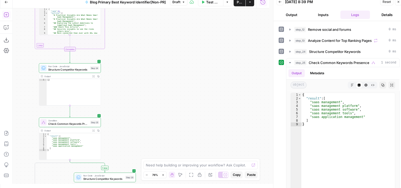
click at [171, 26] on div "true false false true Workflow Set Inputs Inputs Workflow Workflow Step 31 Outp…" at bounding box center [141, 95] width 256 height 175
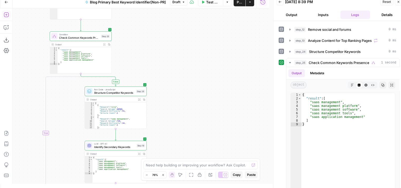
click at [175, 35] on div "true false false true Workflow Set Inputs Inputs Workflow Workflow Step 31 Outp…" at bounding box center [141, 95] width 256 height 175
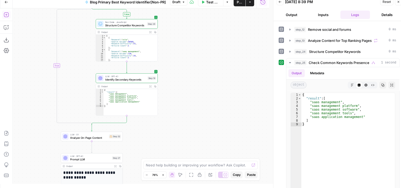
click at [181, 35] on div "true false false true Workflow Set Inputs Inputs Workflow Workflow Step 31 Outp…" at bounding box center [141, 95] width 256 height 175
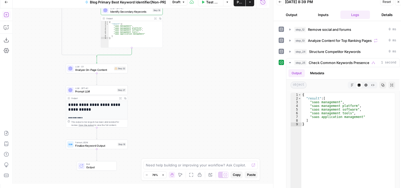
click at [180, 75] on div "true false false true Workflow Set Inputs Inputs Workflow Workflow Step 31 Outp…" at bounding box center [141, 95] width 256 height 175
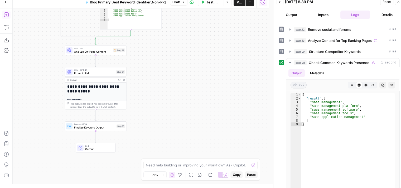
click at [91, 51] on span "Analyze On-Page Content" at bounding box center [92, 52] width 37 height 4
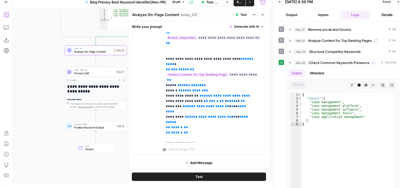
scroll to position [184, 0]
click at [204, 146] on span "**********" at bounding box center [209, 150] width 86 height 9
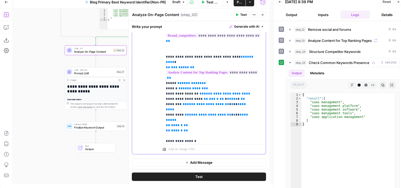
scroll to position [4, 0]
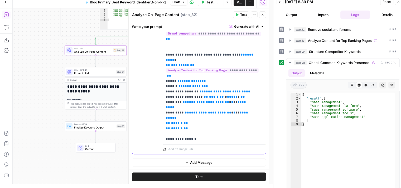
drag, startPoint x: 214, startPoint y: 96, endPoint x: 214, endPoint y: 107, distance: 10.3
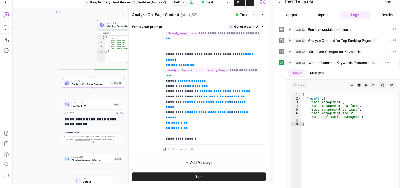
drag, startPoint x: 45, startPoint y: 39, endPoint x: 45, endPoint y: 88, distance: 49.0
click at [42, 90] on div "true false false true Workflow Set Inputs Inputs Workflow Workflow Step 31 Outp…" at bounding box center [141, 95] width 256 height 175
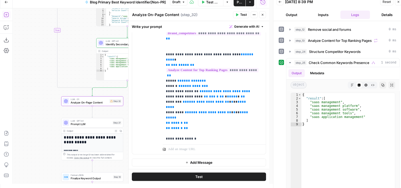
click at [46, 124] on div "true false false true Workflow Set Inputs Inputs Workflow Workflow Step 31 Outp…" at bounding box center [141, 95] width 256 height 175
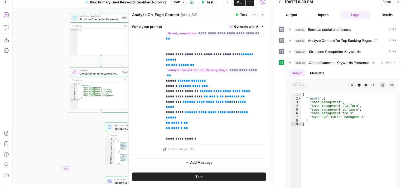
click at [49, 127] on div "true false false true Workflow Set Inputs Inputs Workflow Workflow Step 31 Outp…" at bounding box center [141, 95] width 256 height 175
drag, startPoint x: 41, startPoint y: 54, endPoint x: 48, endPoint y: 128, distance: 73.8
click at [48, 131] on div "true false false true Workflow Set Inputs Inputs Workflow Workflow Step 31 Outp…" at bounding box center [141, 95] width 256 height 175
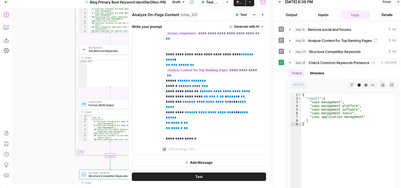
click at [51, 130] on div "true false false true Workflow Set Inputs Inputs Workflow Workflow Step 31 Outp…" at bounding box center [141, 95] width 256 height 175
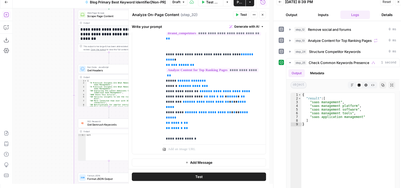
click at [48, 117] on div "true false false true Workflow Set Inputs Inputs Workflow Workflow Step 31 Outp…" at bounding box center [141, 95] width 256 height 175
drag, startPoint x: 43, startPoint y: 116, endPoint x: 44, endPoint y: 106, distance: 9.8
click at [43, 116] on div "true false false true Workflow Set Inputs Inputs Workflow Workflow Step 31 Outp…" at bounding box center [141, 95] width 256 height 175
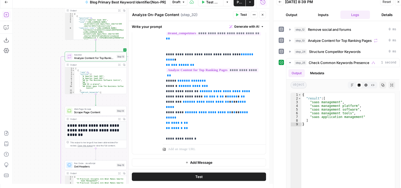
drag, startPoint x: 44, startPoint y: 82, endPoint x: 43, endPoint y: 90, distance: 7.4
click at [43, 90] on div "true false false true Workflow Set Inputs Inputs Workflow Workflow Step 31 Outp…" at bounding box center [141, 95] width 256 height 175
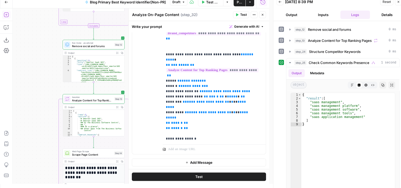
drag, startPoint x: 44, startPoint y: 60, endPoint x: 43, endPoint y: 104, distance: 44.5
click at [43, 104] on div "true false false true Workflow Set Inputs Inputs Workflow Workflow Step 31 Outp…" at bounding box center [141, 95] width 256 height 175
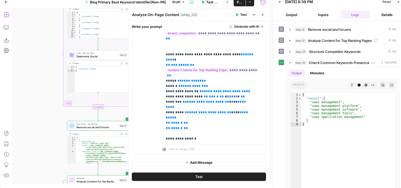
drag, startPoint x: 40, startPoint y: 66, endPoint x: 37, endPoint y: 86, distance: 21.0
click at [44, 131] on div "true false false true Workflow Set Inputs Inputs Workflow Workflow Step 31 Outp…" at bounding box center [141, 95] width 256 height 175
click at [39, 136] on div "true false false true Workflow Set Inputs Inputs Workflow Workflow Step 31 Outp…" at bounding box center [141, 95] width 256 height 175
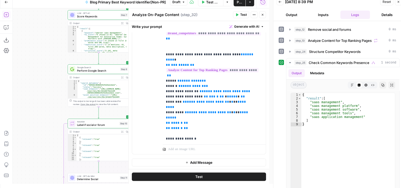
drag, startPoint x: 40, startPoint y: 65, endPoint x: 40, endPoint y: 125, distance: 60.8
click at [40, 125] on div "true false false true Workflow Set Inputs Inputs Workflow Workflow Step 31 Outp…" at bounding box center [141, 95] width 256 height 175
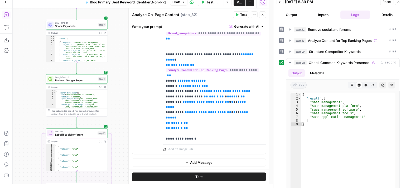
drag, startPoint x: 39, startPoint y: 82, endPoint x: 27, endPoint y: 89, distance: 13.7
click at [27, 89] on div "true false false true Workflow Set Inputs Inputs Workflow Workflow Step 31 Outp…" at bounding box center [141, 95] width 256 height 175
click at [203, 142] on span "**********" at bounding box center [209, 146] width 86 height 9
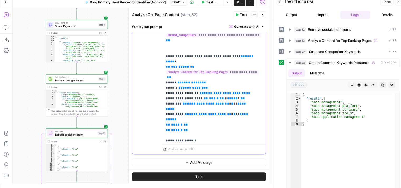
scroll to position [0, 0]
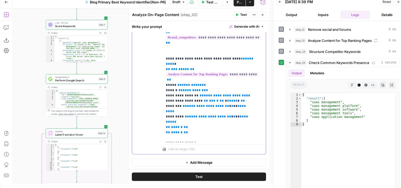
drag, startPoint x: 220, startPoint y: 108, endPoint x: 222, endPoint y: 85, distance: 22.4
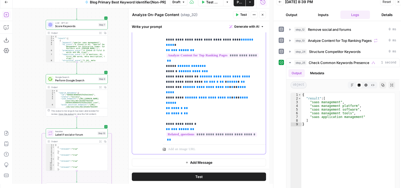
drag, startPoint x: 239, startPoint y: 68, endPoint x: 239, endPoint y: 90, distance: 22.1
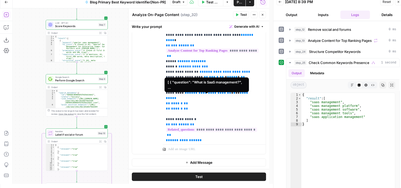
click at [231, 127] on span "**********" at bounding box center [211, 129] width 91 height 4
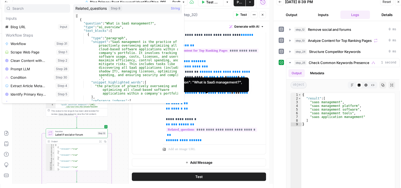
scroll to position [96, 0]
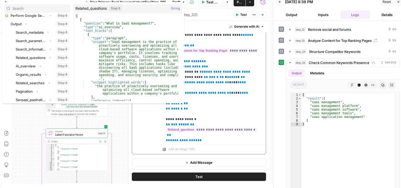
click at [219, 81] on span "**********" at bounding box center [208, 82] width 42 height 3
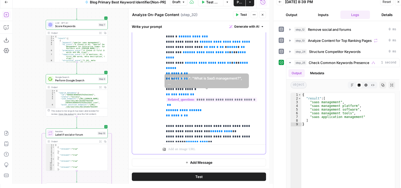
drag, startPoint x: 240, startPoint y: 87, endPoint x: 240, endPoint y: 107, distance: 20.0
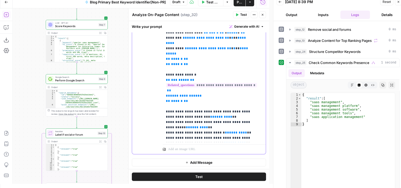
drag, startPoint x: 209, startPoint y: 80, endPoint x: 190, endPoint y: 79, distance: 19.0
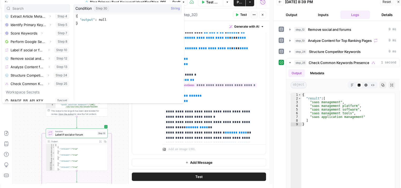
scroll to position [71, 0]
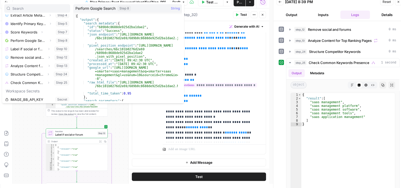
click at [43, 32] on div "Expand" at bounding box center [46, 29] width 12 height 5
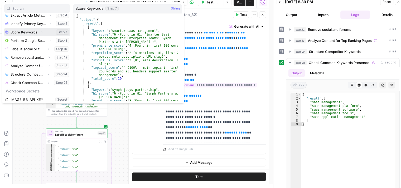
click at [42, 31] on icon "button" at bounding box center [41, 32] width 3 height 3
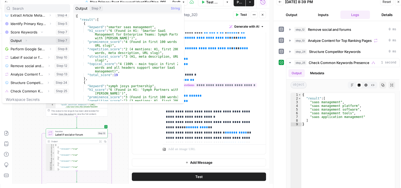
click at [27, 41] on icon "button" at bounding box center [25, 40] width 3 height 3
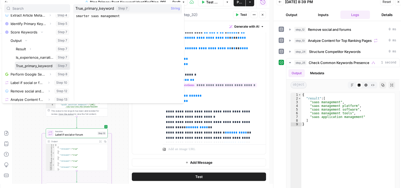
click at [30, 65] on button "Select variable True_primary_keyword" at bounding box center [42, 66] width 55 height 8
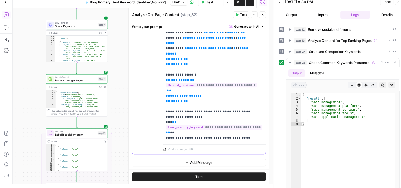
drag, startPoint x: 169, startPoint y: 97, endPoint x: 164, endPoint y: 87, distance: 11.1
click at [164, 87] on div "**********" at bounding box center [212, 35] width 99 height 215
copy p "**********"
drag, startPoint x: 185, startPoint y: 107, endPoint x: 166, endPoint y: 109, distance: 18.6
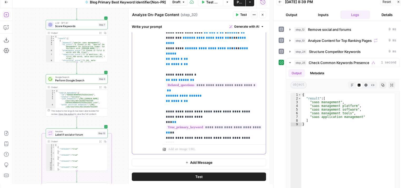
drag, startPoint x: 235, startPoint y: 122, endPoint x: 216, endPoint y: 123, distance: 19.3
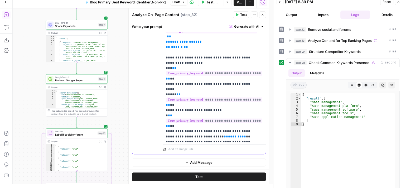
drag, startPoint x: 225, startPoint y: 102, endPoint x: 225, endPoint y: 130, distance: 27.9
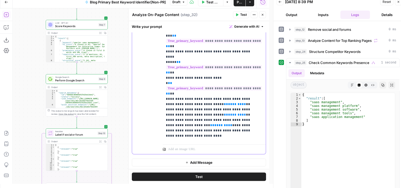
drag, startPoint x: 228, startPoint y: 62, endPoint x: 209, endPoint y: 63, distance: 18.5
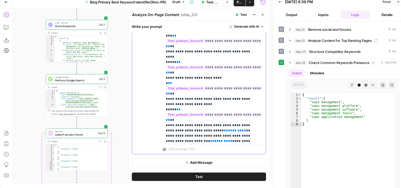
drag, startPoint x: 237, startPoint y: 87, endPoint x: 218, endPoint y: 88, distance: 19.0
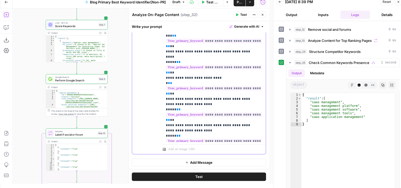
click at [228, 155] on span "**" at bounding box center [230, 156] width 4 height 3
drag, startPoint x: 218, startPoint y: 115, endPoint x: 200, endPoint y: 115, distance: 18.2
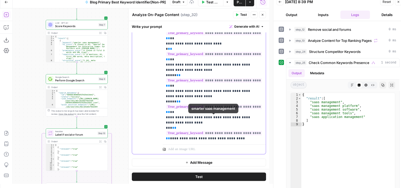
drag, startPoint x: 180, startPoint y: 113, endPoint x: 183, endPoint y: 128, distance: 15.2
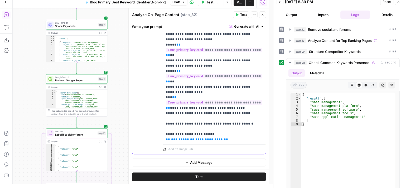
scroll to position [230, 0]
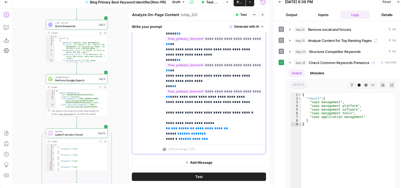
drag, startPoint x: 200, startPoint y: 95, endPoint x: 199, endPoint y: 121, distance: 25.6
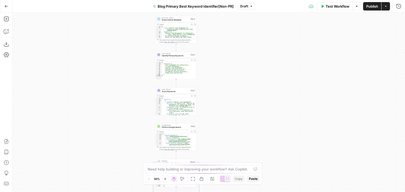
drag, startPoint x: 0, startPoint y: 0, endPoint x: 130, endPoint y: 131, distance: 184.8
click at [129, 133] on div "**********" at bounding box center [209, 103] width 392 height 180
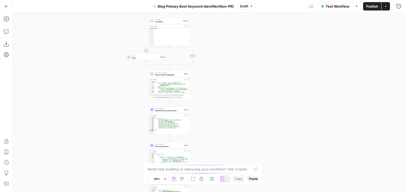
drag, startPoint x: 138, startPoint y: 72, endPoint x: 120, endPoint y: 78, distance: 19.0
click at [130, 130] on div "**********" at bounding box center [209, 103] width 392 height 180
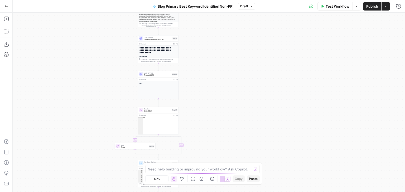
drag, startPoint x: 97, startPoint y: 127, endPoint x: 97, endPoint y: 135, distance: 7.9
click at [97, 135] on div "**********" at bounding box center [209, 103] width 392 height 180
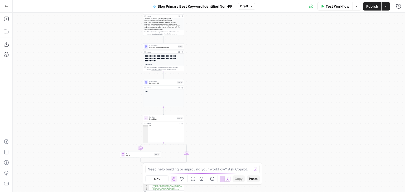
drag, startPoint x: 89, startPoint y: 67, endPoint x: 91, endPoint y: 41, distance: 25.7
click at [92, 50] on div "**********" at bounding box center [209, 103] width 392 height 180
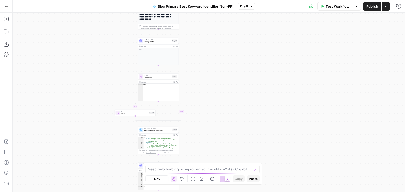
drag, startPoint x: 99, startPoint y: 111, endPoint x: 94, endPoint y: 67, distance: 44.5
click at [94, 67] on div "**********" at bounding box center [209, 103] width 392 height 180
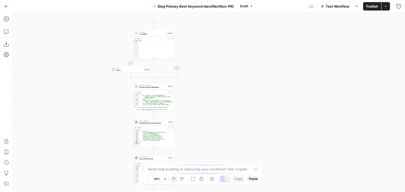
drag, startPoint x: 95, startPoint y: 109, endPoint x: 94, endPoint y: 83, distance: 25.3
click at [94, 84] on div "**********" at bounding box center [209, 103] width 392 height 180
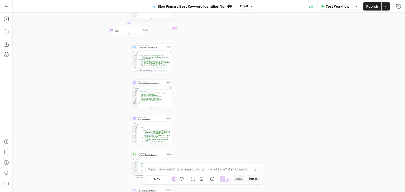
drag, startPoint x: 96, startPoint y: 118, endPoint x: 96, endPoint y: 80, distance: 38.2
click at [96, 82] on div "**********" at bounding box center [209, 103] width 392 height 180
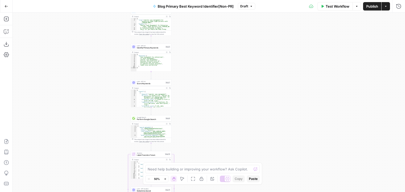
drag, startPoint x: 99, startPoint y: 109, endPoint x: 95, endPoint y: 73, distance: 36.0
click at [95, 73] on div "**********" at bounding box center [209, 103] width 392 height 180
drag, startPoint x: 98, startPoint y: 68, endPoint x: 105, endPoint y: 120, distance: 52.7
click at [105, 120] on div "**********" at bounding box center [209, 103] width 392 height 180
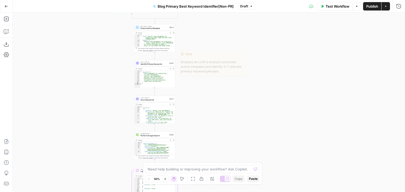
click at [119, 80] on div "**********" at bounding box center [209, 103] width 392 height 180
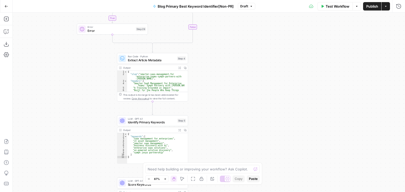
drag, startPoint x: 91, startPoint y: 59, endPoint x: 76, endPoint y: 8, distance: 52.8
click at [77, 0] on html "**********" at bounding box center [202, 96] width 405 height 192
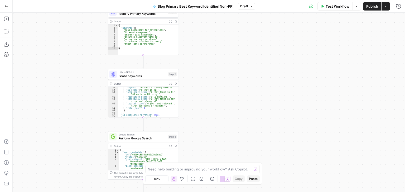
scroll to position [262, 0]
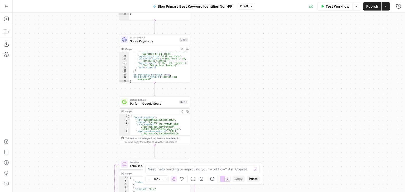
drag, startPoint x: 222, startPoint y: 146, endPoint x: 233, endPoint y: 99, distance: 47.7
click at [233, 103] on div "**********" at bounding box center [209, 103] width 392 height 180
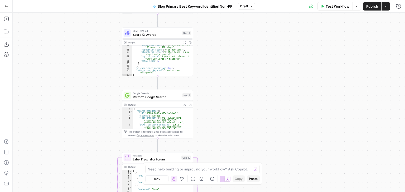
drag, startPoint x: 238, startPoint y: 122, endPoint x: 238, endPoint y: 132, distance: 10.0
click at [238, 132] on div "**********" at bounding box center [209, 103] width 392 height 180
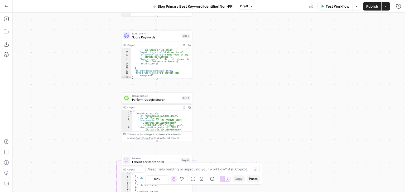
drag, startPoint x: 237, startPoint y: 122, endPoint x: 235, endPoint y: 105, distance: 17.8
click at [235, 104] on div "**********" at bounding box center [209, 103] width 392 height 180
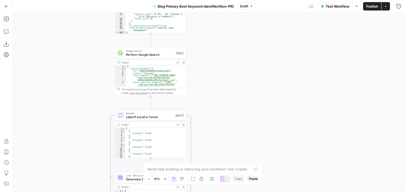
drag, startPoint x: 236, startPoint y: 124, endPoint x: 232, endPoint y: 95, distance: 29.2
click at [232, 95] on div "**********" at bounding box center [209, 103] width 392 height 180
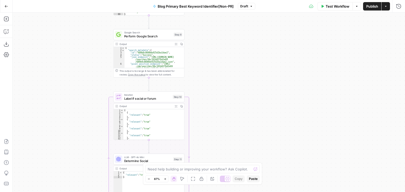
drag, startPoint x: 228, startPoint y: 123, endPoint x: 226, endPoint y: 95, distance: 27.5
click at [225, 94] on div "**********" at bounding box center [209, 103] width 392 height 180
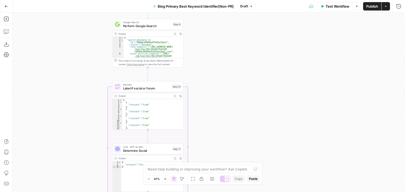
drag, startPoint x: 231, startPoint y: 114, endPoint x: 230, endPoint y: 90, distance: 23.7
click at [230, 90] on div "**********" at bounding box center [209, 103] width 392 height 180
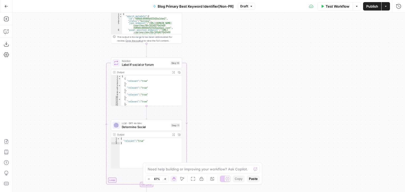
drag, startPoint x: 230, startPoint y: 118, endPoint x: 233, endPoint y: 85, distance: 33.1
click at [233, 86] on div "**********" at bounding box center [209, 103] width 392 height 180
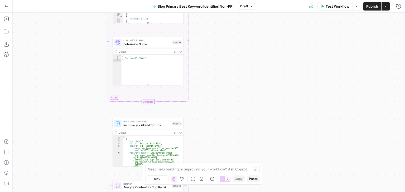
drag, startPoint x: 234, startPoint y: 106, endPoint x: 234, endPoint y: 63, distance: 42.9
click at [234, 62] on div "**********" at bounding box center [209, 103] width 392 height 180
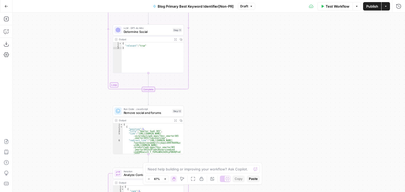
drag, startPoint x: 234, startPoint y: 110, endPoint x: 232, endPoint y: 65, distance: 45.6
click at [232, 65] on div "**********" at bounding box center [209, 103] width 392 height 180
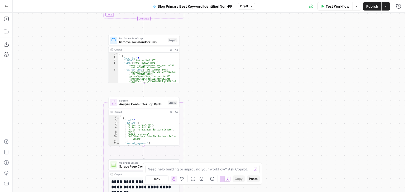
drag, startPoint x: 233, startPoint y: 95, endPoint x: 233, endPoint y: 80, distance: 14.8
click at [232, 78] on div "**********" at bounding box center [209, 103] width 392 height 180
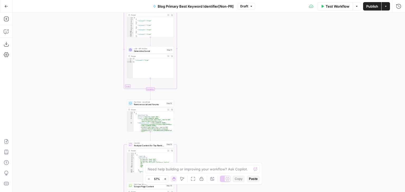
drag, startPoint x: 105, startPoint y: 54, endPoint x: 89, endPoint y: 101, distance: 50.3
click at [87, 104] on div "**********" at bounding box center [209, 103] width 392 height 180
click at [112, 141] on div "**********" at bounding box center [209, 103] width 392 height 180
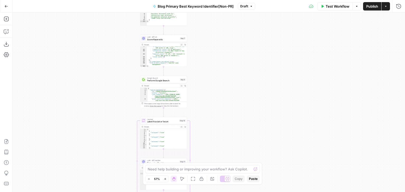
drag, startPoint x: 107, startPoint y: 118, endPoint x: 104, endPoint y: 89, distance: 29.4
click at [107, 132] on div "**********" at bounding box center [209, 103] width 392 height 180
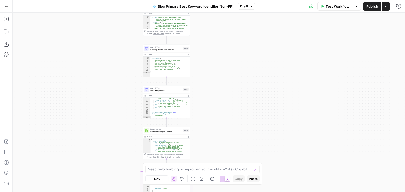
drag, startPoint x: 106, startPoint y: 118, endPoint x: 104, endPoint y: 82, distance: 35.4
click at [106, 125] on div "**********" at bounding box center [209, 103] width 392 height 180
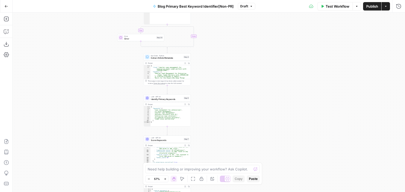
drag, startPoint x: 110, startPoint y: 107, endPoint x: 109, endPoint y: 104, distance: 3.3
click at [110, 130] on div "**********" at bounding box center [209, 103] width 392 height 180
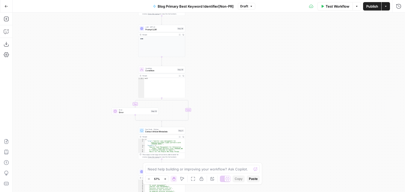
drag, startPoint x: 99, startPoint y: 86, endPoint x: 97, endPoint y: 115, distance: 29.0
click at [97, 117] on div "**********" at bounding box center [209, 103] width 392 height 180
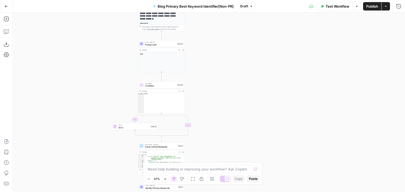
drag, startPoint x: 92, startPoint y: 57, endPoint x: 89, endPoint y: 127, distance: 70.7
click at [89, 142] on div "**********" at bounding box center [209, 103] width 392 height 180
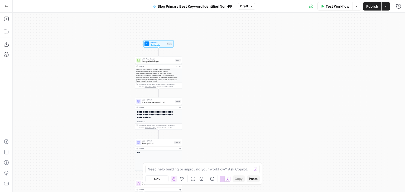
click at [82, 81] on div "**********" at bounding box center [209, 103] width 392 height 180
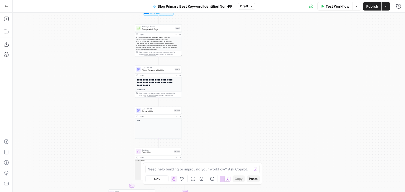
drag, startPoint x: 113, startPoint y: 107, endPoint x: 112, endPoint y: 94, distance: 13.5
click at [112, 91] on div "**********" at bounding box center [209, 103] width 392 height 180
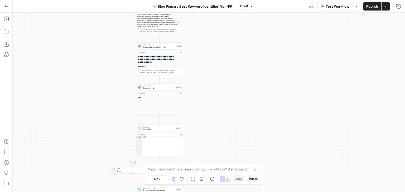
drag, startPoint x: 105, startPoint y: 117, endPoint x: 99, endPoint y: 78, distance: 38.9
click at [99, 78] on div "**********" at bounding box center [209, 103] width 392 height 180
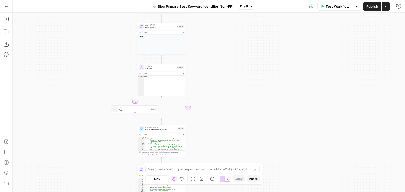
drag, startPoint x: 99, startPoint y: 87, endPoint x: 89, endPoint y: 76, distance: 14.8
click at [97, 55] on div "**********" at bounding box center [209, 103] width 392 height 180
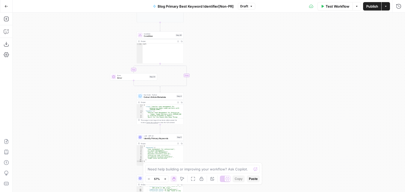
drag, startPoint x: 114, startPoint y: 124, endPoint x: 113, endPoint y: 98, distance: 26.1
click at [113, 98] on div "**********" at bounding box center [209, 103] width 392 height 180
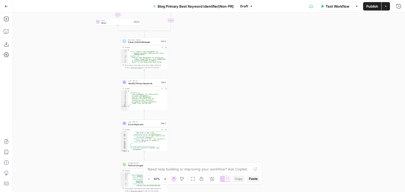
drag, startPoint x: 99, startPoint y: 100, endPoint x: 94, endPoint y: 94, distance: 7.9
click at [94, 90] on div "**********" at bounding box center [209, 103] width 392 height 180
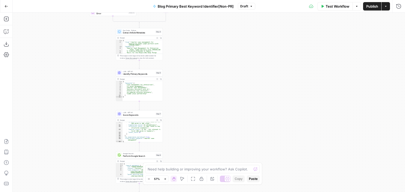
click at [92, 92] on div "**********" at bounding box center [209, 103] width 392 height 180
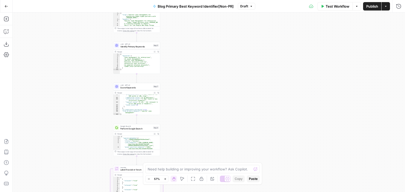
drag, startPoint x: 96, startPoint y: 105, endPoint x: 95, endPoint y: 90, distance: 14.3
click at [95, 90] on div "**********" at bounding box center [209, 103] width 392 height 180
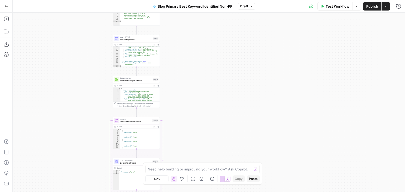
click at [93, 91] on div "**********" at bounding box center [209, 103] width 392 height 180
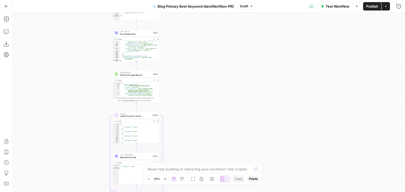
drag, startPoint x: 97, startPoint y: 102, endPoint x: 96, endPoint y: 70, distance: 32.7
click at [96, 70] on div "**********" at bounding box center [209, 103] width 392 height 180
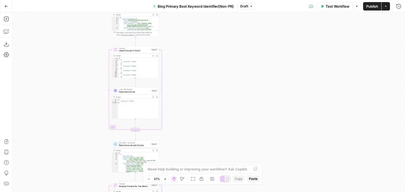
drag, startPoint x: 94, startPoint y: 102, endPoint x: 91, endPoint y: 80, distance: 22.3
click at [92, 76] on div "**********" at bounding box center [209, 103] width 392 height 180
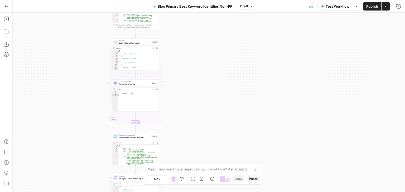
drag, startPoint x: 91, startPoint y: 115, endPoint x: 89, endPoint y: 79, distance: 35.3
click at [89, 80] on div "**********" at bounding box center [209, 103] width 392 height 180
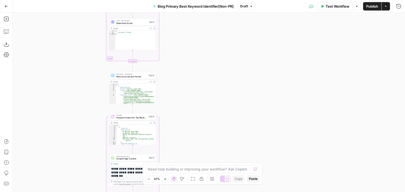
drag, startPoint x: 90, startPoint y: 109, endPoint x: 90, endPoint y: 72, distance: 37.1
click at [90, 72] on div "**********" at bounding box center [209, 103] width 392 height 180
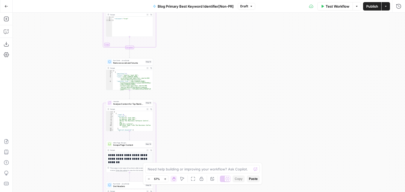
drag, startPoint x: 87, startPoint y: 99, endPoint x: 89, endPoint y: 85, distance: 14.3
click at [86, 80] on div "**********" at bounding box center [209, 103] width 392 height 180
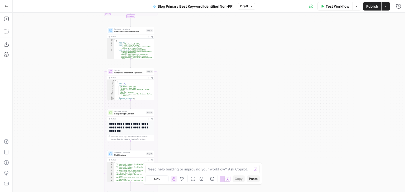
drag, startPoint x: 91, startPoint y: 99, endPoint x: 96, endPoint y: 81, distance: 18.3
click at [96, 81] on div "**********" at bounding box center [209, 103] width 392 height 180
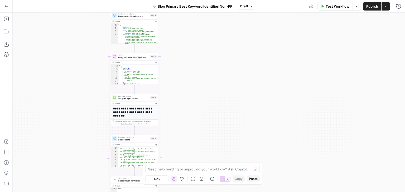
drag, startPoint x: 91, startPoint y: 100, endPoint x: 92, endPoint y: 84, distance: 16.1
click at [92, 85] on div "**********" at bounding box center [209, 103] width 392 height 180
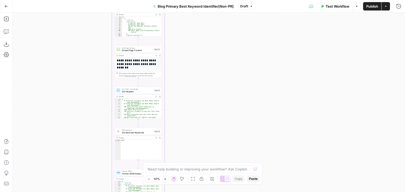
drag, startPoint x: 96, startPoint y: 107, endPoint x: 100, endPoint y: 73, distance: 33.6
click at [99, 70] on div "**********" at bounding box center [209, 103] width 392 height 180
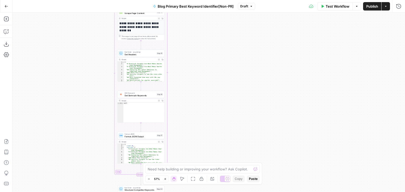
drag, startPoint x: 101, startPoint y: 89, endPoint x: 101, endPoint y: 75, distance: 13.4
click at [101, 75] on div "**********" at bounding box center [209, 103] width 392 height 180
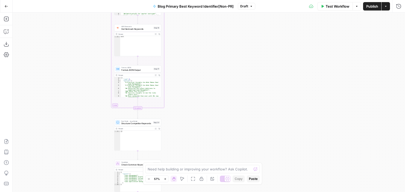
drag, startPoint x: 98, startPoint y: 120, endPoint x: 94, endPoint y: 107, distance: 13.5
click at [94, 93] on div "**********" at bounding box center [209, 103] width 392 height 180
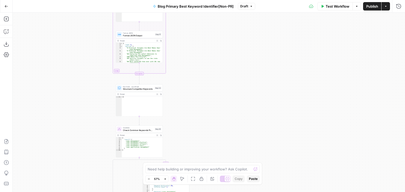
drag, startPoint x: 96, startPoint y: 82, endPoint x: 97, endPoint y: 105, distance: 23.7
click at [96, 75] on div "**********" at bounding box center [209, 103] width 392 height 180
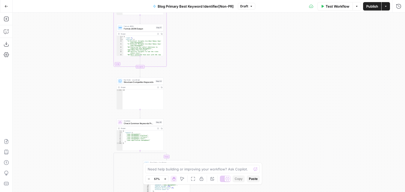
click at [97, 91] on div "**********" at bounding box center [209, 103] width 392 height 180
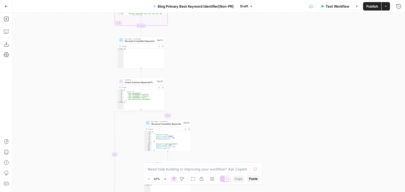
drag, startPoint x: 98, startPoint y: 99, endPoint x: 99, endPoint y: 86, distance: 13.7
click at [99, 86] on div "**********" at bounding box center [209, 103] width 392 height 180
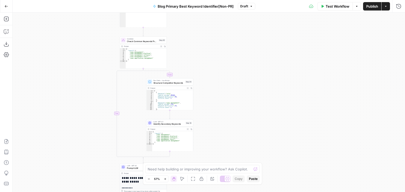
drag, startPoint x: 86, startPoint y: 78, endPoint x: 87, endPoint y: 86, distance: 8.0
click at [86, 78] on div "**********" at bounding box center [209, 103] width 392 height 180
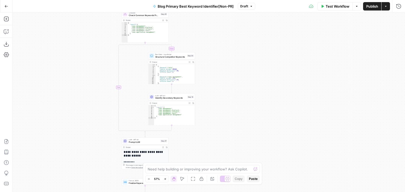
drag, startPoint x: 92, startPoint y: 97, endPoint x: 96, endPoint y: 40, distance: 56.8
click at [98, 6] on div "**********" at bounding box center [202, 96] width 405 height 192
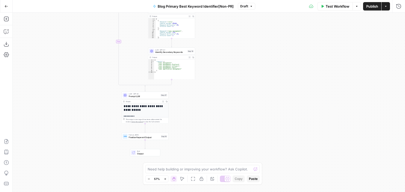
drag, startPoint x: 94, startPoint y: 82, endPoint x: 92, endPoint y: 72, distance: 10.7
click at [92, 72] on div "**********" at bounding box center [209, 103] width 392 height 180
click at [138, 96] on span "Prompt LLM" at bounding box center [144, 96] width 31 height 3
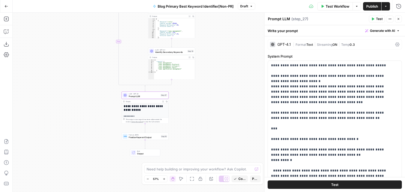
drag, startPoint x: 74, startPoint y: 93, endPoint x: 90, endPoint y: 91, distance: 16.0
click at [74, 93] on div "**********" at bounding box center [209, 103] width 392 height 180
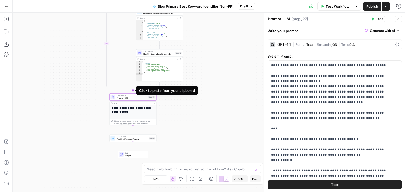
click at [132, 90] on icon "Edge from step_25-conditional-end to step_27" at bounding box center [132, 91] width 1 height 6
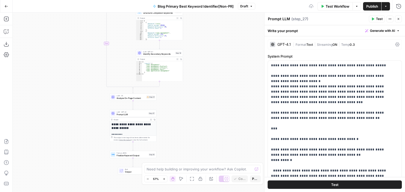
drag, startPoint x: 214, startPoint y: 120, endPoint x: 218, endPoint y: 104, distance: 17.0
click at [218, 105] on div "**********" at bounding box center [209, 103] width 392 height 180
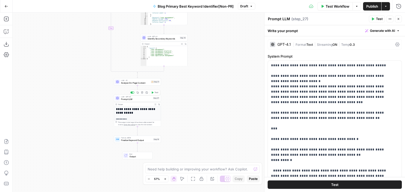
click at [131, 92] on div at bounding box center [132, 93] width 4 height 2
click at [201, 89] on div "**********" at bounding box center [209, 103] width 392 height 180
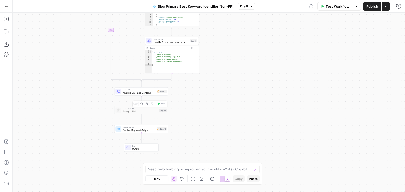
click at [135, 103] on div at bounding box center [135, 104] width 4 height 2
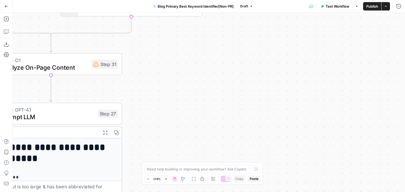
click at [225, 85] on div "**********" at bounding box center [209, 103] width 392 height 180
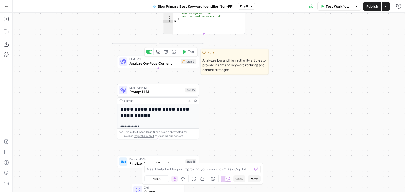
click at [166, 65] on span "Analyze On-Page Content" at bounding box center [154, 63] width 50 height 5
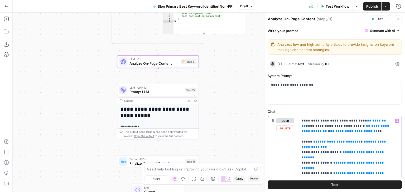
drag, startPoint x: 375, startPoint y: 121, endPoint x: 353, endPoint y: 120, distance: 21.6
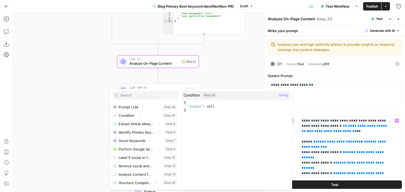
scroll to position [43, 0]
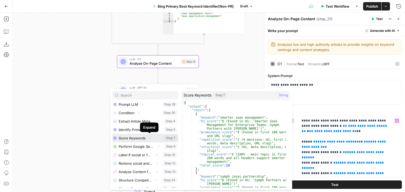
click at [149, 138] on icon "button" at bounding box center [149, 138] width 3 height 3
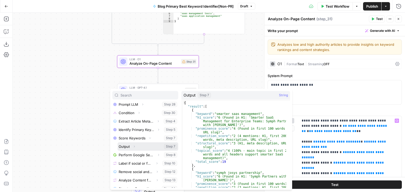
click at [135, 146] on span "Expand" at bounding box center [135, 146] width 0 height 0
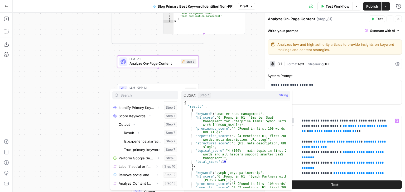
scroll to position [74, 0]
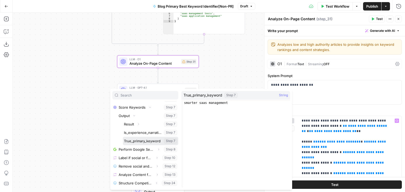
click at [146, 141] on button "Select variable True_primary_keyword" at bounding box center [150, 141] width 55 height 8
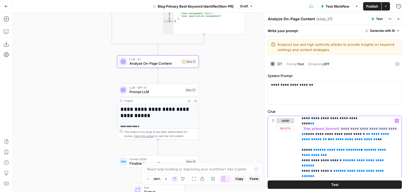
scroll to position [0, 0]
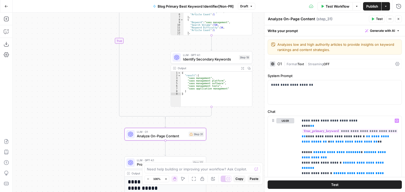
drag, startPoint x: 224, startPoint y: 54, endPoint x: 233, endPoint y: 124, distance: 70.3
click at [232, 128] on div "**********" at bounding box center [209, 103] width 392 height 180
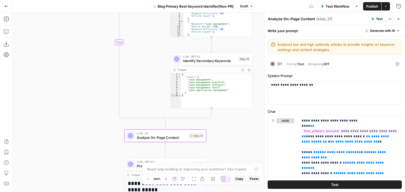
drag, startPoint x: 244, startPoint y: 137, endPoint x: 225, endPoint y: 170, distance: 37.8
click at [234, 151] on div "**********" at bounding box center [209, 103] width 392 height 180
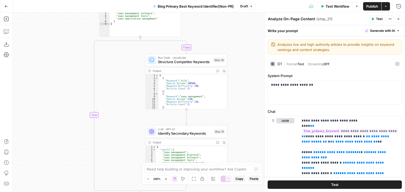
drag, startPoint x: 247, startPoint y: 75, endPoint x: 240, endPoint y: 102, distance: 27.9
click at [238, 127] on div "**********" at bounding box center [209, 103] width 392 height 180
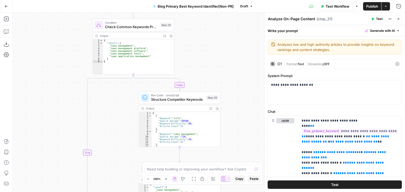
drag, startPoint x: 247, startPoint y: 102, endPoint x: 247, endPoint y: 109, distance: 6.6
click at [252, 149] on div "**********" at bounding box center [209, 103] width 392 height 180
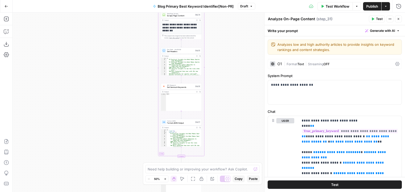
drag, startPoint x: 236, startPoint y: 112, endPoint x: 247, endPoint y: 80, distance: 33.7
click at [242, 139] on div "**********" at bounding box center [209, 103] width 392 height 180
click at [234, 133] on div "**********" at bounding box center [209, 103] width 392 height 180
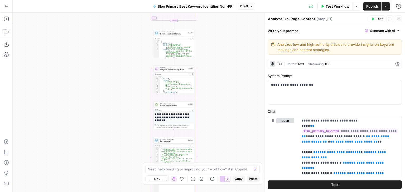
click at [228, 135] on div "**********" at bounding box center [209, 103] width 392 height 180
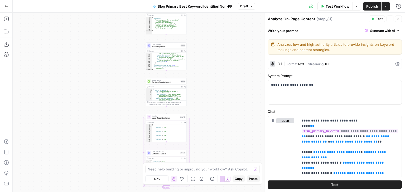
click at [229, 136] on div "**********" at bounding box center [209, 103] width 392 height 180
drag, startPoint x: 227, startPoint y: 135, endPoint x: 229, endPoint y: 101, distance: 34.6
click at [227, 135] on div "**********" at bounding box center [209, 103] width 392 height 180
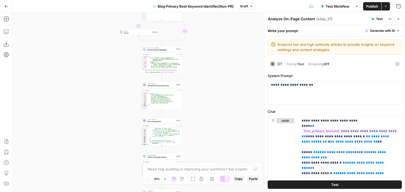
drag, startPoint x: 220, startPoint y: 101, endPoint x: 219, endPoint y: 109, distance: 7.7
click at [219, 109] on div "**********" at bounding box center [209, 103] width 392 height 180
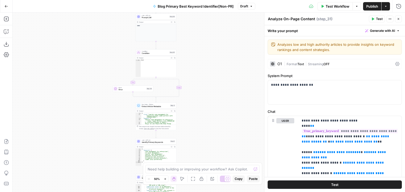
drag, startPoint x: 232, startPoint y: 87, endPoint x: 238, endPoint y: 120, distance: 33.1
click at [235, 127] on div "**********" at bounding box center [209, 103] width 392 height 180
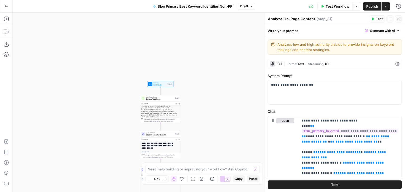
drag, startPoint x: 224, startPoint y: 102, endPoint x: 221, endPoint y: 119, distance: 17.1
click at [222, 136] on div "**********" at bounding box center [209, 103] width 392 height 180
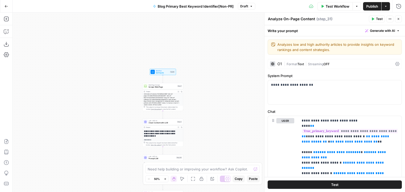
click at [215, 72] on div "**********" at bounding box center [209, 103] width 392 height 180
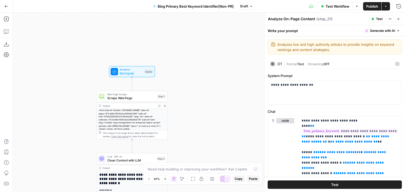
drag, startPoint x: 193, startPoint y: 91, endPoint x: 214, endPoint y: 68, distance: 30.6
click at [213, 70] on div "**********" at bounding box center [209, 103] width 392 height 180
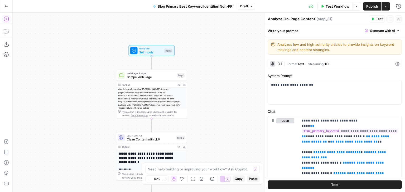
click at [6, 19] on icon "button" at bounding box center [6, 18] width 5 height 5
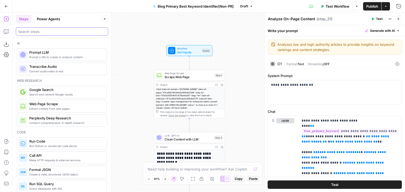
click at [32, 30] on input "search" at bounding box center [61, 31] width 87 height 5
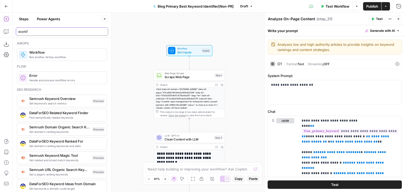
type input "workf"
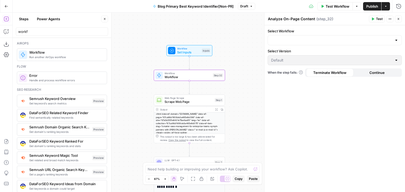
type textarea "Workflow"
click at [137, 27] on div "**********" at bounding box center [209, 103] width 392 height 180
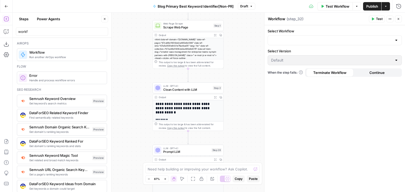
click at [146, 34] on div "**********" at bounding box center [209, 103] width 392 height 180
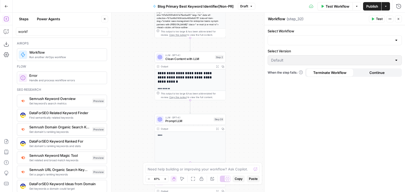
drag, startPoint x: 133, startPoint y: 45, endPoint x: 130, endPoint y: 91, distance: 45.9
click at [131, 84] on div "**********" at bounding box center [209, 103] width 392 height 180
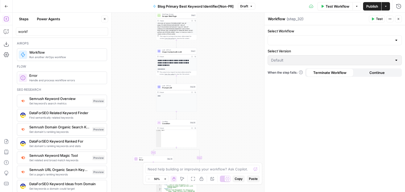
drag, startPoint x: 142, startPoint y: 75, endPoint x: 134, endPoint y: 0, distance: 75.5
click at [136, 4] on div "**********" at bounding box center [202, 96] width 405 height 192
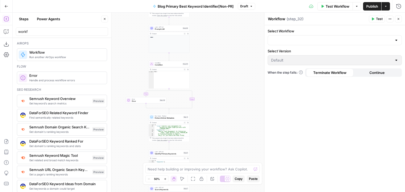
drag, startPoint x: 133, startPoint y: 67, endPoint x: 130, endPoint y: 101, distance: 34.1
click at [130, 102] on div "**********" at bounding box center [209, 103] width 392 height 180
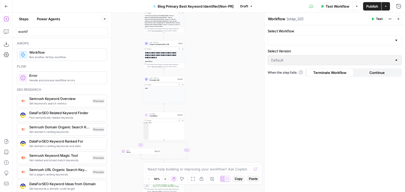
click at [124, 102] on div "**********" at bounding box center [209, 103] width 392 height 180
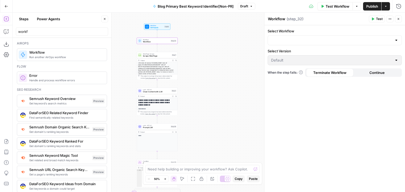
drag, startPoint x: 129, startPoint y: 54, endPoint x: 135, endPoint y: 87, distance: 33.1
click at [134, 87] on div "**********" at bounding box center [209, 103] width 392 height 180
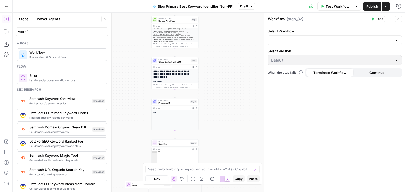
drag, startPoint x: 140, startPoint y: 61, endPoint x: 140, endPoint y: 53, distance: 8.2
click at [140, 53] on div "**********" at bounding box center [209, 103] width 392 height 180
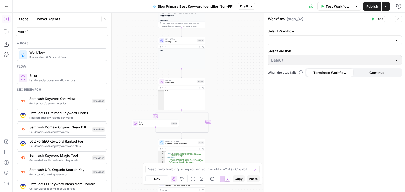
click at [147, 41] on div "**********" at bounding box center [209, 103] width 392 height 180
click at [148, 46] on div "**********" at bounding box center [209, 103] width 392 height 180
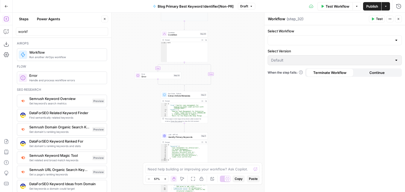
click at [152, 50] on div "**********" at bounding box center [209, 103] width 392 height 180
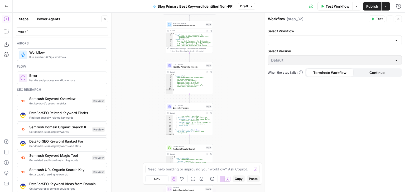
click at [156, 54] on div "**********" at bounding box center [209, 103] width 392 height 180
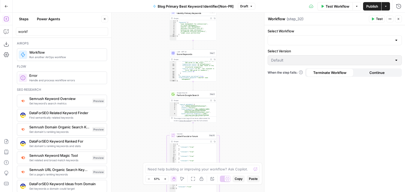
drag, startPoint x: 151, startPoint y: 89, endPoint x: 150, endPoint y: 56, distance: 33.2
click at [150, 55] on div "**********" at bounding box center [209, 103] width 392 height 180
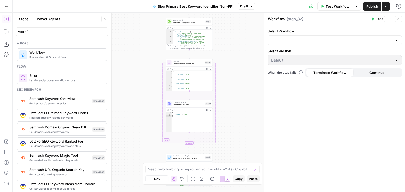
drag, startPoint x: 151, startPoint y: 80, endPoint x: 138, endPoint y: 95, distance: 20.0
click at [138, 95] on div "**********" at bounding box center [209, 103] width 392 height 180
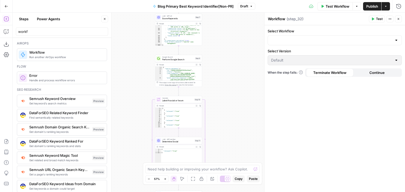
click at [137, 68] on div "**********" at bounding box center [209, 103] width 392 height 180
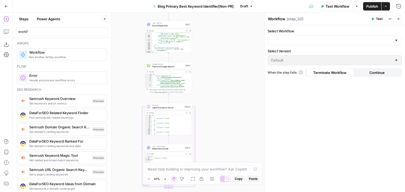
click at [104, 21] on button "Close" at bounding box center [104, 19] width 7 height 7
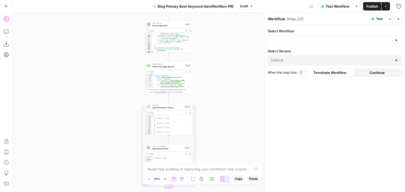
click at [93, 79] on div "**********" at bounding box center [209, 103] width 392 height 180
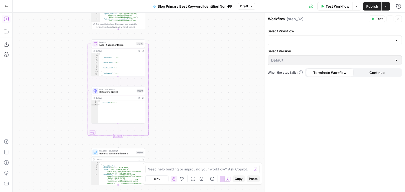
drag, startPoint x: 78, startPoint y: 27, endPoint x: 80, endPoint y: 38, distance: 11.3
click at [79, 14] on div "**********" at bounding box center [209, 103] width 392 height 180
click at [81, 49] on div "**********" at bounding box center [209, 103] width 392 height 180
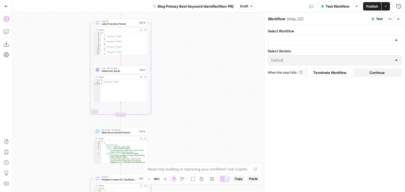
drag, startPoint x: 75, startPoint y: 92, endPoint x: 76, endPoint y: 20, distance: 72.2
click at [77, 21] on div "**********" at bounding box center [209, 103] width 392 height 180
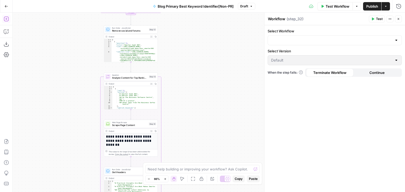
click at [69, 74] on div "**********" at bounding box center [209, 103] width 392 height 180
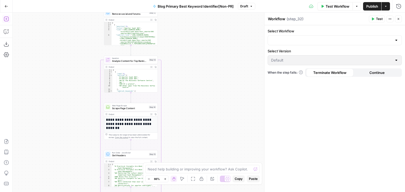
click at [128, 62] on span "Analyze Content for Top Ranking Pages" at bounding box center [130, 61] width 36 height 3
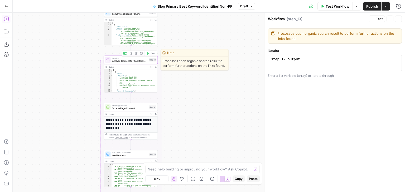
type textarea "Analyze Content for Top Ranking Pages"
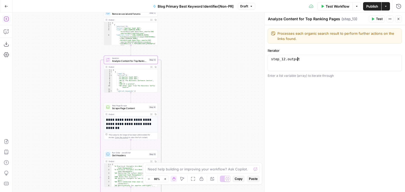
click at [302, 65] on div "step_12 . output" at bounding box center [335, 67] width 130 height 20
paste textarea "**********"
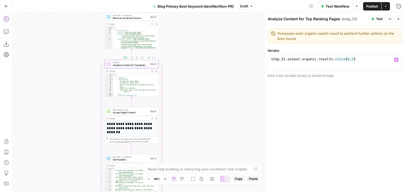
drag, startPoint x: 169, startPoint y: 48, endPoint x: 184, endPoint y: 62, distance: 21.2
click at [169, 66] on div "**********" at bounding box center [209, 103] width 392 height 180
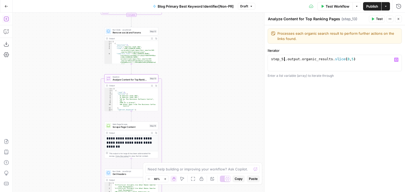
click at [283, 59] on div "step_51 . output . organic_results . slice ( 0 , 5 )" at bounding box center [335, 67] width 130 height 20
type textarea "**********"
click at [208, 45] on div "**********" at bounding box center [209, 103] width 392 height 180
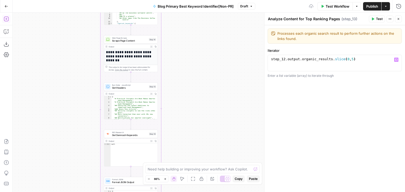
drag, startPoint x: 202, startPoint y: 73, endPoint x: 202, endPoint y: 66, distance: 7.4
click at [202, 65] on div "**********" at bounding box center [209, 103] width 392 height 180
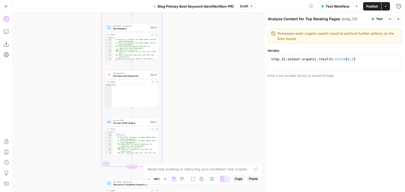
drag, startPoint x: 196, startPoint y: 102, endPoint x: 171, endPoint y: 104, distance: 25.3
click at [194, 92] on div "**********" at bounding box center [209, 103] width 392 height 180
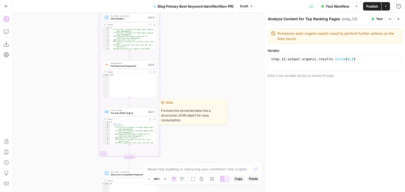
click at [130, 113] on span "Format JSON Output" at bounding box center [129, 112] width 36 height 3
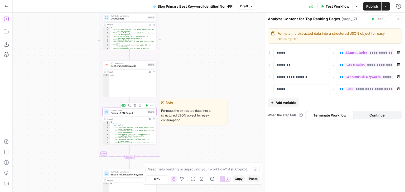
type textarea "Format JSON Output"
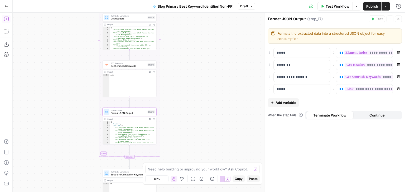
click at [286, 101] on span "Add variable" at bounding box center [285, 102] width 20 height 5
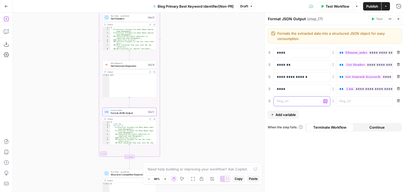
click at [288, 102] on p at bounding box center [298, 101] width 42 height 5
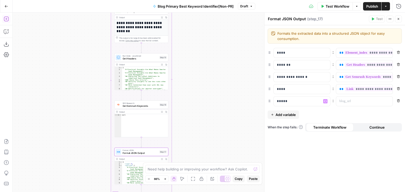
drag, startPoint x: 211, startPoint y: 50, endPoint x: 223, endPoint y: 92, distance: 43.7
click at [223, 92] on div "**********" at bounding box center [209, 103] width 392 height 180
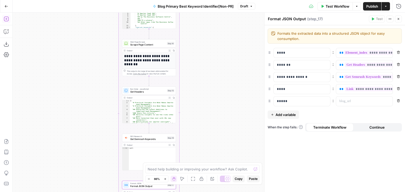
click at [214, 103] on div "**********" at bounding box center [209, 103] width 392 height 180
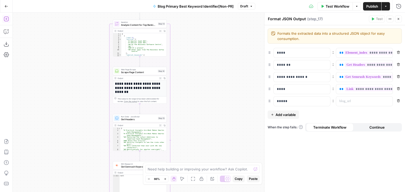
drag, startPoint x: 211, startPoint y: 85, endPoint x: 203, endPoint y: 98, distance: 14.8
click at [203, 98] on div "**********" at bounding box center [209, 103] width 392 height 180
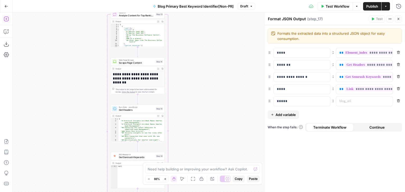
drag, startPoint x: 218, startPoint y: 71, endPoint x: 208, endPoint y: -8, distance: 79.6
click at [208, 0] on html "**********" at bounding box center [202, 96] width 405 height 192
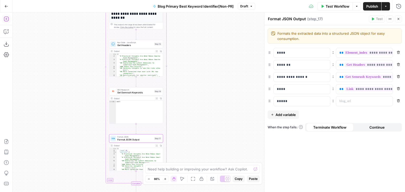
drag, startPoint x: 205, startPoint y: 74, endPoint x: 208, endPoint y: 30, distance: 44.1
click at [211, 13] on div "**********" at bounding box center [209, 103] width 392 height 180
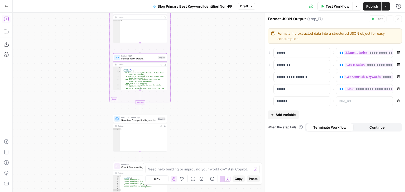
click at [205, 44] on div "**********" at bounding box center [209, 103] width 392 height 180
click at [191, 166] on body "**********" at bounding box center [202, 96] width 405 height 192
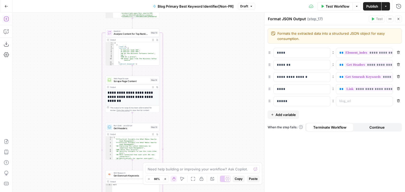
drag, startPoint x: 207, startPoint y: 119, endPoint x: 208, endPoint y: 146, distance: 26.9
click at [208, 149] on div "**********" at bounding box center [209, 103] width 392 height 180
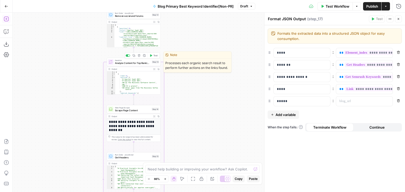
click at [136, 62] on span "Analyze Content for Top Ranking Pages" at bounding box center [133, 63] width 36 height 3
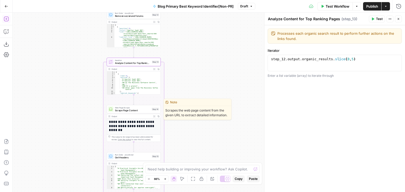
click at [130, 110] on span "Scrape Page Content" at bounding box center [132, 110] width 35 height 3
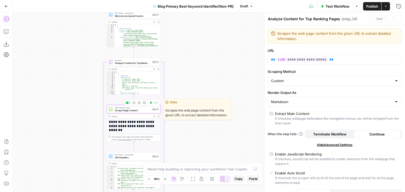
type textarea "Scrape Page Content"
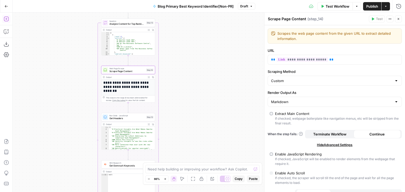
drag, startPoint x: 83, startPoint y: 100, endPoint x: 95, endPoint y: 64, distance: 38.4
click at [95, 64] on div "**********" at bounding box center [209, 103] width 392 height 180
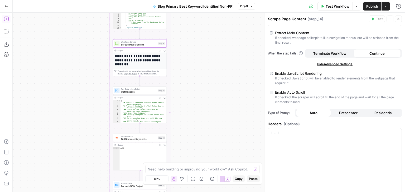
scroll to position [132, 0]
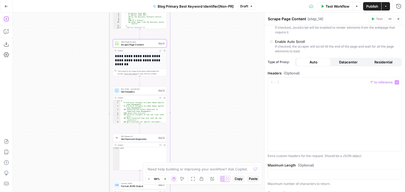
click at [234, 113] on div "**********" at bounding box center [209, 103] width 392 height 180
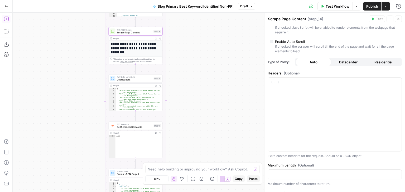
click at [141, 80] on span "Get Headers" at bounding box center [135, 79] width 36 height 3
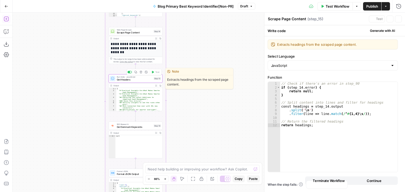
type textarea "Get Headers"
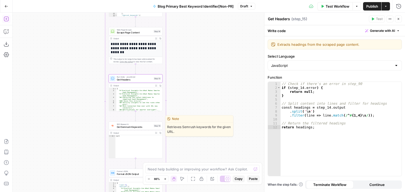
click at [131, 128] on span "Get Semrush Keywords" at bounding box center [135, 126] width 36 height 3
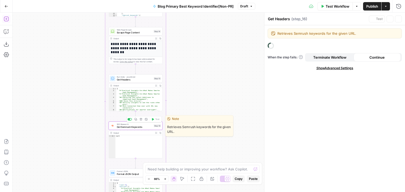
type textarea "Get Semrush Keywords"
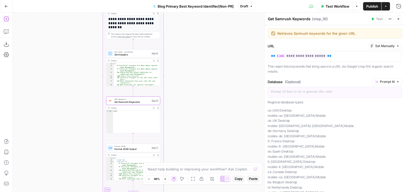
drag, startPoint x: 227, startPoint y: 135, endPoint x: 230, endPoint y: 111, distance: 24.7
click at [230, 111] on div "**********" at bounding box center [209, 103] width 392 height 180
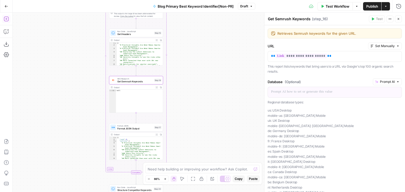
drag, startPoint x: 216, startPoint y: 126, endPoint x: 212, endPoint y: 109, distance: 17.1
click at [212, 109] on div "**********" at bounding box center [209, 103] width 392 height 180
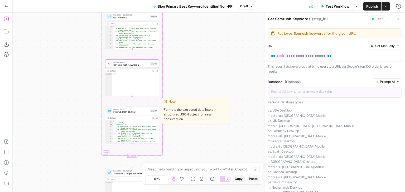
click at [136, 111] on span "Format JSON Output" at bounding box center [131, 111] width 36 height 3
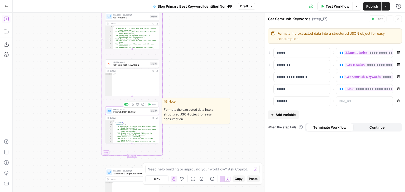
type textarea "Format JSON Output"
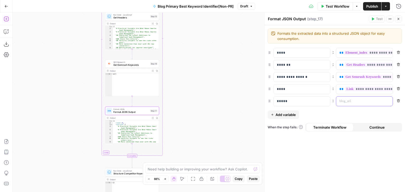
click at [362, 102] on p at bounding box center [360, 101] width 42 height 5
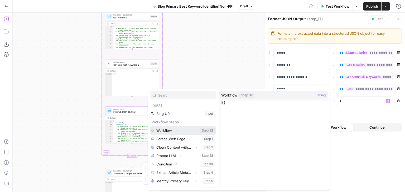
click at [176, 130] on icon "button" at bounding box center [176, 130] width 3 height 3
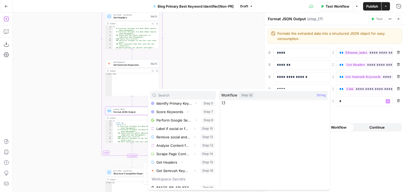
scroll to position [81, 0]
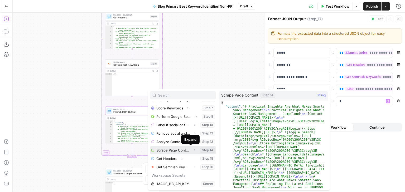
click at [193, 150] on icon "button" at bounding box center [194, 150] width 3 height 3
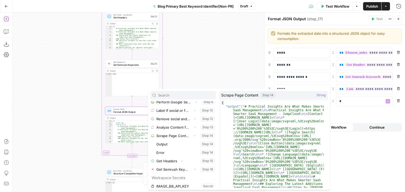
scroll to position [98, 0]
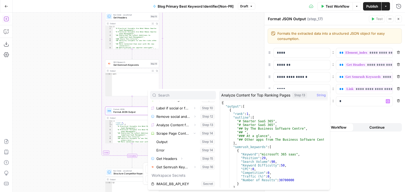
click at [56, 153] on div "**********" at bounding box center [209, 103] width 392 height 180
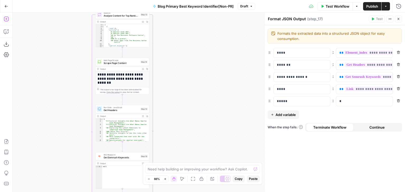
click at [60, 167] on div "**********" at bounding box center [209, 103] width 392 height 180
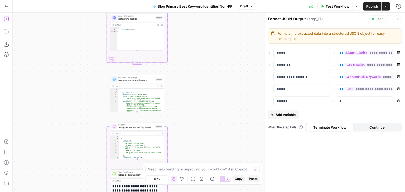
drag, startPoint x: 65, startPoint y: 78, endPoint x: 72, endPoint y: 97, distance: 20.3
click at [72, 97] on div "**********" at bounding box center [209, 103] width 392 height 180
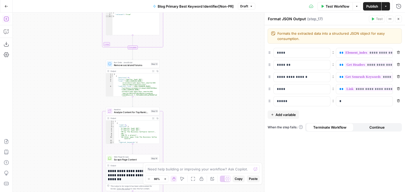
drag, startPoint x: 73, startPoint y: 121, endPoint x: 76, endPoint y: 104, distance: 17.7
click at [75, 105] on div "**********" at bounding box center [209, 103] width 392 height 180
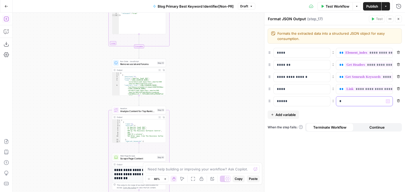
click at [346, 102] on p "*" at bounding box center [364, 101] width 50 height 5
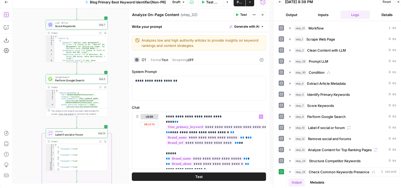
scroll to position [230, 0]
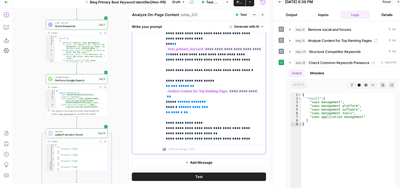
drag, startPoint x: 225, startPoint y: 79, endPoint x: 224, endPoint y: 97, distance: 17.9
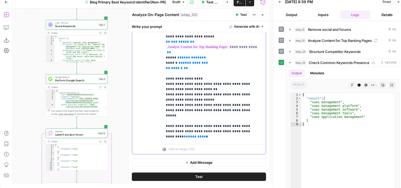
drag, startPoint x: 222, startPoint y: 70, endPoint x: 215, endPoint y: 101, distance: 32.3
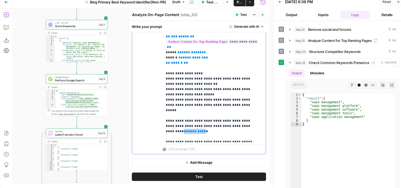
drag, startPoint x: 185, startPoint y: 83, endPoint x: 163, endPoint y: 84, distance: 22.1
click at [163, 84] on div "**********" at bounding box center [212, 35] width 99 height 215
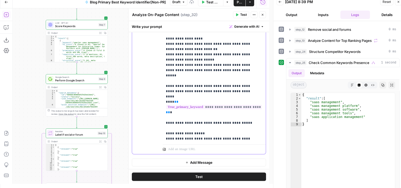
scroll to position [434, 0]
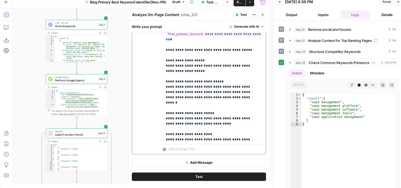
drag, startPoint x: 214, startPoint y: 94, endPoint x: 214, endPoint y: 99, distance: 5.3
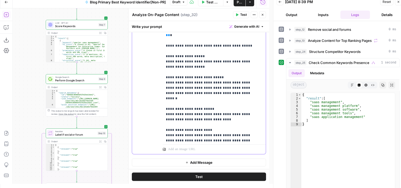
drag, startPoint x: 185, startPoint y: 87, endPoint x: 162, endPoint y: 88, distance: 22.4
click at [163, 88] on div "**********" at bounding box center [212, 35] width 99 height 215
drag, startPoint x: 203, startPoint y: 91, endPoint x: 219, endPoint y: 106, distance: 22.5
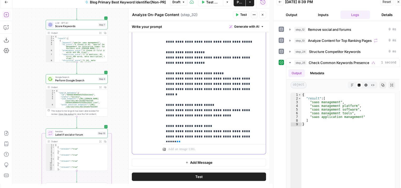
drag, startPoint x: 223, startPoint y: 117, endPoint x: 239, endPoint y: 103, distance: 20.9
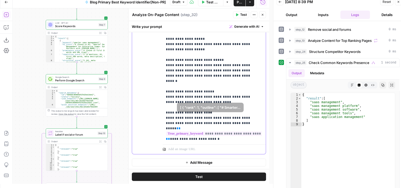
click at [242, 89] on p "**********" at bounding box center [210, 23] width 89 height 1090
drag, startPoint x: 245, startPoint y: 108, endPoint x: 226, endPoint y: 107, distance: 19.0
click at [226, 107] on p "**********" at bounding box center [210, 23] width 89 height 1090
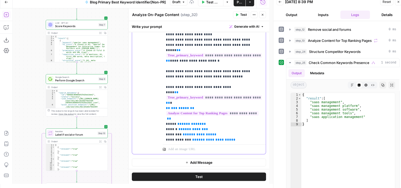
drag, startPoint x: 206, startPoint y: 99, endPoint x: 210, endPoint y: 111, distance: 13.2
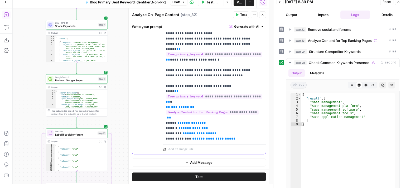
scroll to position [525, 0]
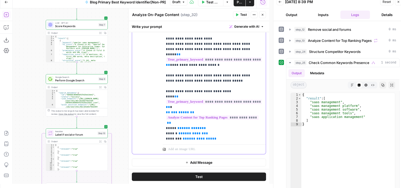
drag, startPoint x: 220, startPoint y: 107, endPoint x: 219, endPoint y: 89, distance: 18.0
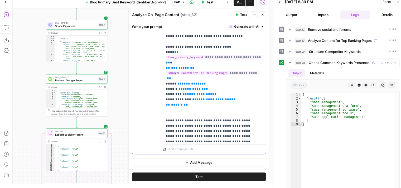
drag, startPoint x: 235, startPoint y: 79, endPoint x: 233, endPoint y: 113, distance: 33.8
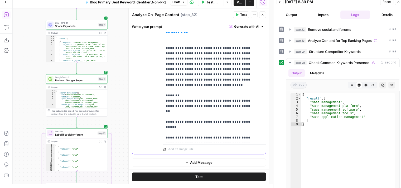
drag, startPoint x: 233, startPoint y: 89, endPoint x: 235, endPoint y: 118, distance: 29.0
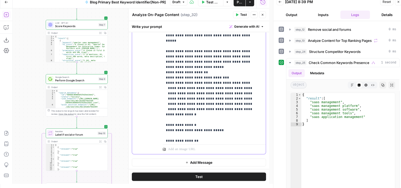
drag, startPoint x: 233, startPoint y: 72, endPoint x: 234, endPoint y: 115, distance: 42.9
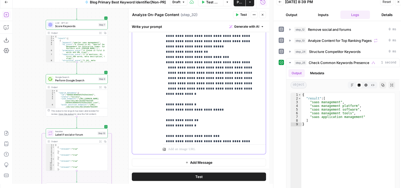
drag, startPoint x: 230, startPoint y: 82, endPoint x: 210, endPoint y: 84, distance: 19.6
drag, startPoint x: 201, startPoint y: 115, endPoint x: 182, endPoint y: 117, distance: 18.8
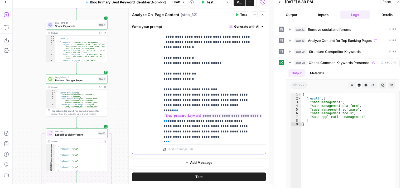
drag, startPoint x: 221, startPoint y: 105, endPoint x: 230, endPoint y: 127, distance: 24.6
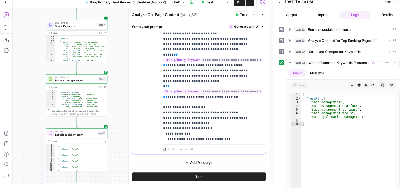
drag, startPoint x: 216, startPoint y: 93, endPoint x: 224, endPoint y: 103, distance: 12.8
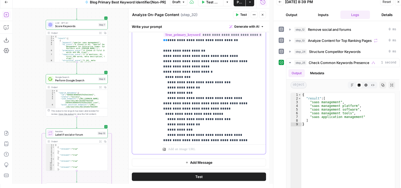
scroll to position [926, 3]
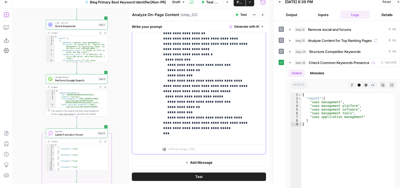
drag, startPoint x: 228, startPoint y: 116, endPoint x: 229, endPoint y: 124, distance: 8.8
drag, startPoint x: 222, startPoint y: 111, endPoint x: 226, endPoint y: 97, distance: 15.1
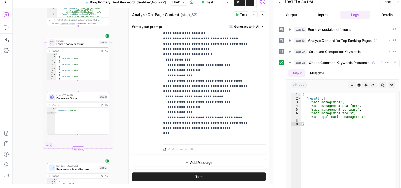
drag, startPoint x: 119, startPoint y: 119, endPoint x: 125, endPoint y: 20, distance: 98.7
click at [125, 18] on div "true false false true Workflow Set Inputs Inputs Workflow Workflow Step 31 Outp…" at bounding box center [141, 95] width 256 height 175
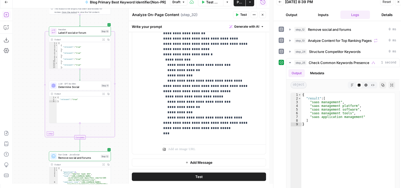
drag, startPoint x: 124, startPoint y: 141, endPoint x: 118, endPoint y: 50, distance: 91.3
click at [116, 40] on div "true false false true Workflow Set Inputs Inputs Workflow Workflow Step 31 Outp…" at bounding box center [141, 95] width 256 height 175
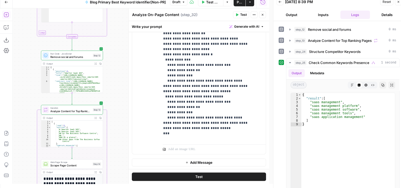
drag, startPoint x: 117, startPoint y: 135, endPoint x: 124, endPoint y: 29, distance: 106.1
click at [124, 30] on div "true false false true Workflow Set Inputs Inputs Workflow Workflow Step 31 Outp…" at bounding box center [141, 95] width 256 height 175
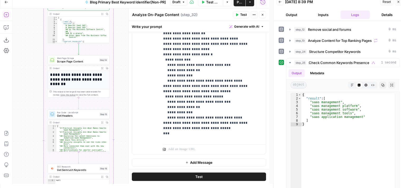
drag, startPoint x: 123, startPoint y: 121, endPoint x: 125, endPoint y: 20, distance: 100.6
click at [125, 19] on div "true false false true Workflow Set Inputs Inputs Workflow Workflow Step 31 Outp…" at bounding box center [141, 95] width 256 height 175
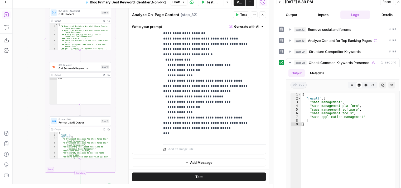
drag, startPoint x: 122, startPoint y: 111, endPoint x: 127, endPoint y: 39, distance: 72.4
click at [122, 54] on div "true false false true Workflow Set Inputs Inputs Workflow Workflow Step 31 Outp…" at bounding box center [141, 95] width 256 height 175
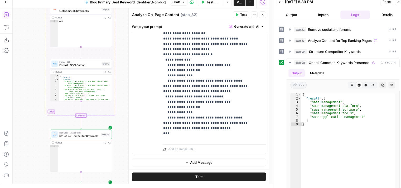
click at [263, 14] on div "Run History E" at bounding box center [262, 13] width 24 height 5
click at [206, 12] on div "Analyze On-Page Content Analyze On-Page Content ( step_32 )" at bounding box center [182, 15] width 100 height 6
click at [260, 16] on button "Close" at bounding box center [262, 14] width 7 height 7
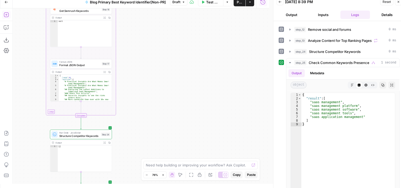
click at [183, 64] on div "true false false true Workflow Set Inputs Inputs Workflow Workflow Step 31 Outp…" at bounding box center [141, 95] width 256 height 175
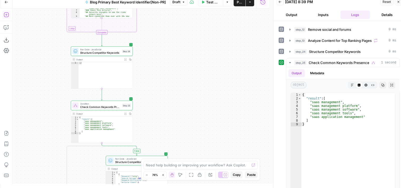
click at [184, 49] on div "true false false true Workflow Set Inputs Inputs Workflow Workflow Step 31 Outp…" at bounding box center [141, 95] width 256 height 175
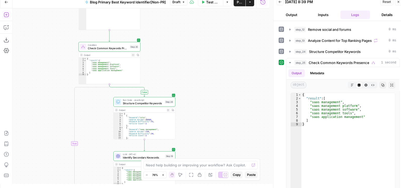
drag, startPoint x: 177, startPoint y: 90, endPoint x: 184, endPoint y: 39, distance: 51.4
click at [183, 36] on div "true false false true Workflow Set Inputs Inputs Workflow Workflow Step 31 Outp…" at bounding box center [141, 95] width 256 height 175
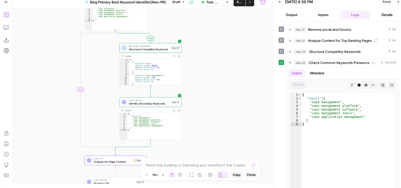
click at [220, 32] on div "true false false true Workflow Set Inputs Inputs Workflow Workflow Step 31 Outp…" at bounding box center [141, 95] width 256 height 175
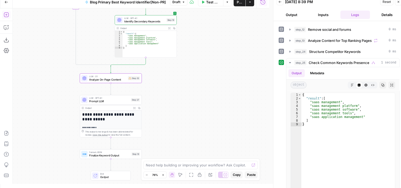
click at [216, 38] on div "true false false true Workflow Set Inputs Inputs Workflow Workflow Step 31 Outp…" at bounding box center [141, 95] width 256 height 175
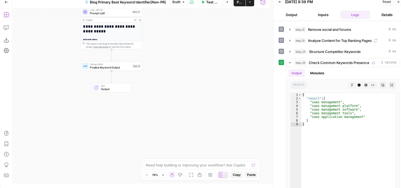
drag, startPoint x: 212, startPoint y: 54, endPoint x: 216, endPoint y: 124, distance: 70.2
click at [215, 136] on div "true false false true Workflow Set Inputs Inputs Workflow Workflow Step 31 Outp…" at bounding box center [141, 95] width 256 height 175
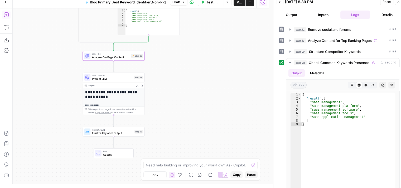
click at [202, 99] on div "true false false true Workflow Set Inputs Inputs Workflow Workflow Step 31 Outp…" at bounding box center [141, 95] width 256 height 175
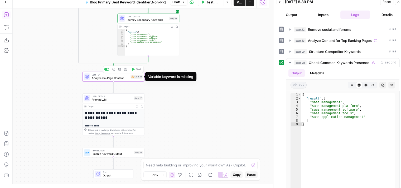
click at [126, 78] on span "Analyze On-Page Content" at bounding box center [110, 78] width 37 height 4
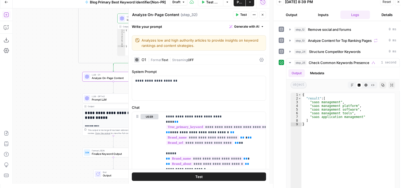
click at [59, 49] on div "true false false true Workflow Set Inputs Inputs Workflow Workflow Step 31 Outp…" at bounding box center [141, 95] width 256 height 175
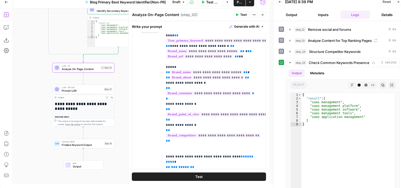
scroll to position [90, 0]
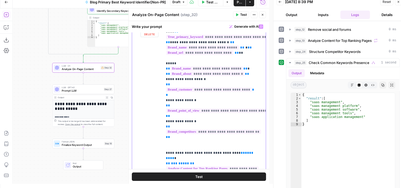
drag, startPoint x: 246, startPoint y: 137, endPoint x: 226, endPoint y: 138, distance: 20.0
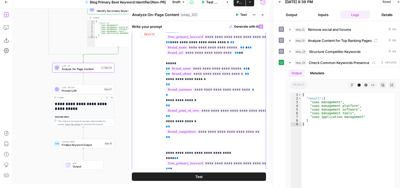
click at [77, 82] on div at bounding box center [78, 82] width 2 height 2
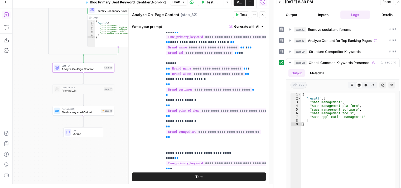
click at [262, 14] on icon "button" at bounding box center [262, 14] width 3 height 3
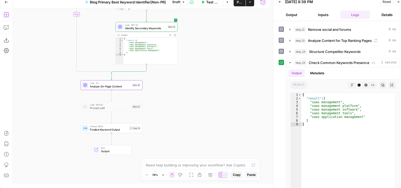
click at [172, 114] on div "true false false true Workflow Set Inputs Inputs Workflow Workflow Step 31 Outp…" at bounding box center [141, 95] width 256 height 175
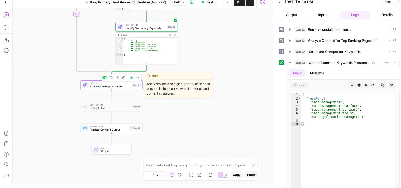
click at [136, 77] on span "Test" at bounding box center [136, 78] width 5 height 4
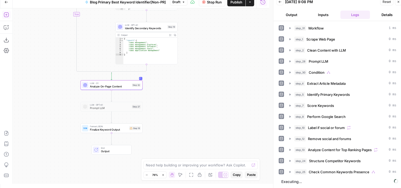
click at [210, 3] on span "Stop Run" at bounding box center [214, 1] width 15 height 5
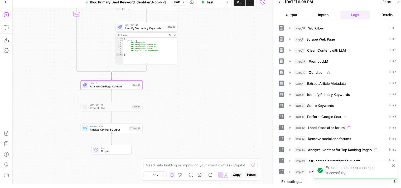
click at [112, 86] on span "Analyze On-Page Content" at bounding box center [110, 87] width 40 height 4
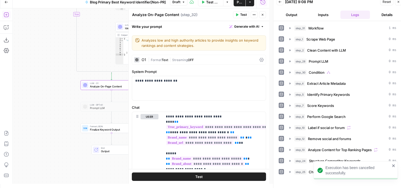
click at [145, 59] on div "O1" at bounding box center [143, 60] width 4 height 4
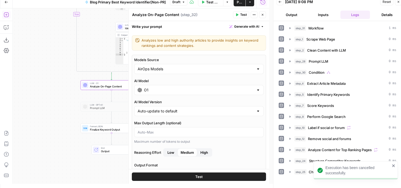
click at [155, 89] on input "O1" at bounding box center [199, 89] width 110 height 5
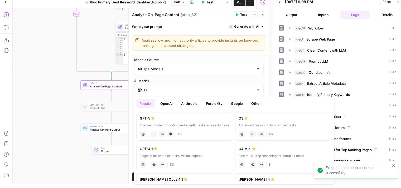
click at [173, 102] on button "OpenAI" at bounding box center [166, 103] width 19 height 8
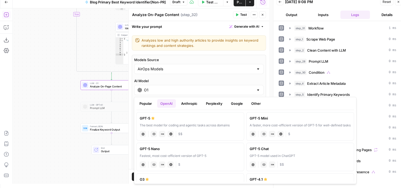
click at [144, 103] on button "Popular" at bounding box center [145, 103] width 19 height 8
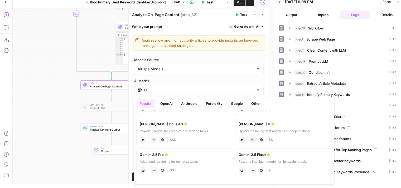
scroll to position [0, 0]
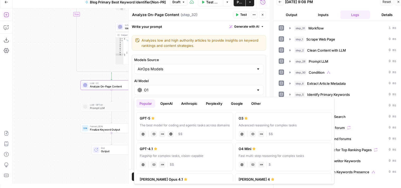
click at [166, 102] on button "OpenAI" at bounding box center [166, 103] width 19 height 8
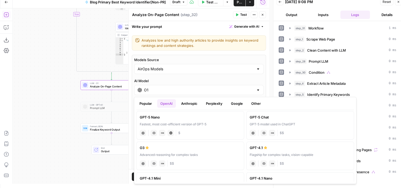
scroll to position [39, 0]
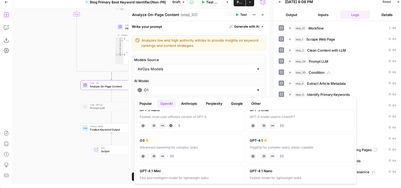
click at [225, 152] on div "chat Vision Capabilities JSON Mode $$" at bounding box center [190, 155] width 101 height 7
type input "O3"
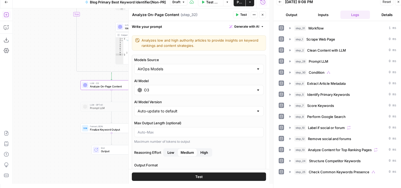
click at [201, 151] on span "High" at bounding box center [204, 152] width 8 height 5
click at [204, 175] on button "Test" at bounding box center [199, 176] width 134 height 8
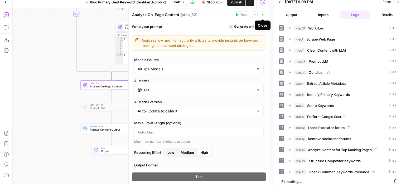
click at [261, 16] on icon "button" at bounding box center [262, 14] width 3 height 3
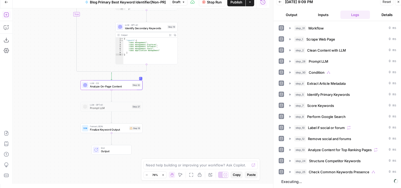
drag, startPoint x: 277, startPoint y: 58, endPoint x: 277, endPoint y: 126, distance: 67.2
click at [124, 131] on span "Finalize Keyword Output" at bounding box center [108, 130] width 37 height 4
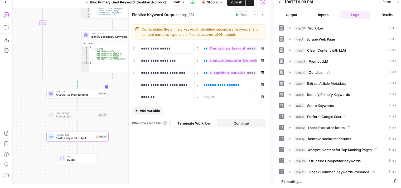
drag, startPoint x: 55, startPoint y: 86, endPoint x: 32, endPoint y: 91, distance: 24.3
click at [32, 91] on div "true false false true Workflow Set Inputs Inputs Workflow Workflow Step 31 Outp…" at bounding box center [141, 95] width 256 height 175
click at [209, 97] on p at bounding box center [224, 97] width 42 height 5
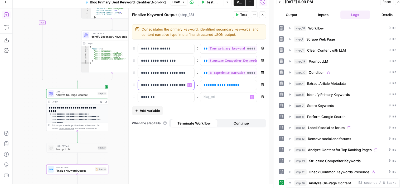
click at [175, 84] on p "**********" at bounding box center [162, 84] width 42 height 5
click at [229, 85] on span "**********" at bounding box center [221, 84] width 27 height 3
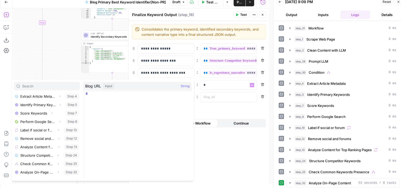
scroll to position [81, 0]
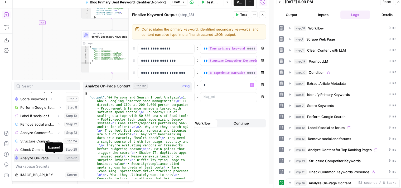
click at [57, 158] on icon "button" at bounding box center [58, 157] width 3 height 3
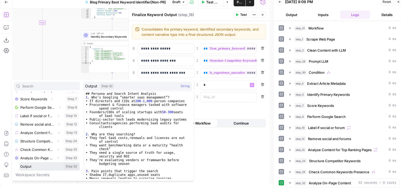
click at [35, 166] on button "Select variable Output" at bounding box center [49, 166] width 61 height 8
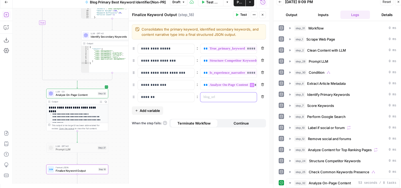
click at [216, 96] on p at bounding box center [224, 97] width 42 height 5
click at [178, 97] on p "*******" at bounding box center [162, 97] width 42 height 5
click at [262, 96] on icon "button" at bounding box center [262, 96] width 3 height 3
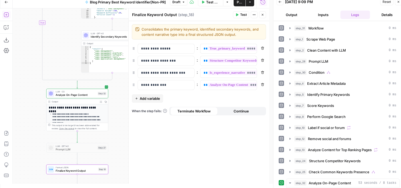
drag, startPoint x: 197, startPoint y: 134, endPoint x: 213, endPoint y: 96, distance: 41.2
click at [196, 134] on div "**********" at bounding box center [199, 102] width 140 height 163
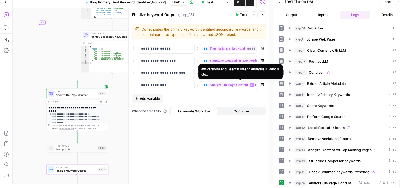
click at [222, 83] on span "**********" at bounding box center [243, 85] width 71 height 4
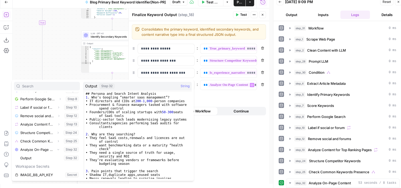
click at [44, 61] on icon "Edge from step_25 to step_25-conditional-end" at bounding box center [59, 22] width 35 height 119
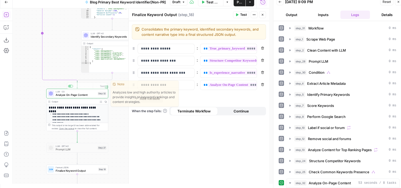
click at [50, 163] on div "true false false true Workflow Set Inputs Inputs Workflow Workflow Step 31 Outp…" at bounding box center [141, 95] width 256 height 175
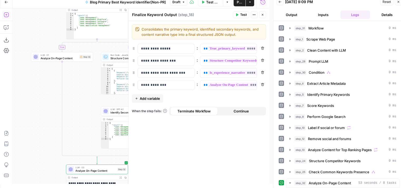
click at [42, 57] on div "true false true false Workflow Set Inputs Inputs Workflow Workflow Step 31 Outp…" at bounding box center [141, 95] width 256 height 175
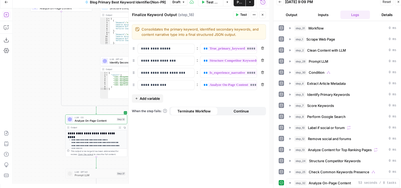
click at [92, 121] on span "Analyze On-Page Content" at bounding box center [95, 121] width 40 height 4
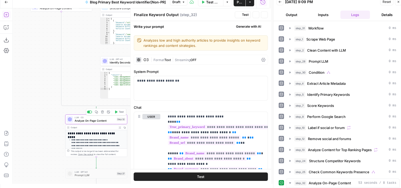
type textarea "Analyze On-Page Content"
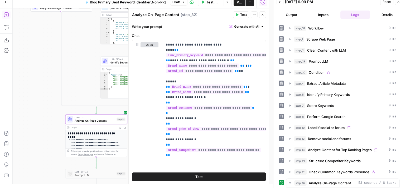
scroll to position [107, 0]
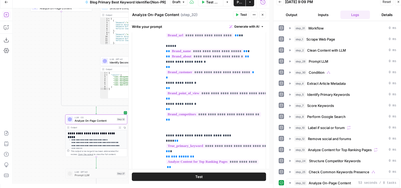
click at [262, 16] on button "Close" at bounding box center [262, 14] width 7 height 7
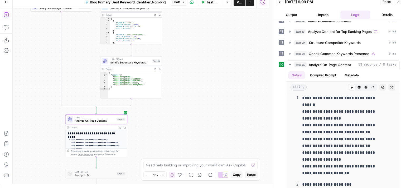
scroll to position [132, 0]
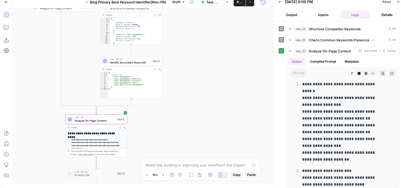
drag, startPoint x: 280, startPoint y: 139, endPoint x: 279, endPoint y: 176, distance: 36.6
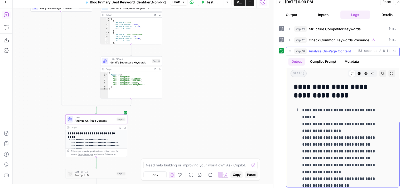
scroll to position [0, 0]
drag, startPoint x: 332, startPoint y: 108, endPoint x: 331, endPoint y: 81, distance: 27.4
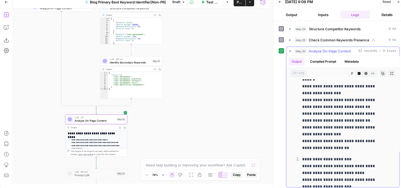
drag, startPoint x: 328, startPoint y: 102, endPoint x: 330, endPoint y: 121, distance: 19.1
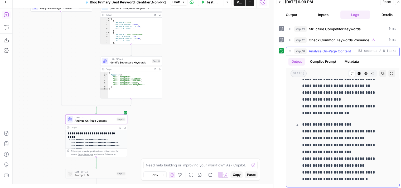
drag, startPoint x: 338, startPoint y: 111, endPoint x: 340, endPoint y: 141, distance: 29.5
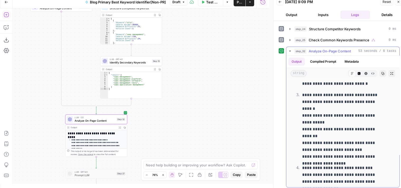
drag, startPoint x: 343, startPoint y: 126, endPoint x: 343, endPoint y: 155, distance: 29.5
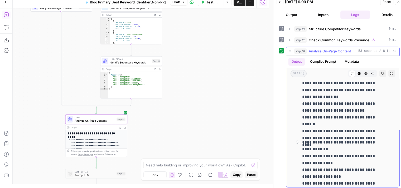
drag, startPoint x: 345, startPoint y: 110, endPoint x: 339, endPoint y: 164, distance: 54.8
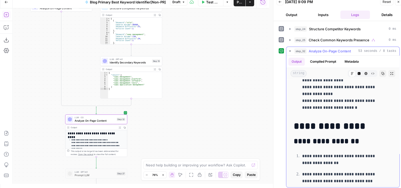
drag, startPoint x: 340, startPoint y: 116, endPoint x: 340, endPoint y: 155, distance: 39.0
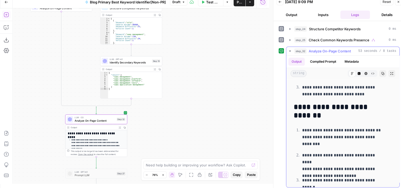
drag, startPoint x: 341, startPoint y: 146, endPoint x: 340, endPoint y: 170, distance: 23.8
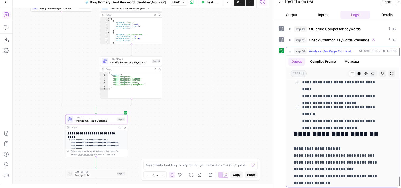
drag, startPoint x: 341, startPoint y: 119, endPoint x: 341, endPoint y: 130, distance: 11.3
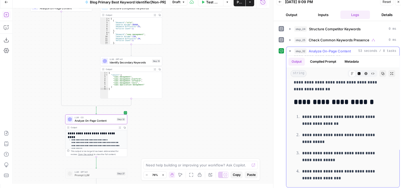
drag, startPoint x: 340, startPoint y: 108, endPoint x: 339, endPoint y: 146, distance: 37.7
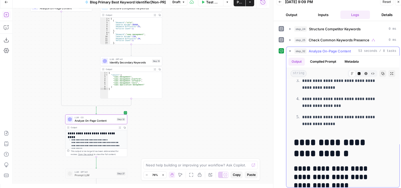
drag, startPoint x: 340, startPoint y: 104, endPoint x: 340, endPoint y: 145, distance: 41.1
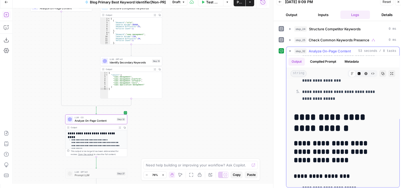
drag, startPoint x: 340, startPoint y: 121, endPoint x: 340, endPoint y: 147, distance: 26.3
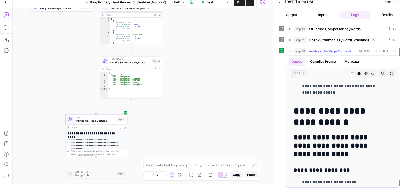
click at [342, 118] on h1 "**********" at bounding box center [338, 117] width 90 height 22
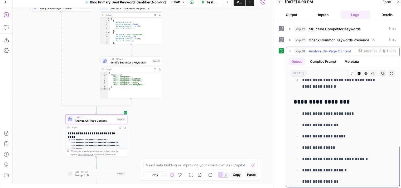
drag, startPoint x: 337, startPoint y: 119, endPoint x: 338, endPoint y: 130, distance: 11.1
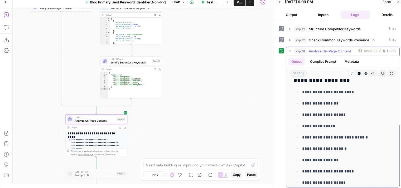
drag, startPoint x: 345, startPoint y: 112, endPoint x: 347, endPoint y: 134, distance: 21.4
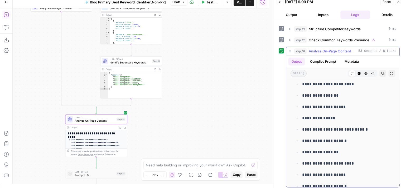
scroll to position [1683, 0]
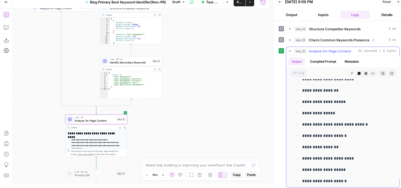
drag, startPoint x: 348, startPoint y: 115, endPoint x: 349, endPoint y: 134, distance: 19.3
drag, startPoint x: 349, startPoint y: 113, endPoint x: 351, endPoint y: 147, distance: 34.3
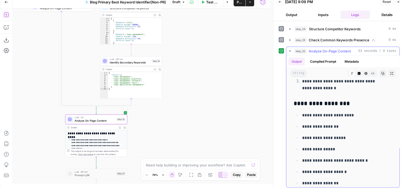
drag, startPoint x: 357, startPoint y: 156, endPoint x: 361, endPoint y: 127, distance: 29.3
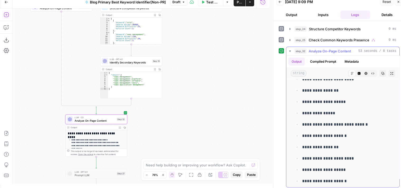
drag, startPoint x: 361, startPoint y: 123, endPoint x: 361, endPoint y: 148, distance: 25.0
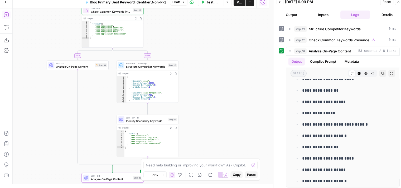
drag, startPoint x: 179, startPoint y: 69, endPoint x: 196, endPoint y: 129, distance: 62.4
click at [196, 130] on div "true false true false Workflow Set Inputs Inputs Workflow Workflow Step 31 Outp…" at bounding box center [141, 95] width 256 height 175
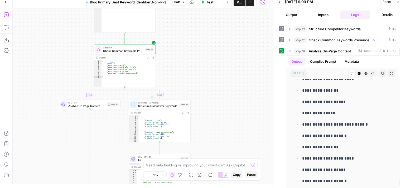
drag, startPoint x: 191, startPoint y: 57, endPoint x: 198, endPoint y: 80, distance: 23.9
click at [200, 79] on div "true false true false Workflow Set Inputs Inputs Workflow Workflow Step 31 Outp…" at bounding box center [141, 95] width 256 height 175
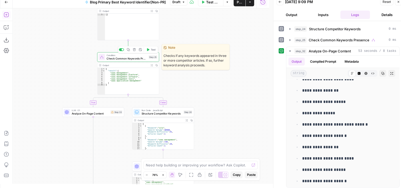
click at [121, 49] on div at bounding box center [121, 49] width 5 height 3
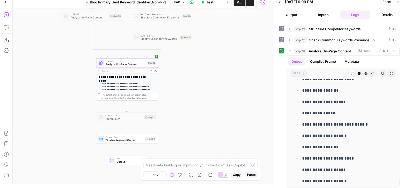
drag, startPoint x: 232, startPoint y: 102, endPoint x: 231, endPoint y: 37, distance: 65.3
click at [231, 37] on div "true false true false Workflow Set Inputs Inputs Workflow Workflow Step 31 Outp…" at bounding box center [141, 95] width 256 height 175
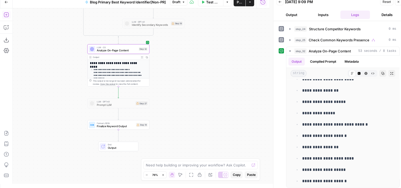
drag, startPoint x: 209, startPoint y: 86, endPoint x: 204, endPoint y: 83, distance: 5.6
click at [205, 83] on div "true false true false Workflow Set Inputs Inputs Workflow Workflow Step 31 Outp…" at bounding box center [141, 95] width 256 height 175
click at [129, 125] on span "Finalize Keyword Output" at bounding box center [114, 126] width 37 height 4
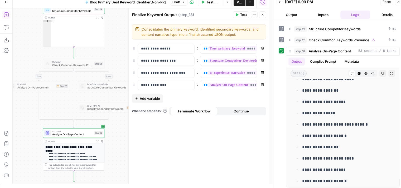
drag, startPoint x: 41, startPoint y: 82, endPoint x: 164, endPoint y: 78, distance: 123.9
click at [11, 140] on div "Add Steps Copilot Download as JSON Settings Import JSON AirOps Academy Help Giv…" at bounding box center [134, 95] width 269 height 175
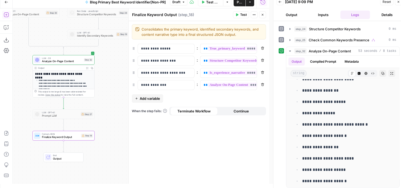
drag, startPoint x: 115, startPoint y: 140, endPoint x: 109, endPoint y: 73, distance: 67.5
click at [109, 71] on div "true false true false Workflow Set Inputs Inputs Workflow Workflow Step 31 Outp…" at bounding box center [141, 95] width 256 height 175
click at [124, 90] on div "true false true false Workflow Set Inputs Inputs Workflow Workflow Step 31 Outp…" at bounding box center [141, 95] width 256 height 175
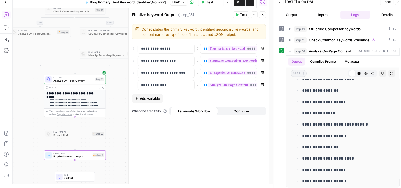
drag, startPoint x: 115, startPoint y: 94, endPoint x: 204, endPoint y: 46, distance: 102.1
click at [117, 93] on div "true false true false Workflow Set Inputs Inputs Workflow Workflow Step 31 Outp…" at bounding box center [141, 95] width 256 height 175
click at [262, 16] on icon "button" at bounding box center [262, 14] width 3 height 3
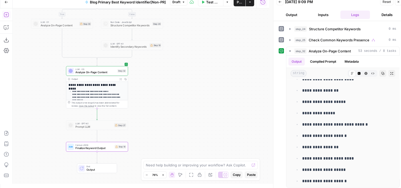
drag, startPoint x: 180, startPoint y: 98, endPoint x: 198, endPoint y: 83, distance: 23.2
click at [198, 89] on div "true false true false Workflow Set Inputs Inputs Workflow Workflow Step 31 Outp…" at bounding box center [141, 95] width 256 height 175
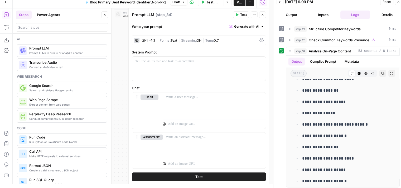
click at [104, 16] on icon "button" at bounding box center [104, 14] width 3 height 3
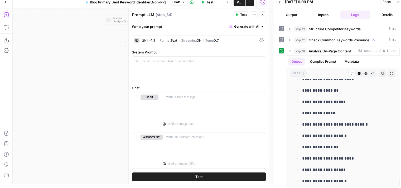
drag, startPoint x: 106, startPoint y: 49, endPoint x: 42, endPoint y: 62, distance: 65.3
click at [41, 61] on div "true false true false Workflow Set Inputs Inputs Workflow Workflow Step 31 Outp…" at bounding box center [141, 95] width 256 height 175
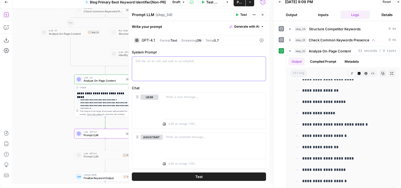
click at [175, 62] on p at bounding box center [198, 61] width 127 height 5
click at [229, 25] on button "Generate with AI" at bounding box center [246, 26] width 39 height 7
click at [228, 43] on div "Use AI to build your prompt" at bounding box center [236, 43] width 41 height 5
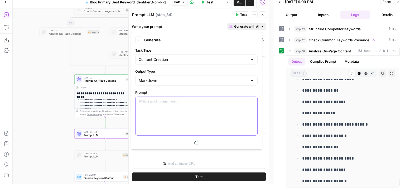
click at [175, 106] on div at bounding box center [196, 116] width 122 height 38
click at [263, 14] on icon "button" at bounding box center [262, 14] width 3 height 3
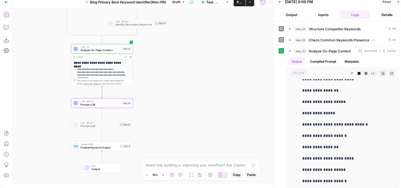
drag, startPoint x: 200, startPoint y: 65, endPoint x: 199, endPoint y: 48, distance: 16.6
click at [200, 50] on div "true false true false Workflow Set Inputs Inputs Workflow Workflow Step 31 Outp…" at bounding box center [141, 95] width 256 height 175
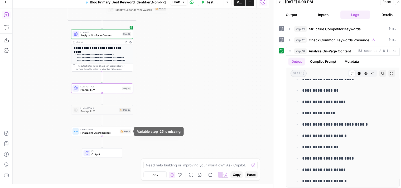
click at [112, 133] on span "Finalize Keyword Output" at bounding box center [98, 133] width 37 height 4
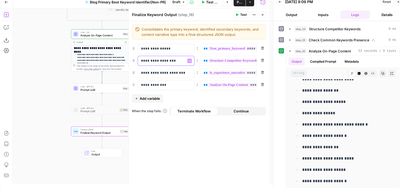
click at [176, 58] on p "**********" at bounding box center [166, 60] width 50 height 5
click at [179, 60] on p "**********" at bounding box center [162, 60] width 42 height 5
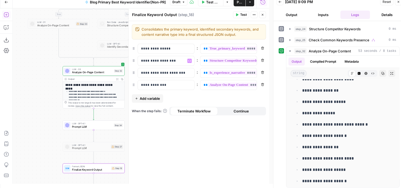
drag, startPoint x: 43, startPoint y: 76, endPoint x: 42, endPoint y: 108, distance: 31.6
click at [38, 108] on div "true false true false Workflow Set Inputs Inputs Workflow Workflow Step 31 Outp…" at bounding box center [141, 95] width 256 height 175
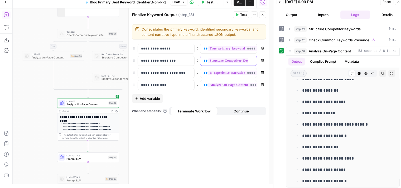
click at [201, 57] on div "**********" at bounding box center [224, 60] width 48 height 9
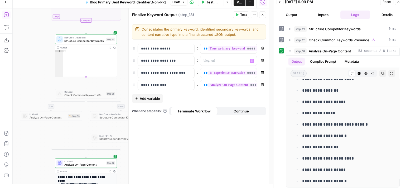
drag, startPoint x: 33, startPoint y: 33, endPoint x: 37, endPoint y: 114, distance: 81.0
click at [37, 117] on div "true false true false Workflow Set Inputs Inputs Workflow Workflow Step 31 Outp…" at bounding box center [141, 95] width 256 height 175
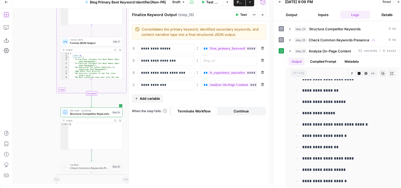
drag, startPoint x: 38, startPoint y: 87, endPoint x: 40, endPoint y: 120, distance: 33.5
click at [40, 120] on div "true false true false Workflow Set Inputs Inputs Workflow Workflow Step 31 Outp…" at bounding box center [141, 95] width 256 height 175
click at [35, 127] on div "true false true false Workflow Set Inputs Inputs Workflow Workflow Step 31 Outp…" at bounding box center [141, 95] width 256 height 175
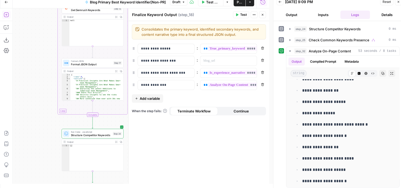
drag, startPoint x: 36, startPoint y: 102, endPoint x: 37, endPoint y: 65, distance: 36.9
click at [37, 66] on div "true false true false Workflow Set Inputs Inputs Workflow Workflow Step 31 Outp…" at bounding box center [141, 95] width 256 height 175
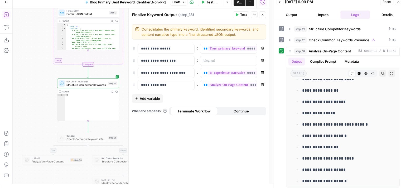
drag, startPoint x: 32, startPoint y: 91, endPoint x: 25, endPoint y: 93, distance: 8.1
click at [25, 93] on div "true false true false Workflow Set Inputs Inputs Workflow Workflow Step 31 Outp…" at bounding box center [141, 95] width 256 height 175
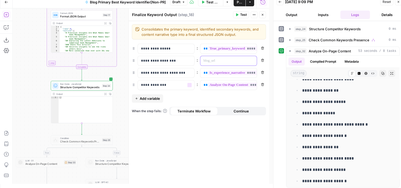
click at [208, 60] on p at bounding box center [224, 60] width 42 height 5
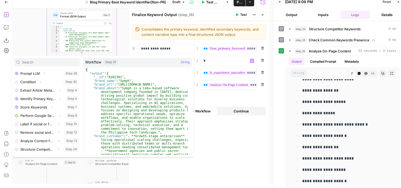
scroll to position [81, 0]
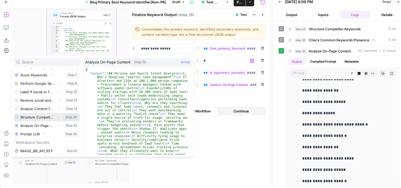
click at [56, 117] on icon "button" at bounding box center [57, 117] width 3 height 3
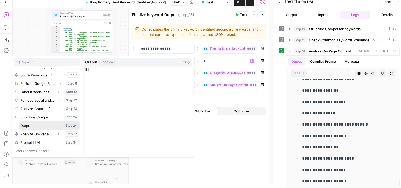
click at [38, 125] on button "Select variable Output" at bounding box center [49, 125] width 61 height 8
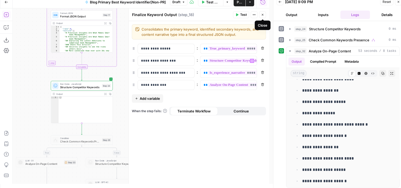
click at [263, 15] on icon "button" at bounding box center [262, 14] width 3 height 3
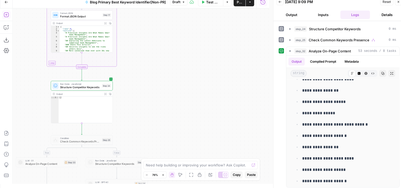
click at [189, 63] on div "true false true false Workflow Set Inputs Inputs Workflow Workflow Step 31 Outp…" at bounding box center [141, 95] width 256 height 175
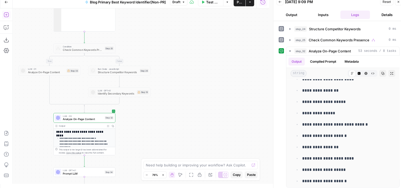
drag, startPoint x: 180, startPoint y: 75, endPoint x: 188, endPoint y: 74, distance: 8.1
click at [185, 47] on div "true false true false Workflow Set Inputs Inputs Workflow Workflow Step 31 Outp…" at bounding box center [141, 95] width 256 height 175
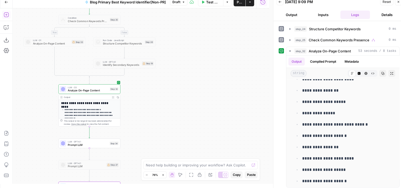
drag, startPoint x: 189, startPoint y: 96, endPoint x: 192, endPoint y: 73, distance: 23.3
click at [192, 73] on div "true false true false Workflow Set Inputs Inputs Workflow Workflow Step 31 Outp…" at bounding box center [141, 95] width 256 height 175
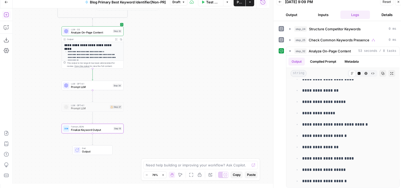
click at [182, 65] on div "true false true false Workflow Set Inputs Inputs Workflow Workflow Step 31 Outp…" at bounding box center [141, 95] width 256 height 175
click at [191, 107] on div "true false true false Workflow Set Inputs Inputs Workflow Workflow Step 31 Outp…" at bounding box center [141, 95] width 256 height 175
